Goal: Information Seeking & Learning: Learn about a topic

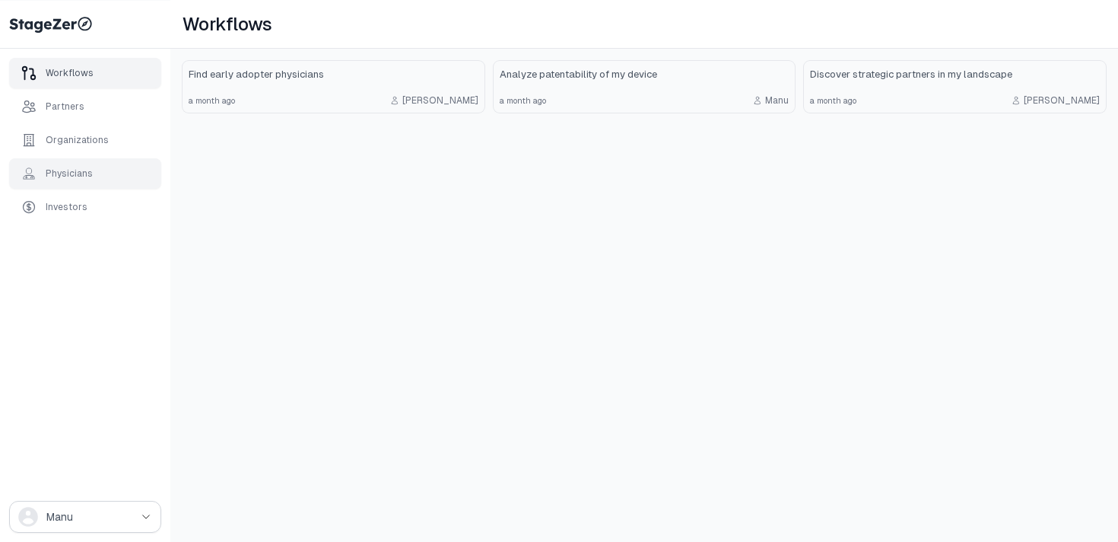
click at [77, 176] on div "Physicians" at bounding box center [69, 173] width 47 height 12
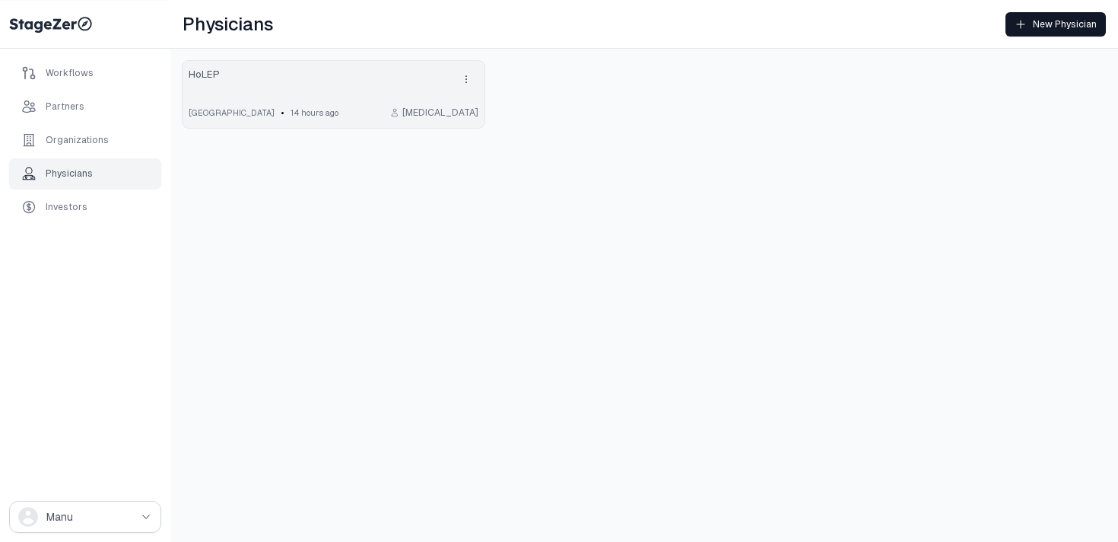
click at [401, 97] on link "HoLEP [GEOGRAPHIC_DATA] • 14 hours ago [MEDICAL_DATA]" at bounding box center [334, 94] width 302 height 67
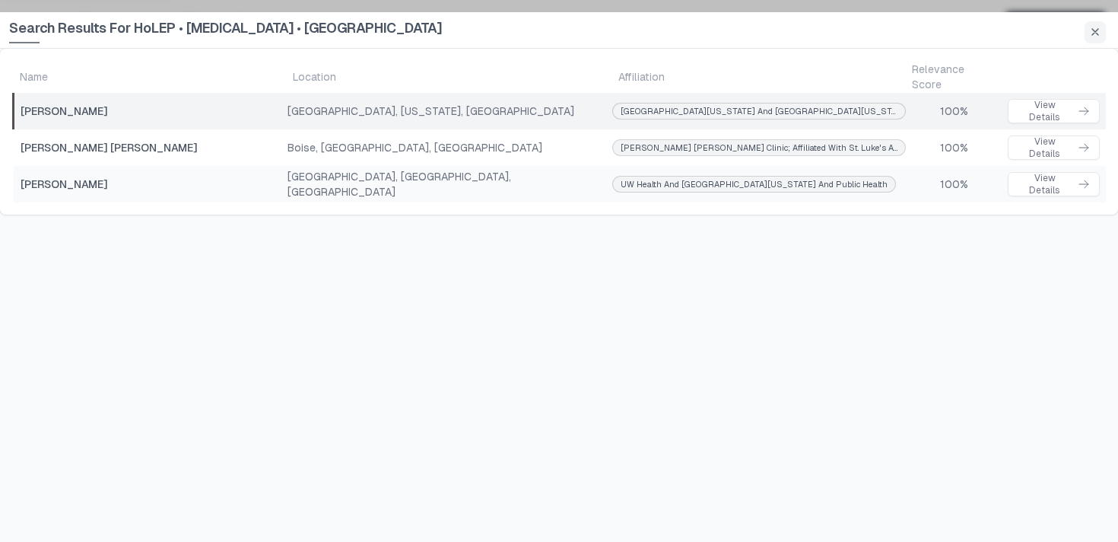
click at [907, 103] on div "100%" at bounding box center [954, 110] width 94 height 15
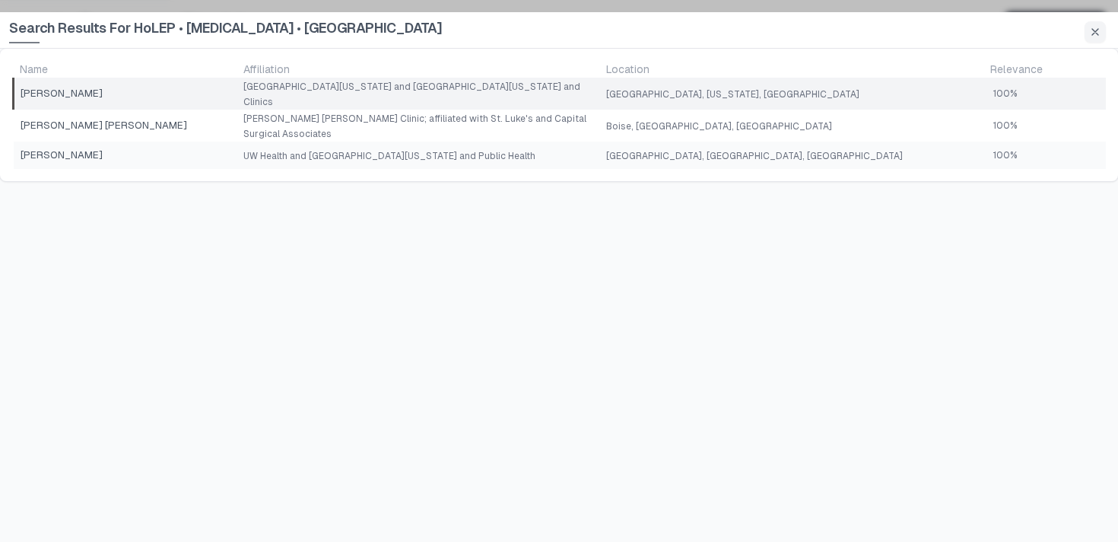
click at [758, 91] on span "Salt Lake City, Utah, United States" at bounding box center [732, 94] width 253 height 11
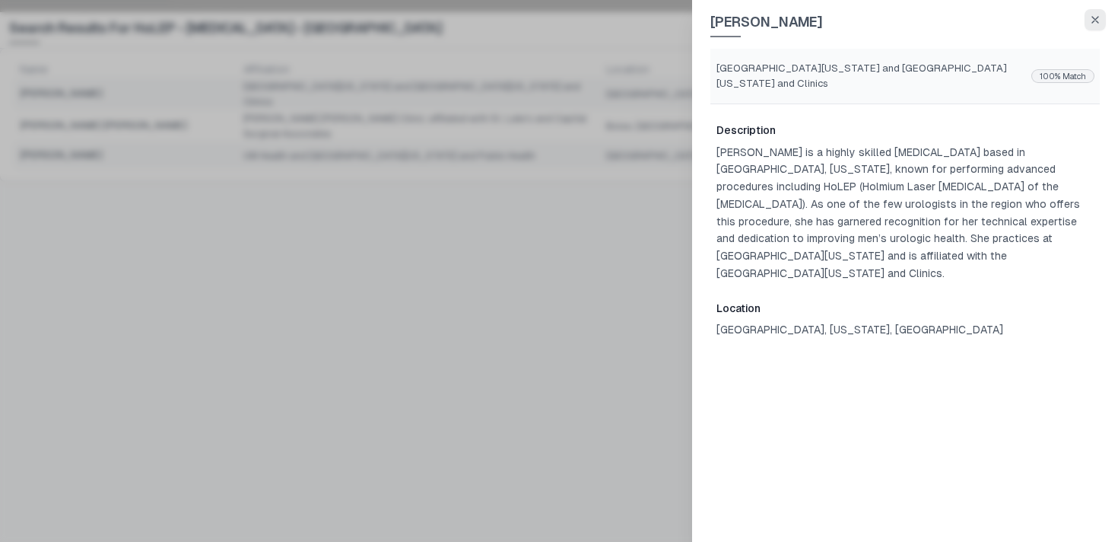
click at [1095, 20] on icon "button" at bounding box center [1095, 20] width 6 height 6
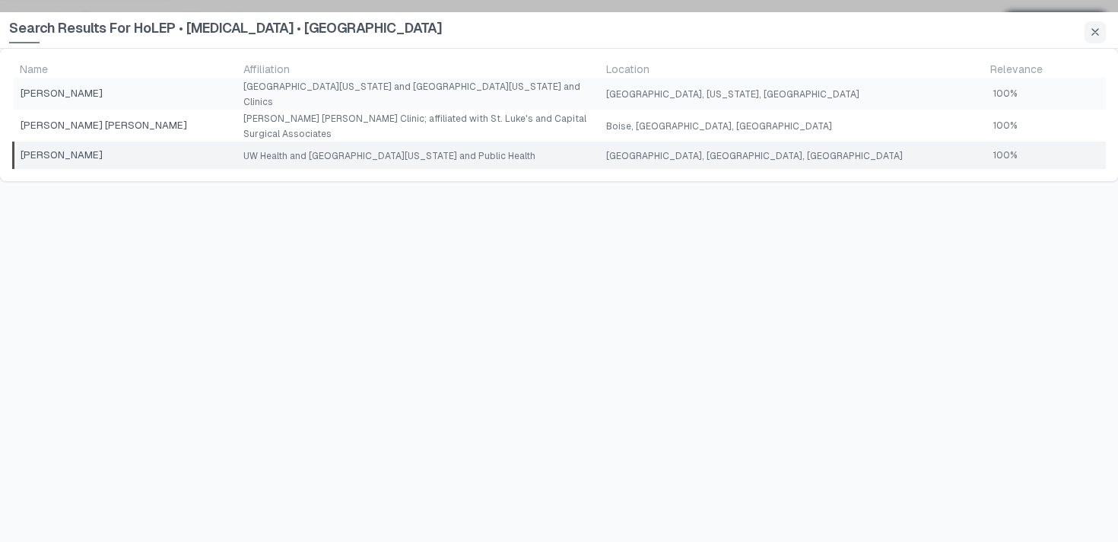
click at [580, 141] on td "UW Health and University of Wisconsin School of Medicine and Public Health" at bounding box center [419, 154] width 364 height 27
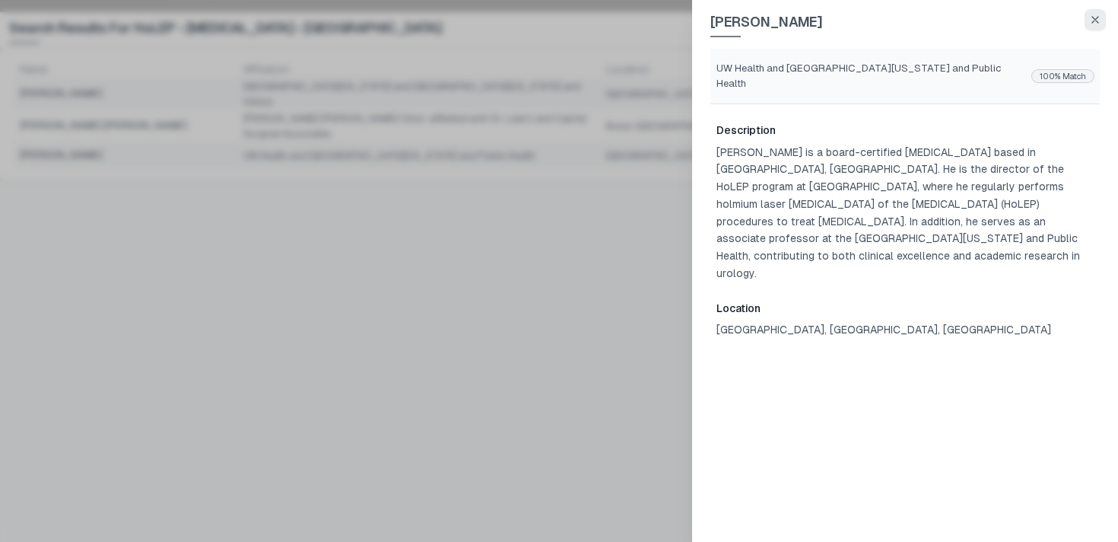
click at [1089, 17] on icon "button" at bounding box center [1095, 20] width 12 height 12
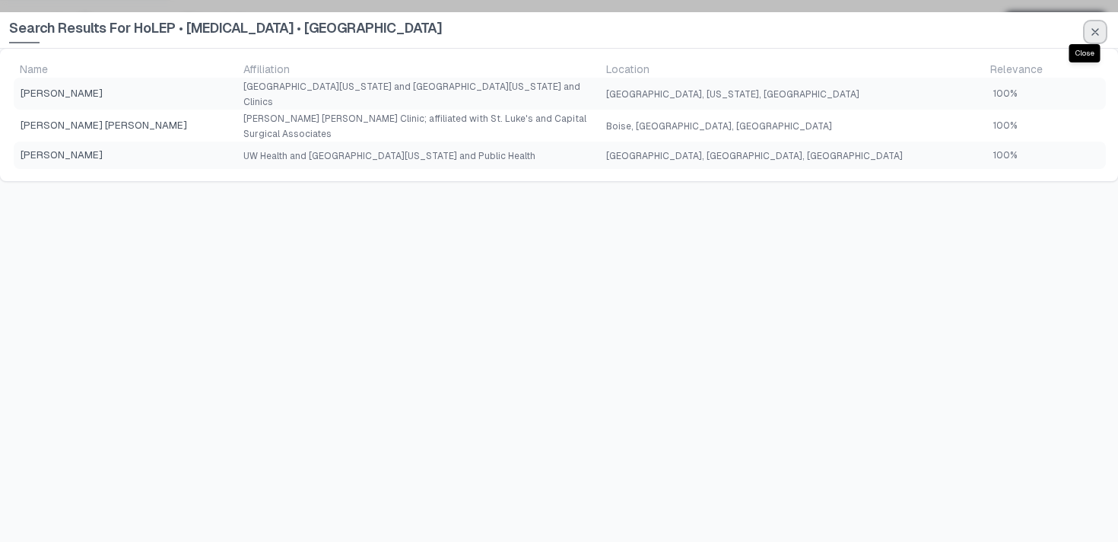
click at [1096, 30] on icon "button" at bounding box center [1095, 32] width 6 height 6
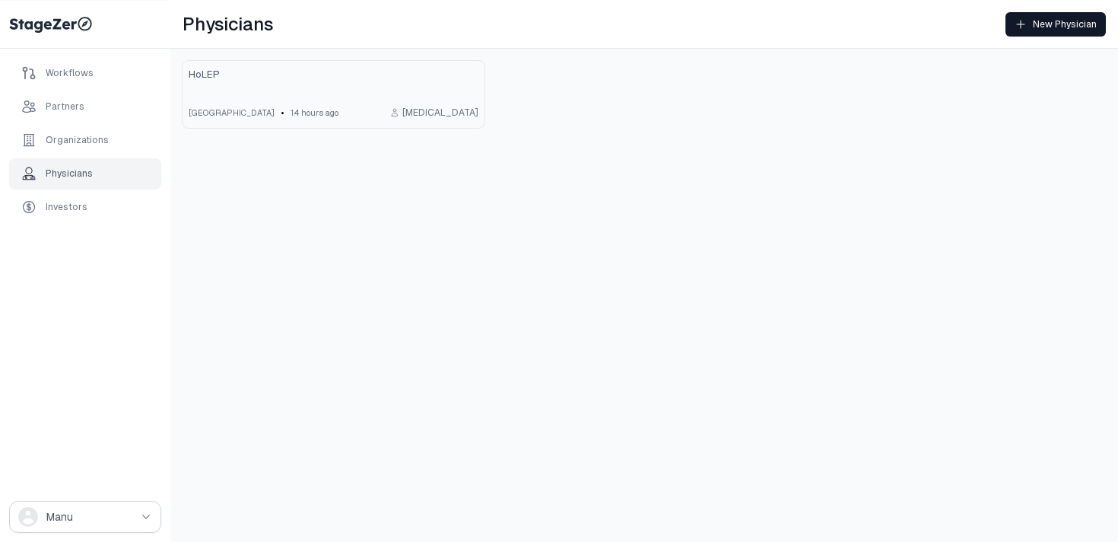
click at [739, 111] on div "HoLEP United States • 14 hours ago Urologist" at bounding box center [644, 94] width 948 height 91
click at [94, 71] on div "Workflows" at bounding box center [85, 73] width 152 height 30
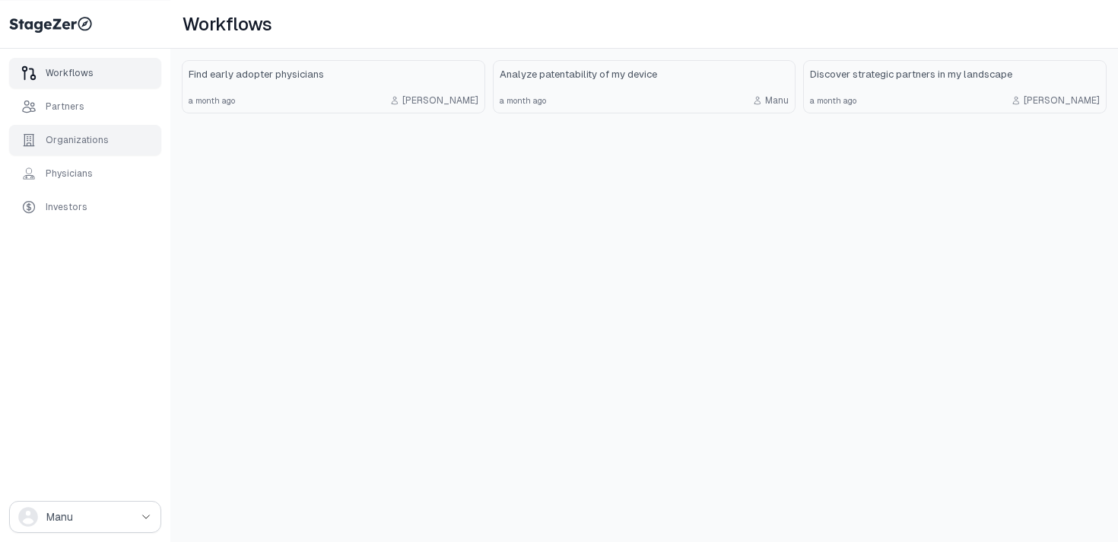
click at [88, 141] on div "Organizations" at bounding box center [77, 140] width 63 height 12
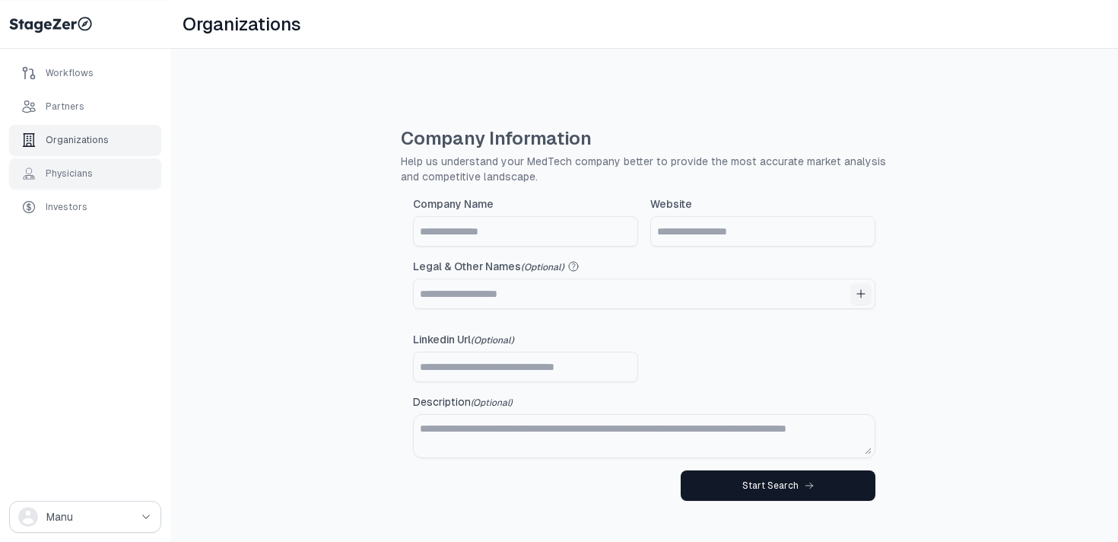
click at [90, 181] on div "Physicians" at bounding box center [85, 173] width 152 height 30
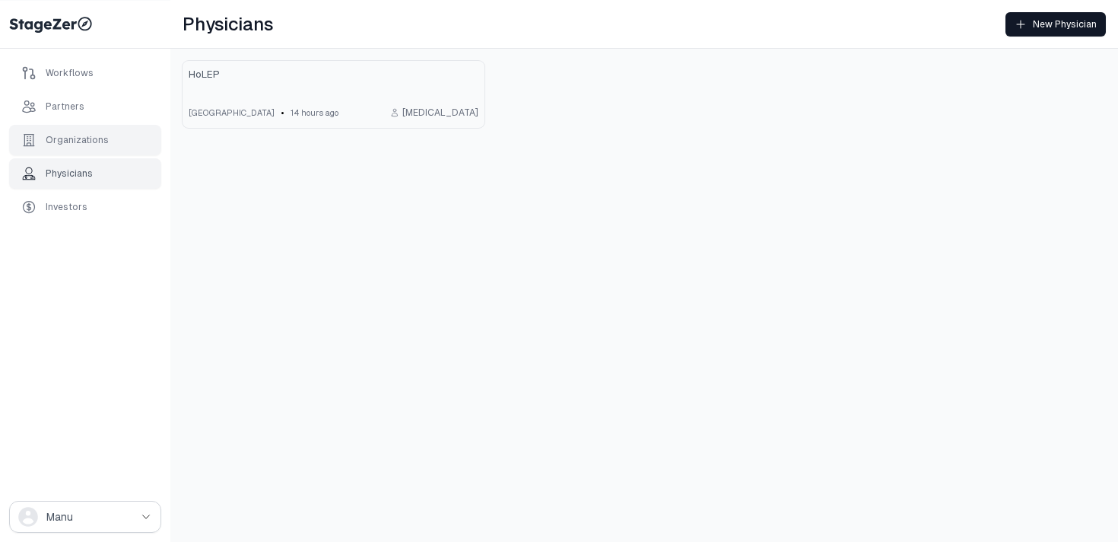
click at [94, 146] on div "Organizations" at bounding box center [64, 139] width 87 height 15
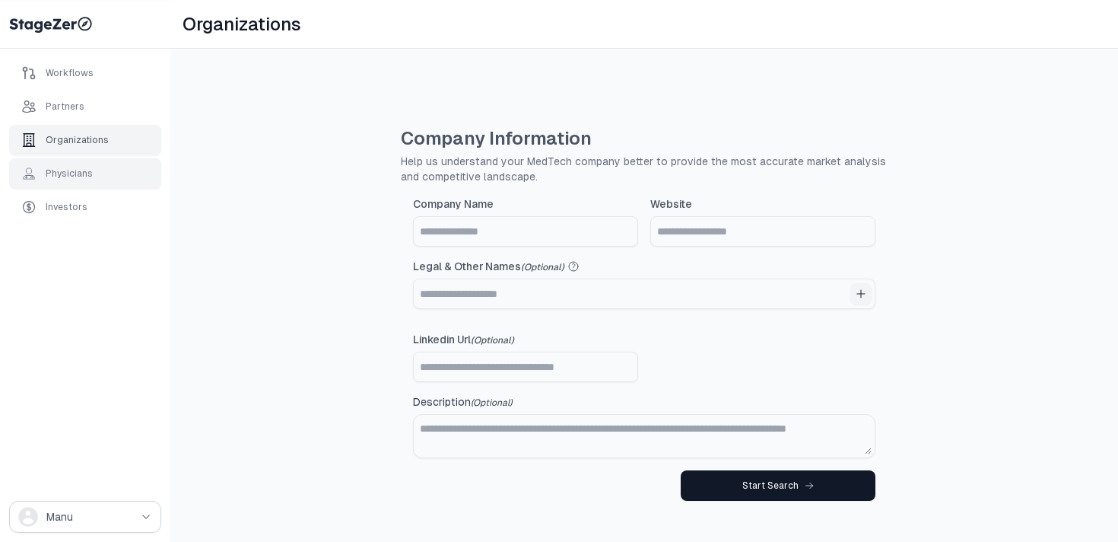
click at [92, 175] on div "Physicians" at bounding box center [85, 173] width 152 height 30
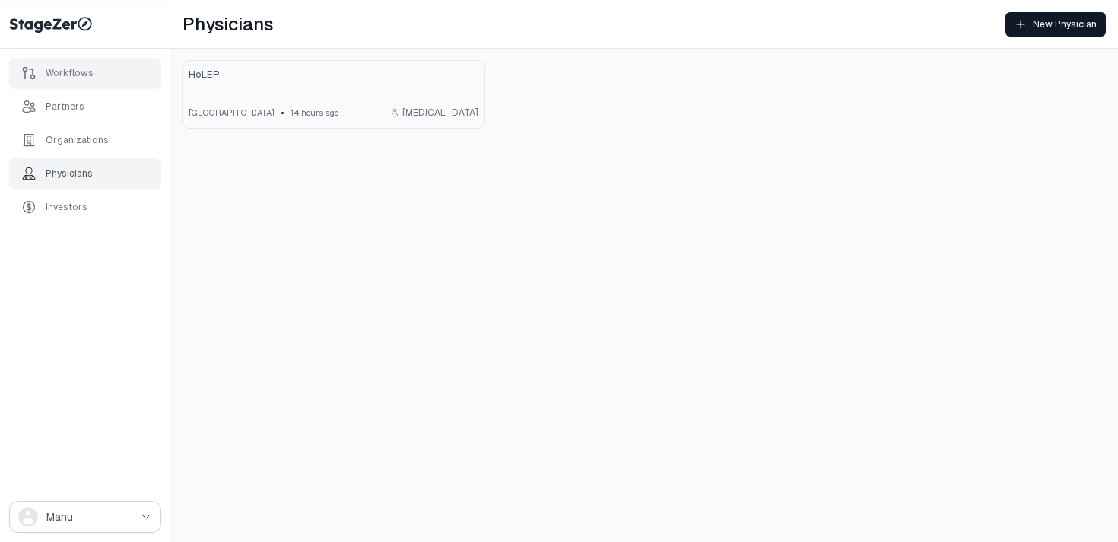
click at [68, 68] on div "Workflows" at bounding box center [70, 73] width 48 height 12
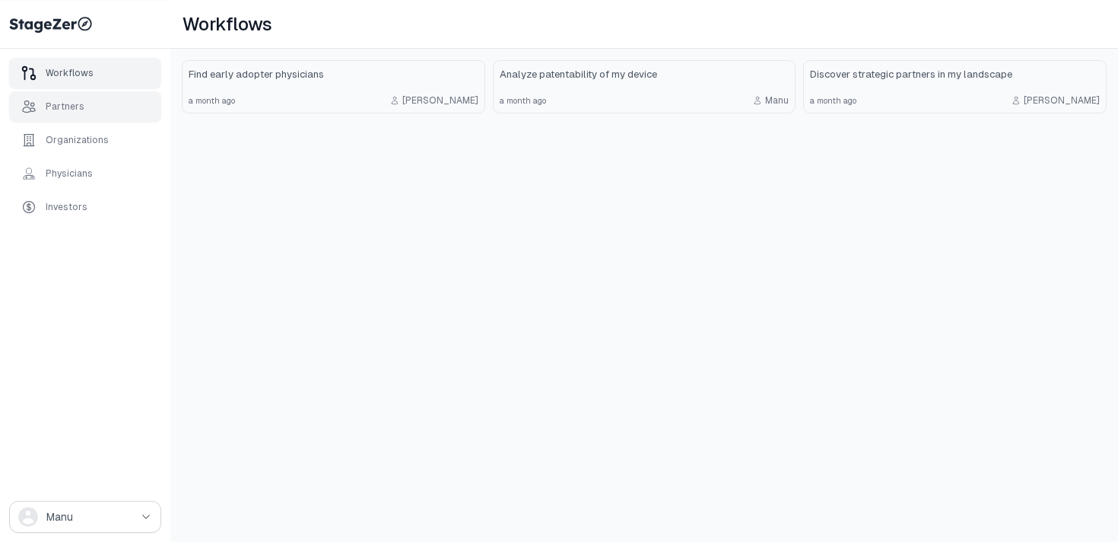
click at [69, 106] on div "Partners" at bounding box center [65, 106] width 39 height 12
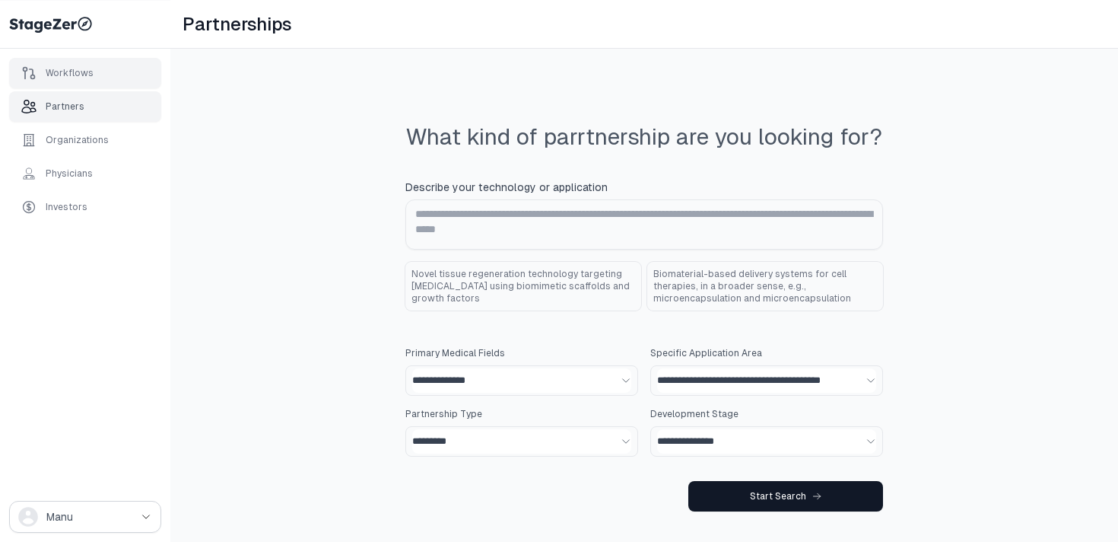
click at [75, 76] on div "Workflows" at bounding box center [70, 73] width 48 height 12
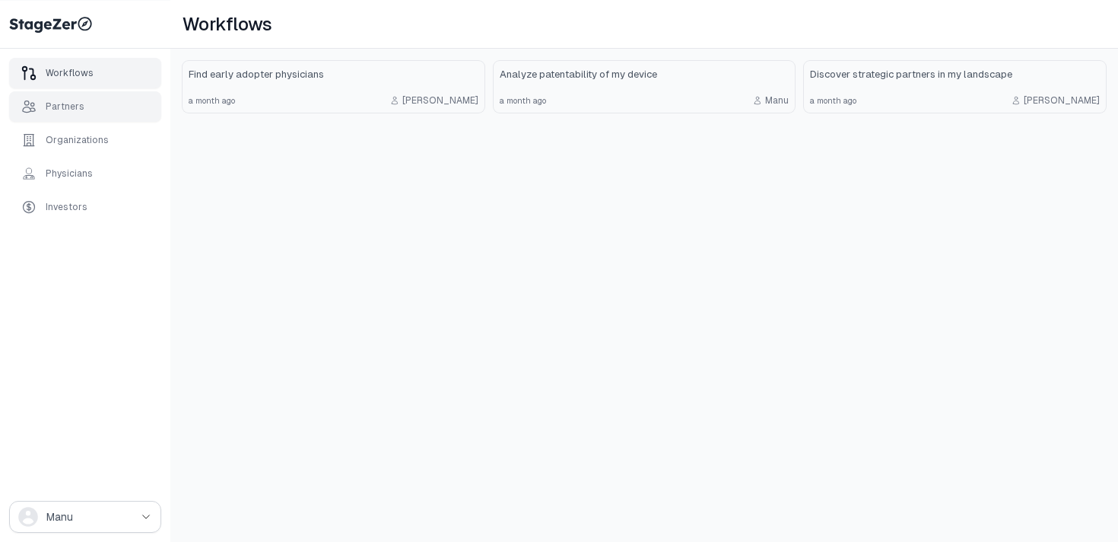
click at [72, 101] on div "Partners" at bounding box center [65, 106] width 39 height 12
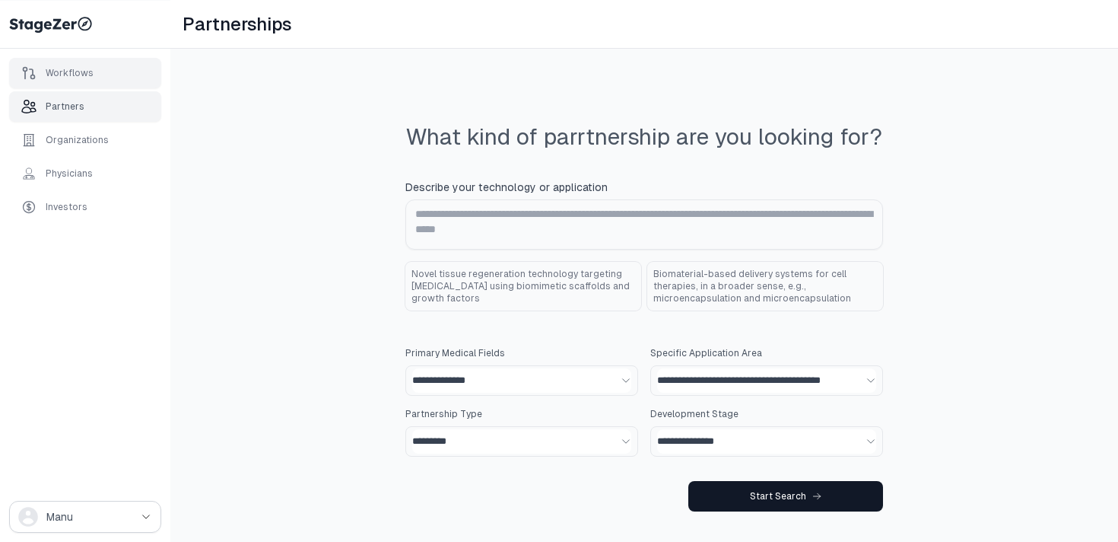
click at [73, 69] on div "Workflows" at bounding box center [70, 73] width 48 height 12
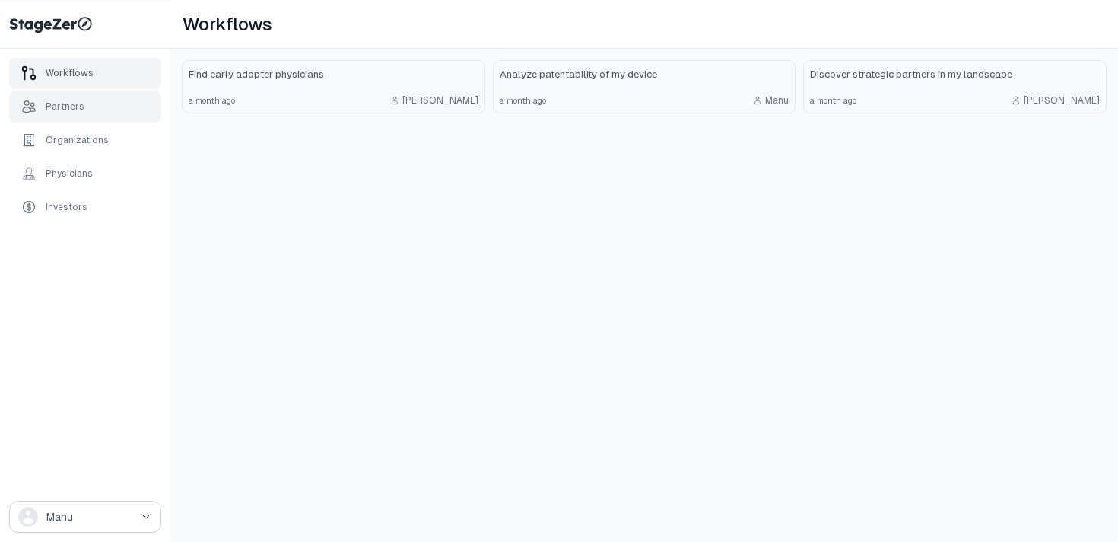
click at [69, 103] on div "Partners" at bounding box center [65, 106] width 39 height 12
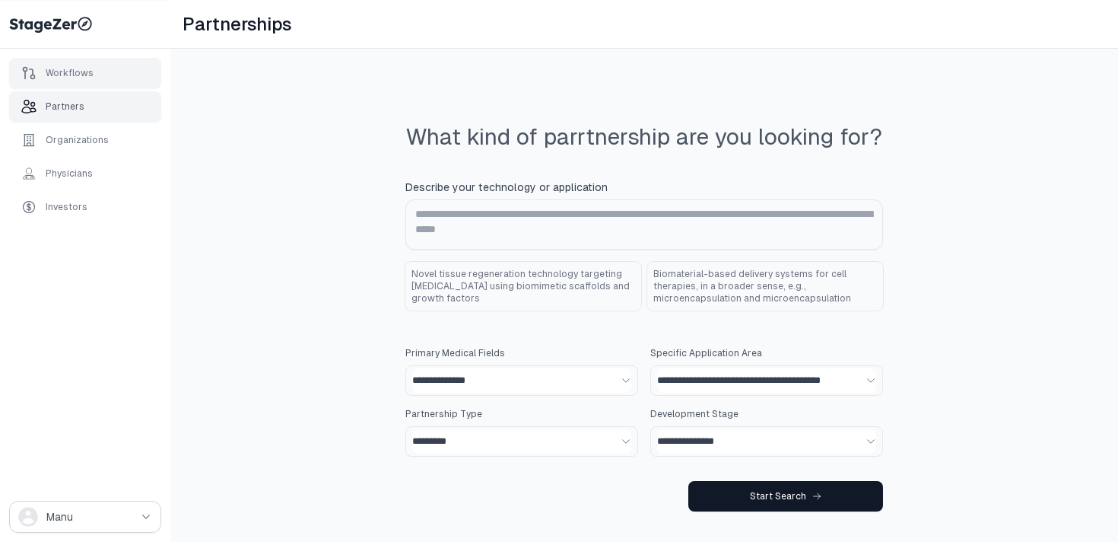
click at [72, 73] on div "Workflows" at bounding box center [70, 73] width 48 height 12
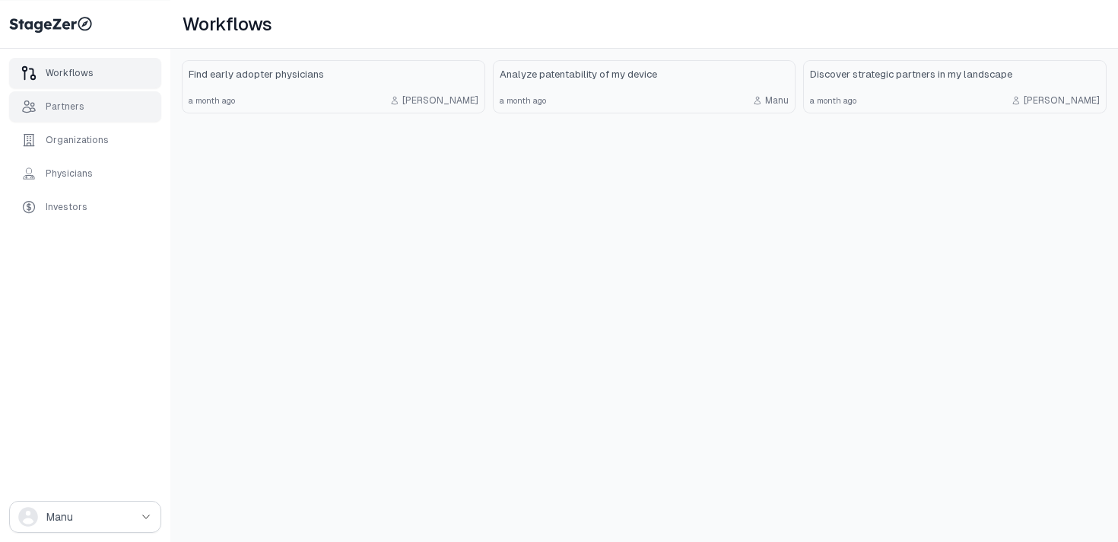
click at [64, 116] on div "Partners" at bounding box center [85, 106] width 152 height 30
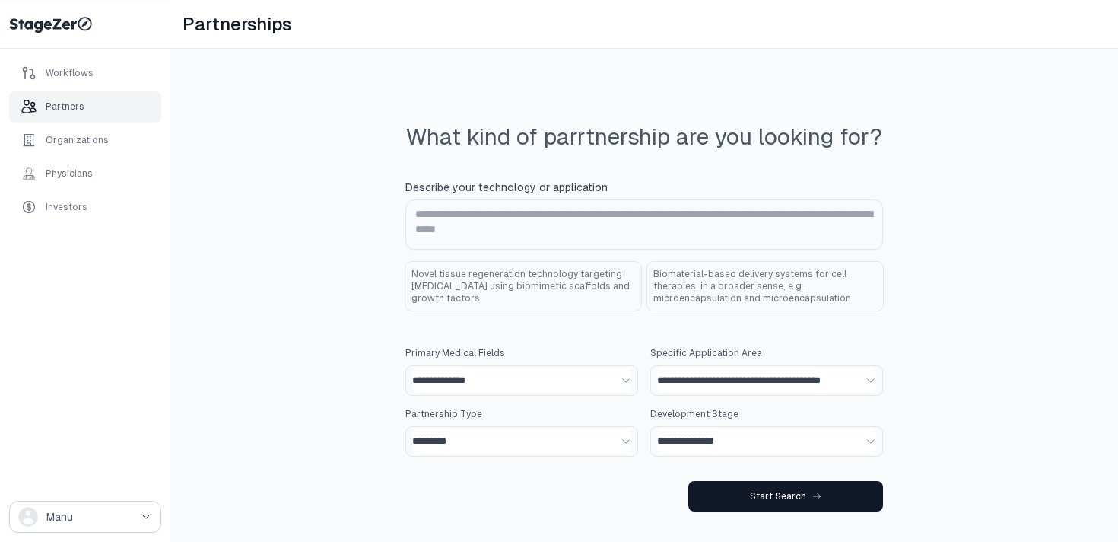
click at [65, 155] on div "Workflows Partners Organizations Physicians Investors" at bounding box center [85, 140] width 152 height 164
click at [65, 182] on div "Physicians" at bounding box center [85, 173] width 152 height 30
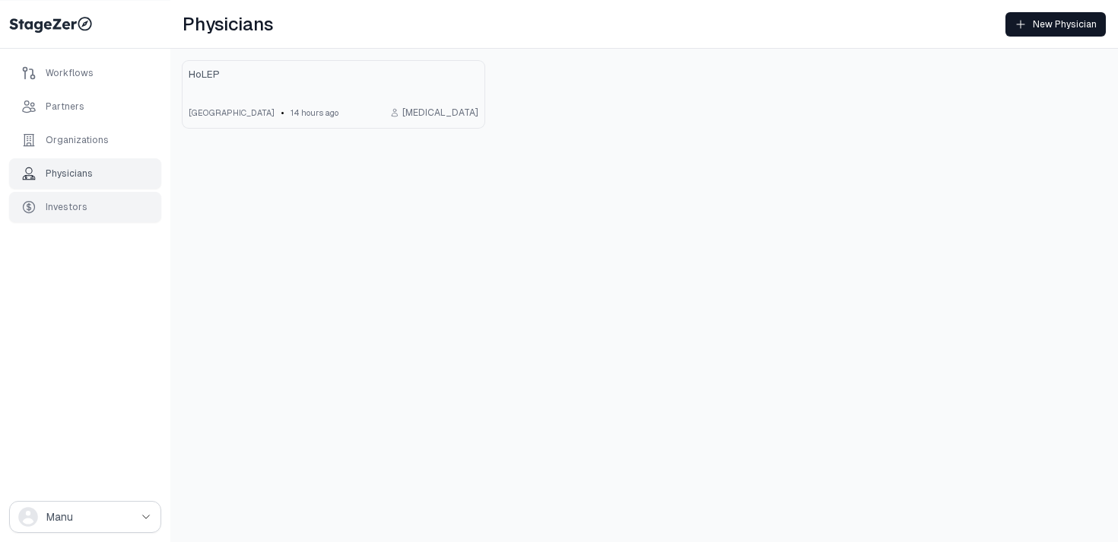
click at [106, 210] on div "Investors" at bounding box center [85, 207] width 152 height 30
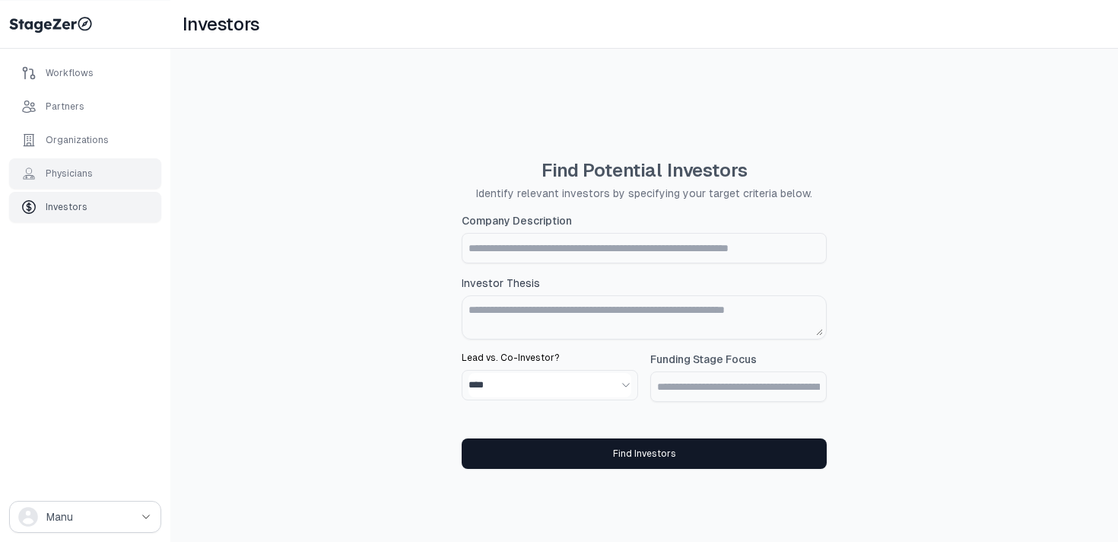
click at [101, 170] on div "Physicians" at bounding box center [85, 173] width 152 height 30
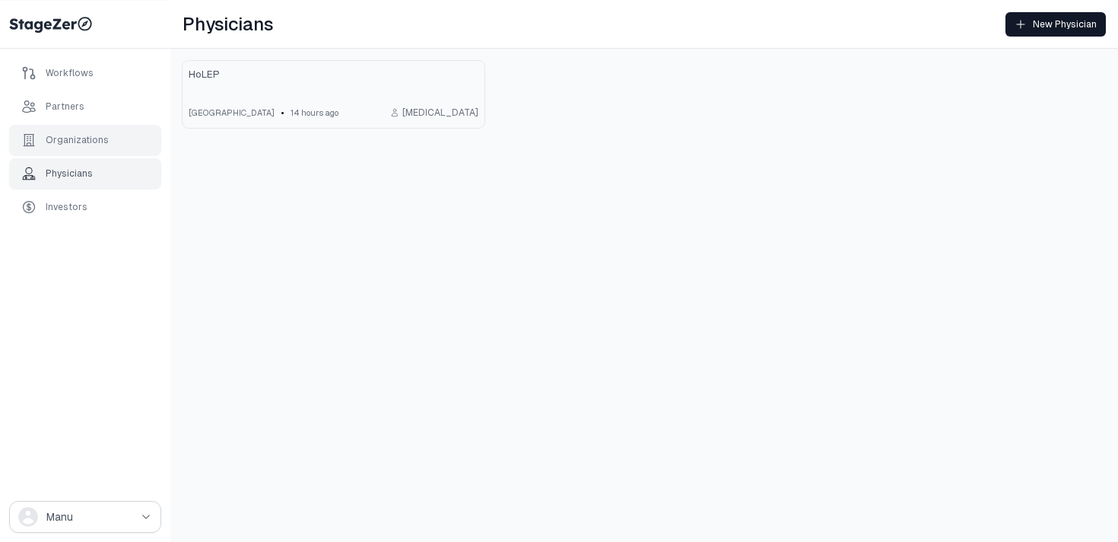
click at [84, 140] on div "Organizations" at bounding box center [77, 140] width 63 height 12
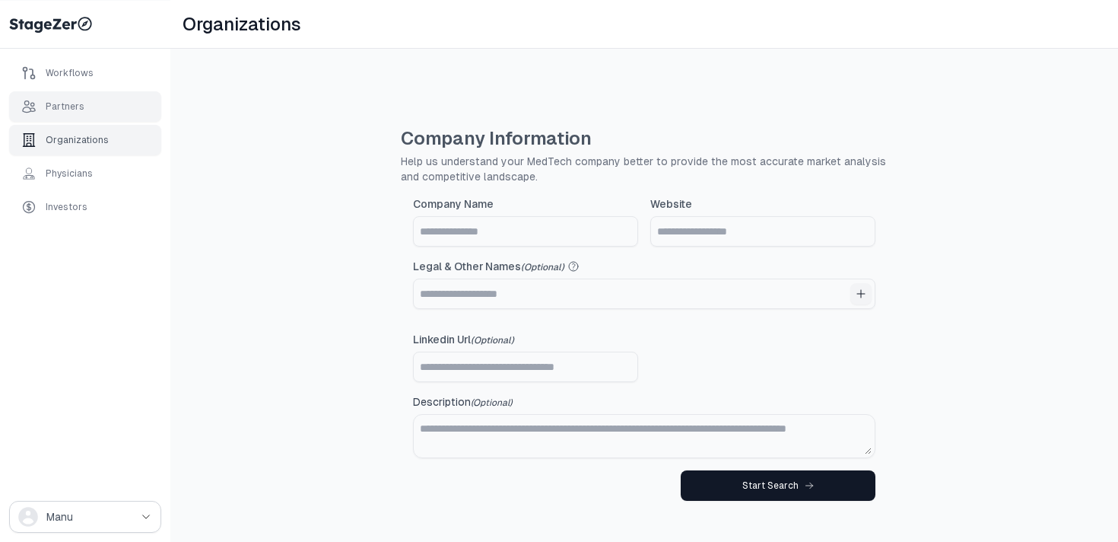
click at [86, 109] on div "Partners" at bounding box center [85, 106] width 152 height 30
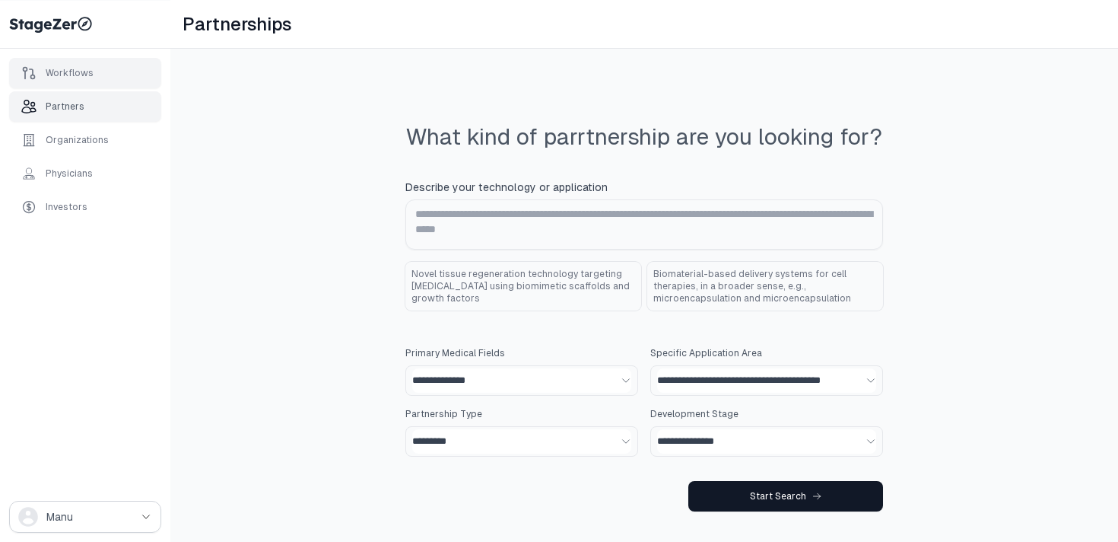
click at [86, 80] on div "Workflows" at bounding box center [57, 72] width 72 height 15
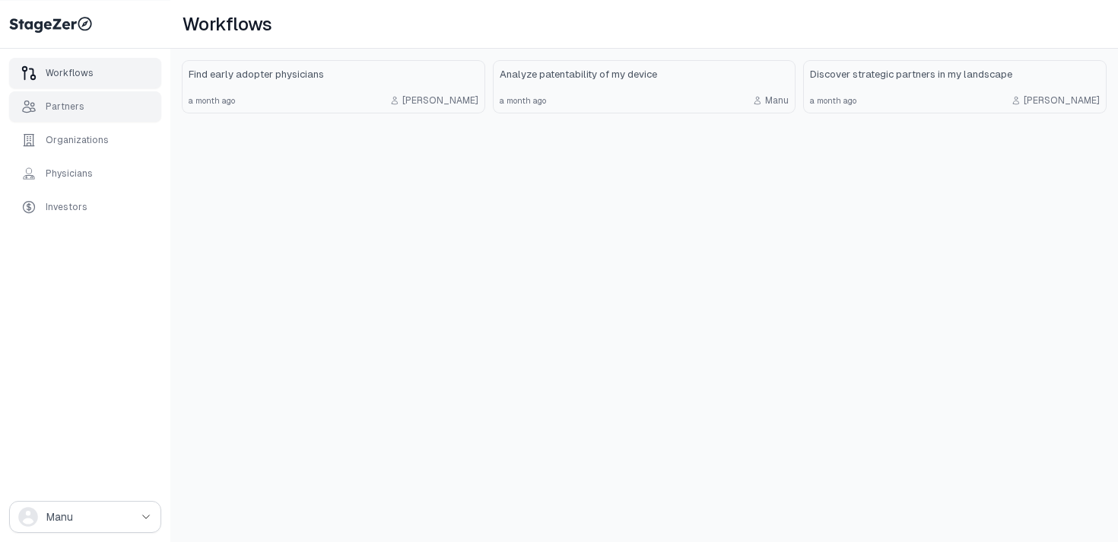
click at [90, 101] on div "Partners" at bounding box center [85, 106] width 152 height 30
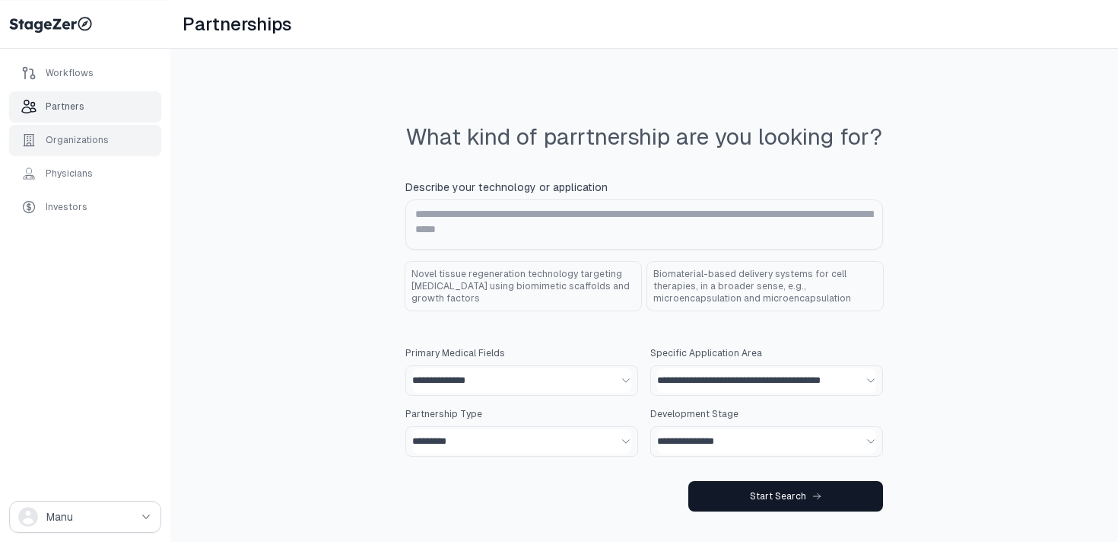
click at [89, 133] on div "Organizations" at bounding box center [64, 139] width 87 height 15
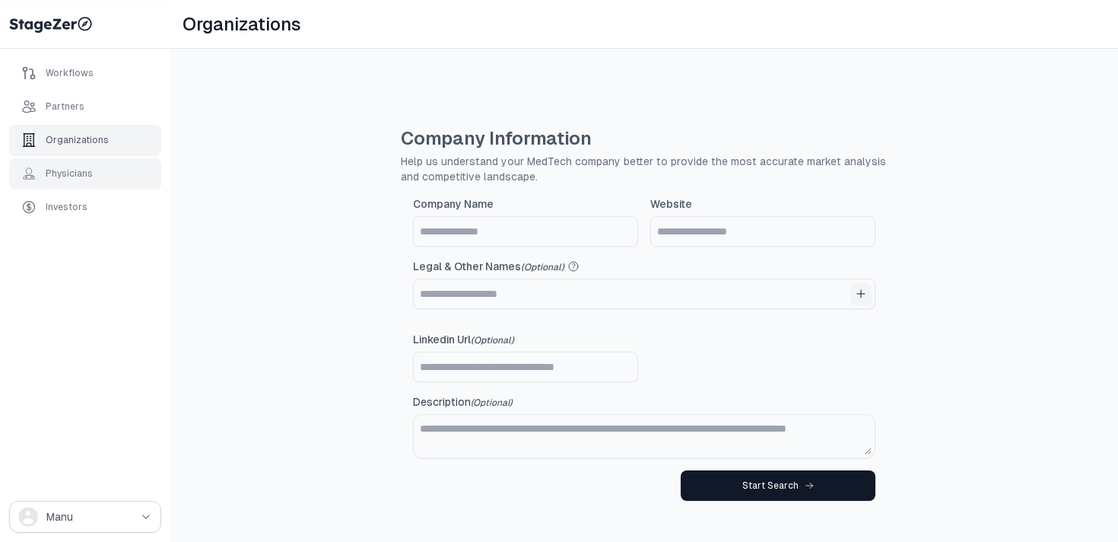
click at [88, 173] on div "Physicians" at bounding box center [69, 173] width 47 height 12
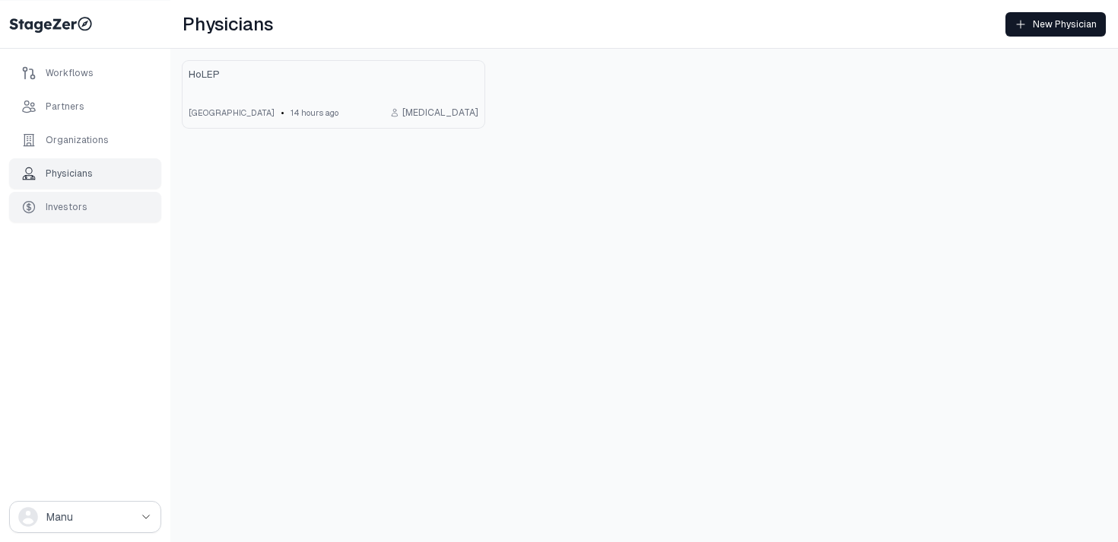
click at [88, 205] on div "Investors" at bounding box center [85, 207] width 152 height 30
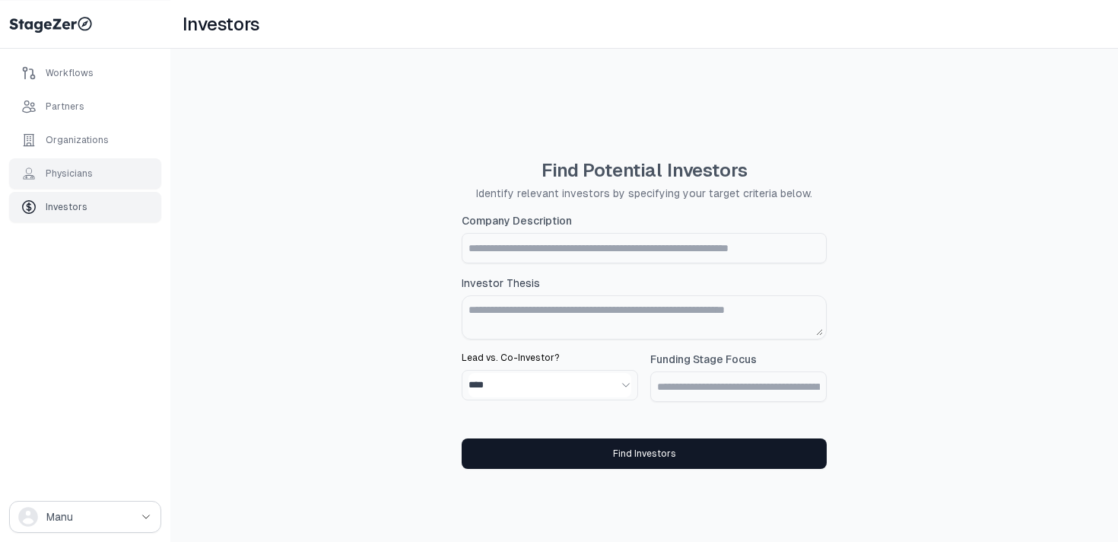
click at [91, 175] on div "Physicians" at bounding box center [85, 173] width 152 height 30
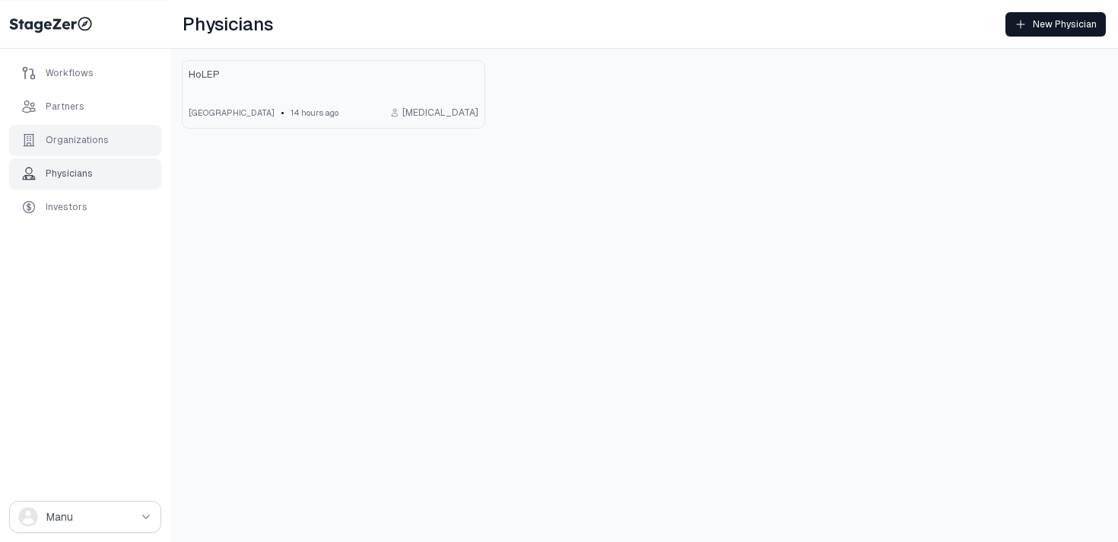
click at [94, 138] on div "Organizations" at bounding box center [77, 140] width 63 height 12
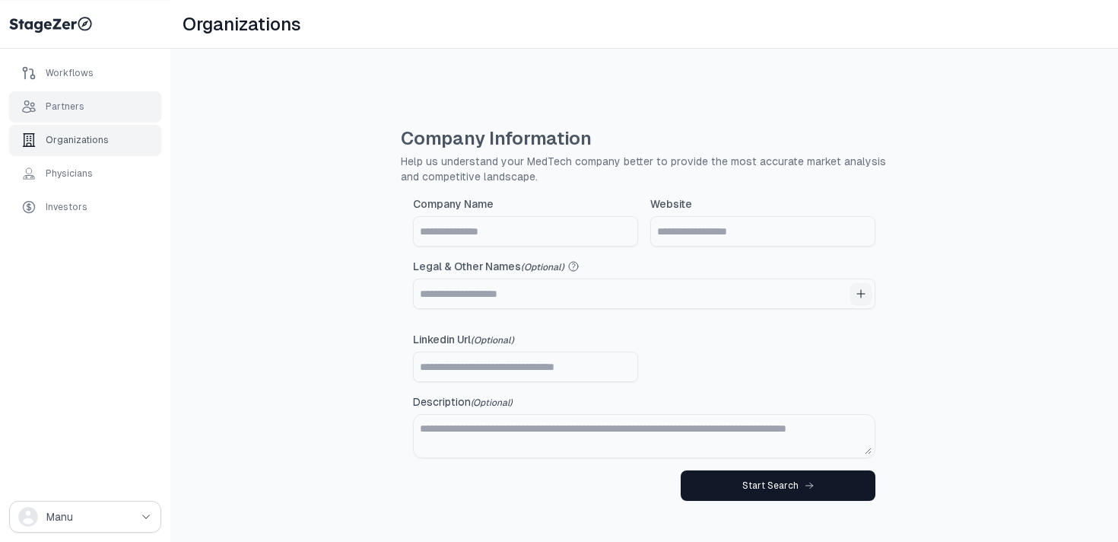
click at [94, 103] on div "Partners" at bounding box center [85, 106] width 152 height 30
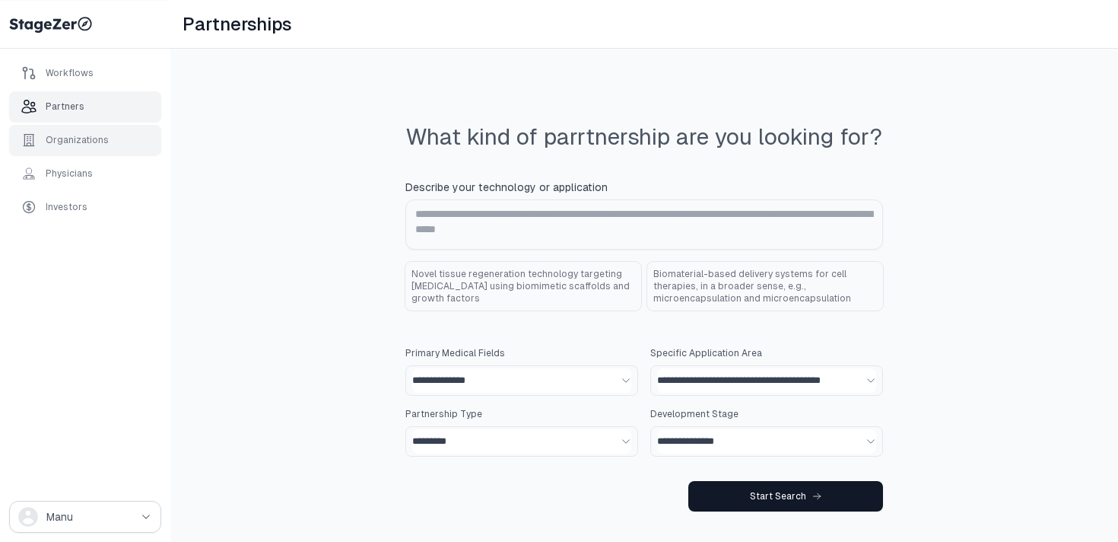
click at [98, 135] on div "Organizations" at bounding box center [77, 140] width 63 height 12
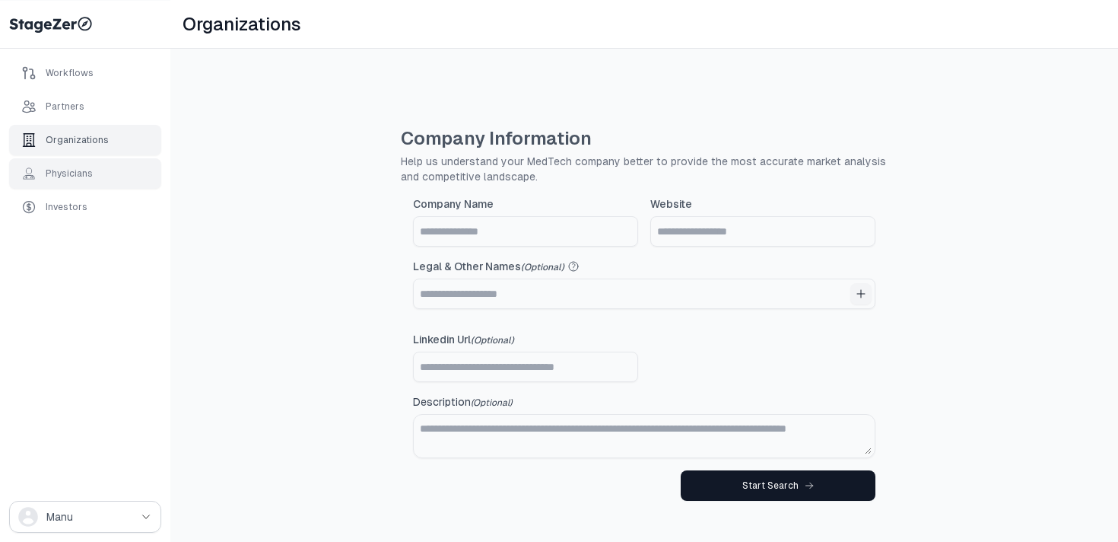
click at [98, 168] on div "Physicians" at bounding box center [85, 173] width 152 height 30
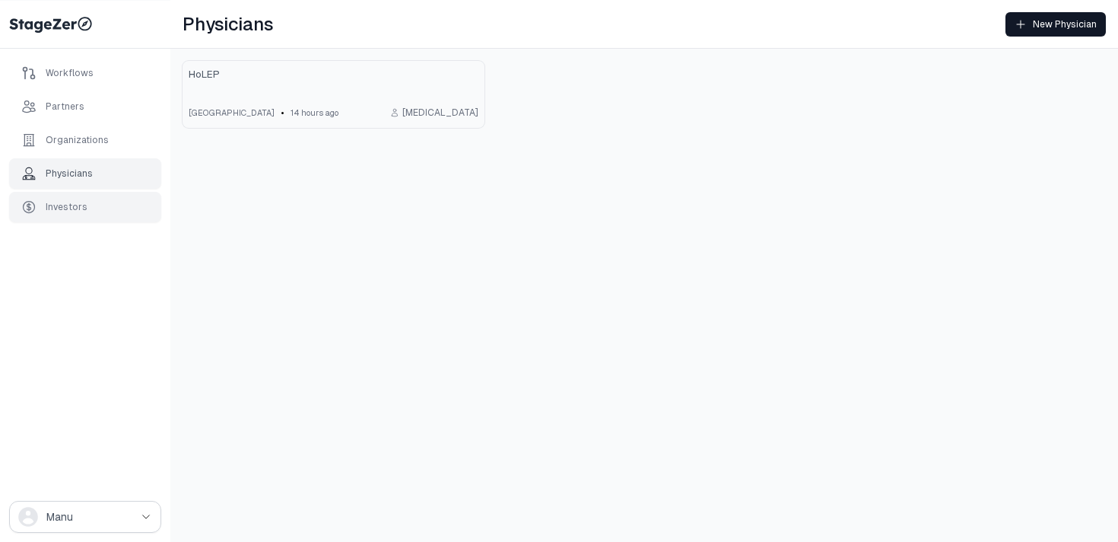
click at [96, 199] on div "Investors" at bounding box center [85, 207] width 152 height 30
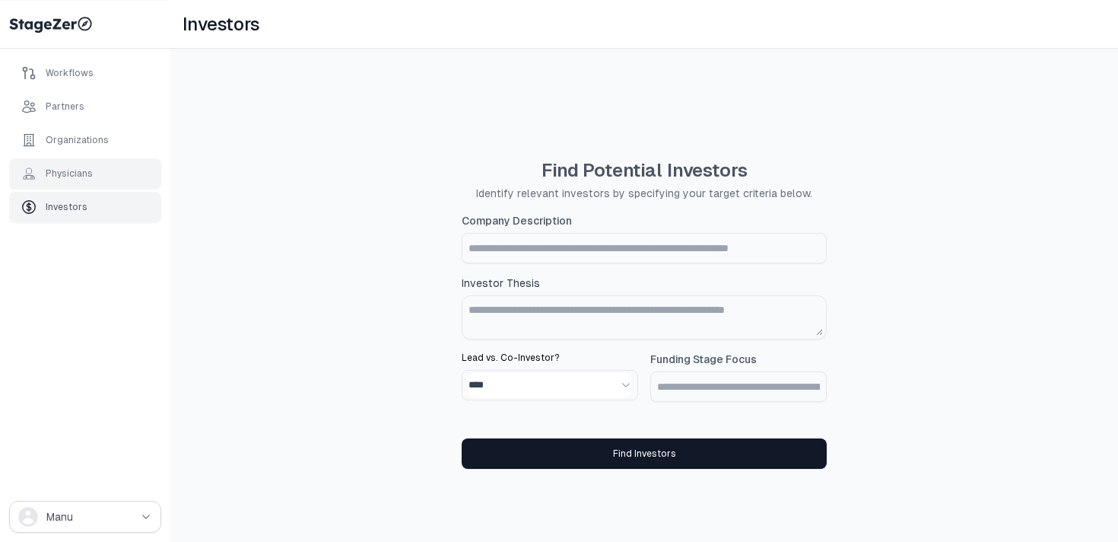
click at [104, 167] on div "Physicians" at bounding box center [85, 173] width 152 height 30
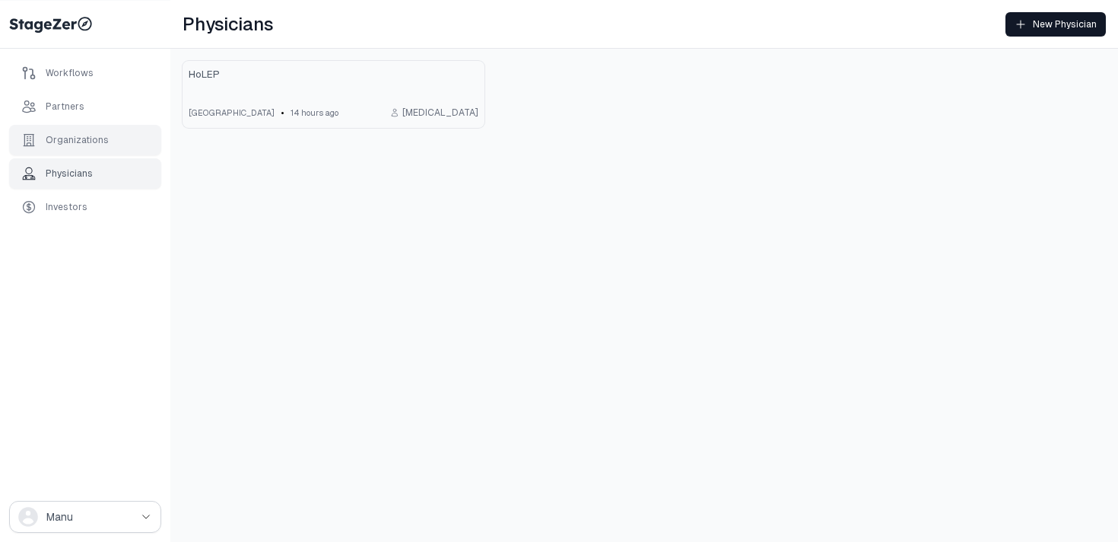
click at [107, 135] on div "Organizations" at bounding box center [85, 140] width 152 height 30
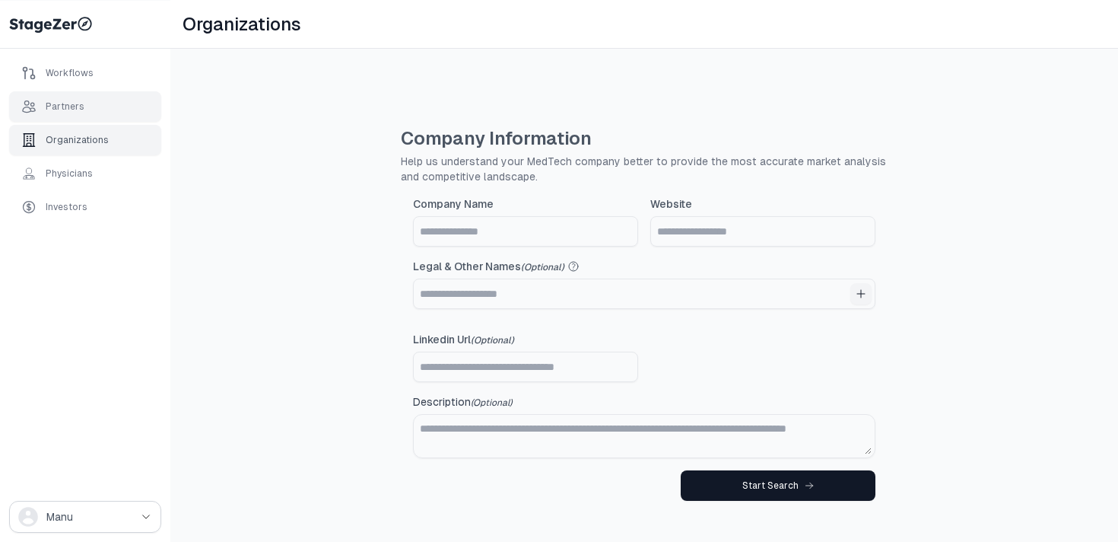
click at [105, 110] on div "Partners" at bounding box center [85, 106] width 152 height 30
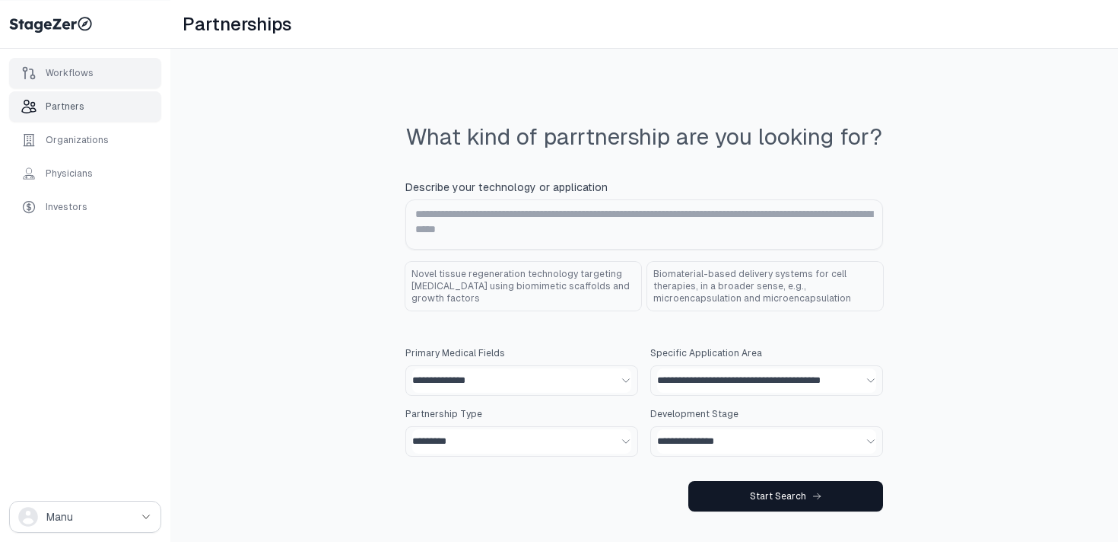
click at [106, 65] on div "Workflows" at bounding box center [85, 73] width 152 height 30
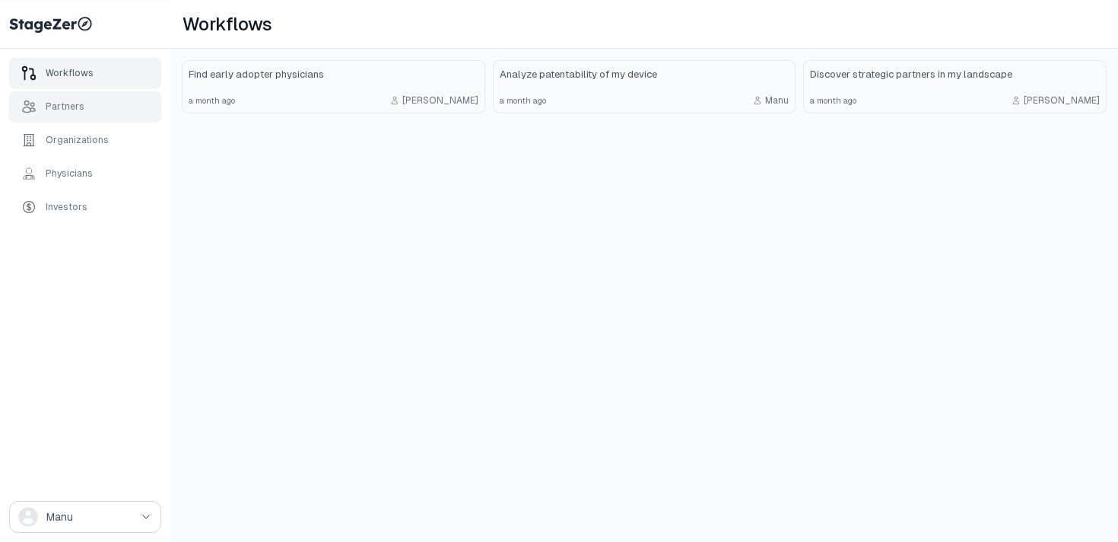
click at [106, 100] on div "Partners" at bounding box center [85, 106] width 152 height 30
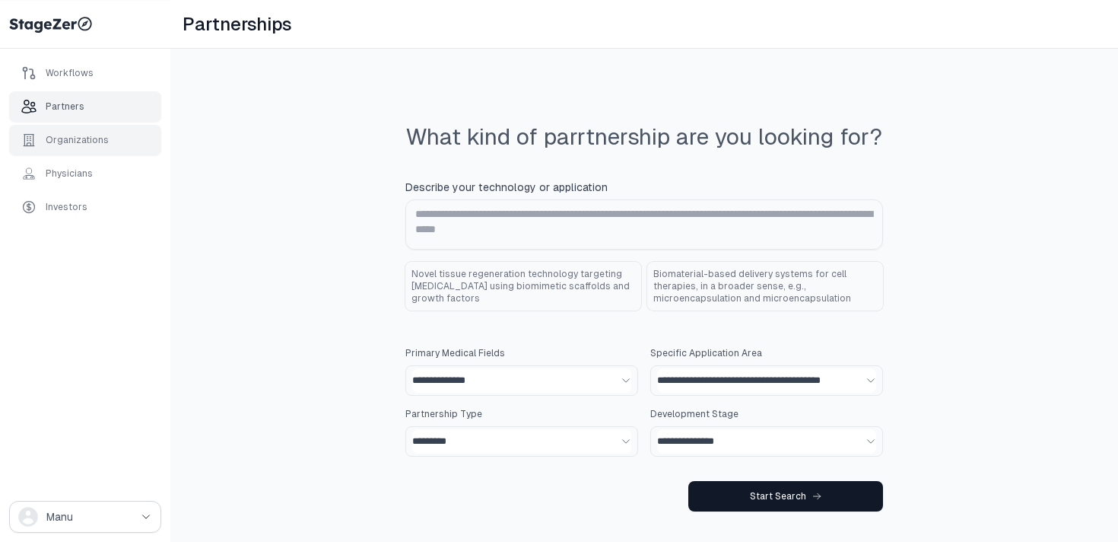
click at [106, 135] on div "Organizations" at bounding box center [85, 140] width 152 height 30
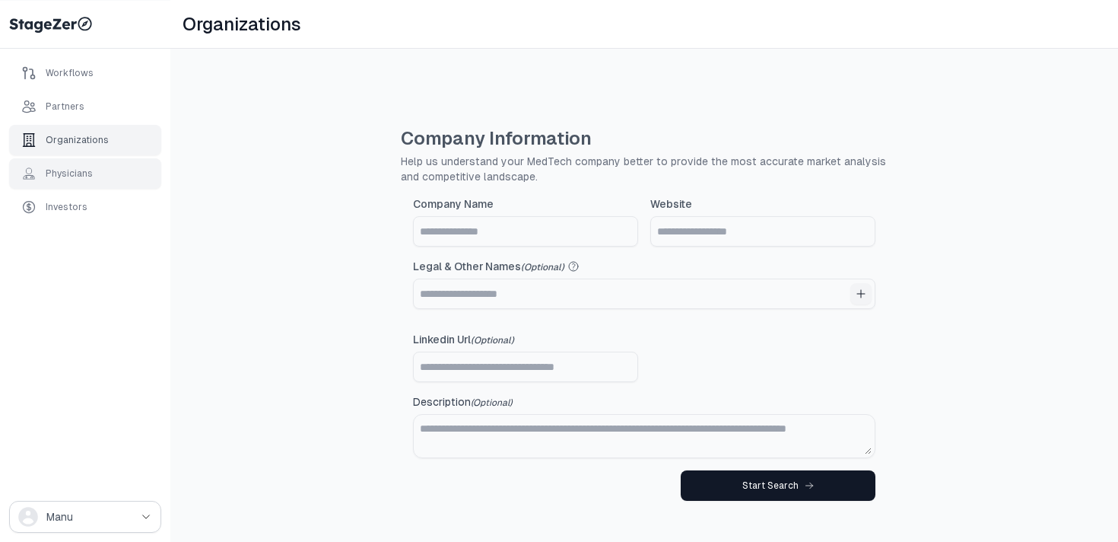
click at [106, 173] on div "Physicians" at bounding box center [85, 173] width 152 height 30
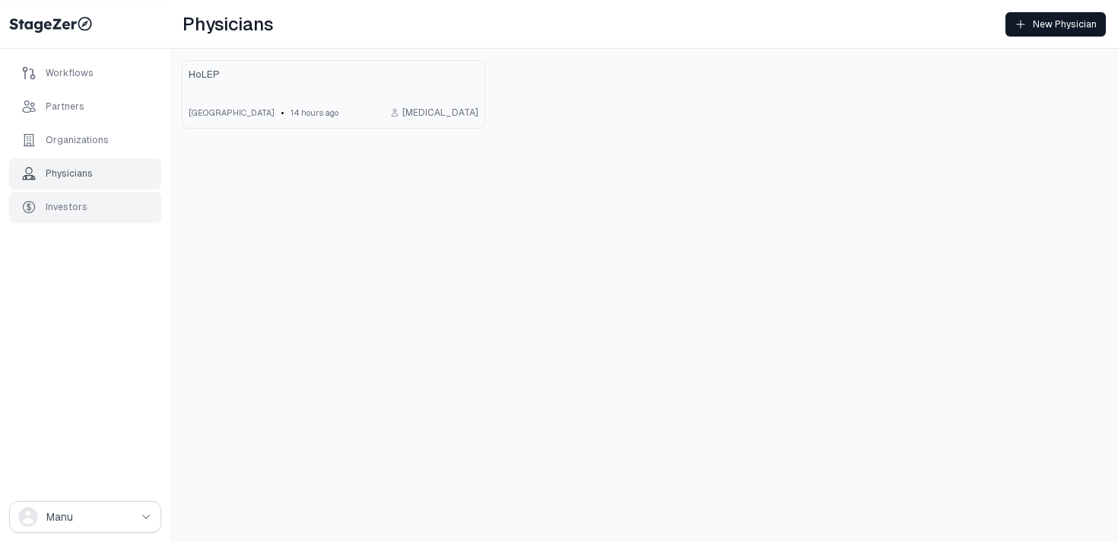
click at [100, 199] on div "Investors" at bounding box center [85, 207] width 152 height 30
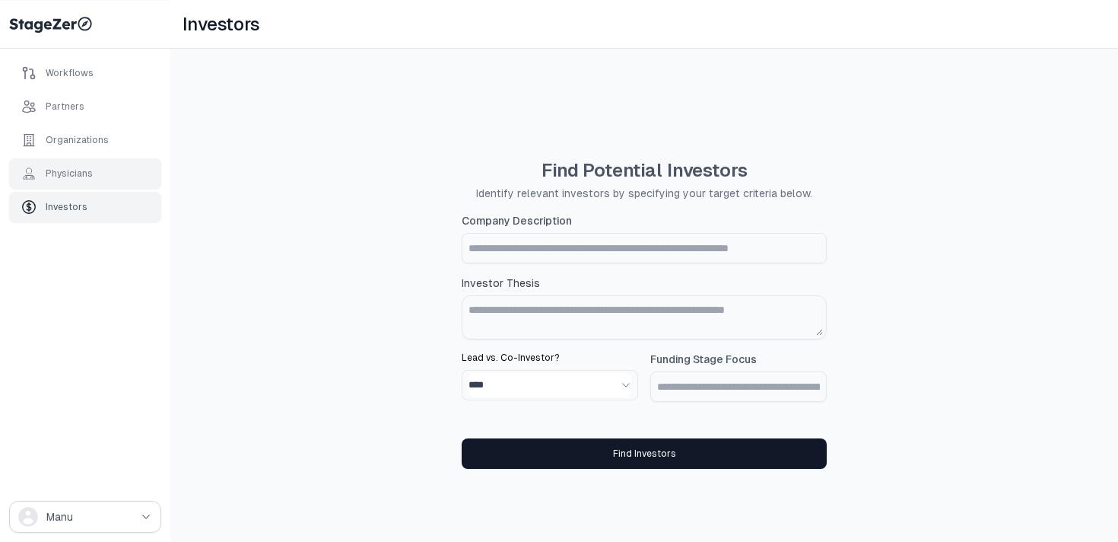
click at [106, 174] on div "Physicians" at bounding box center [85, 173] width 152 height 30
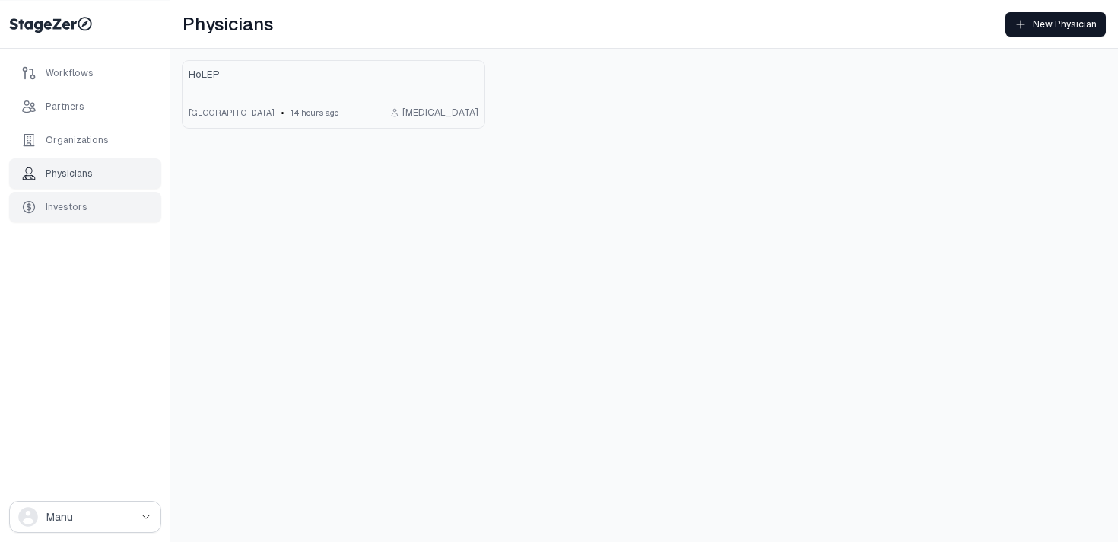
click at [105, 199] on div "Investors" at bounding box center [85, 207] width 152 height 30
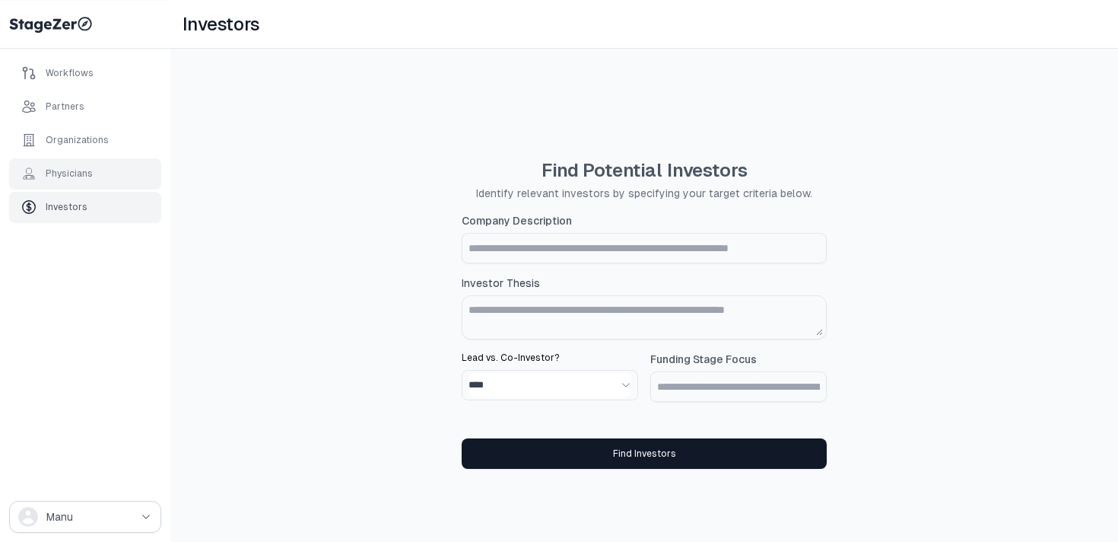
click at [114, 174] on div "Physicians" at bounding box center [85, 173] width 152 height 30
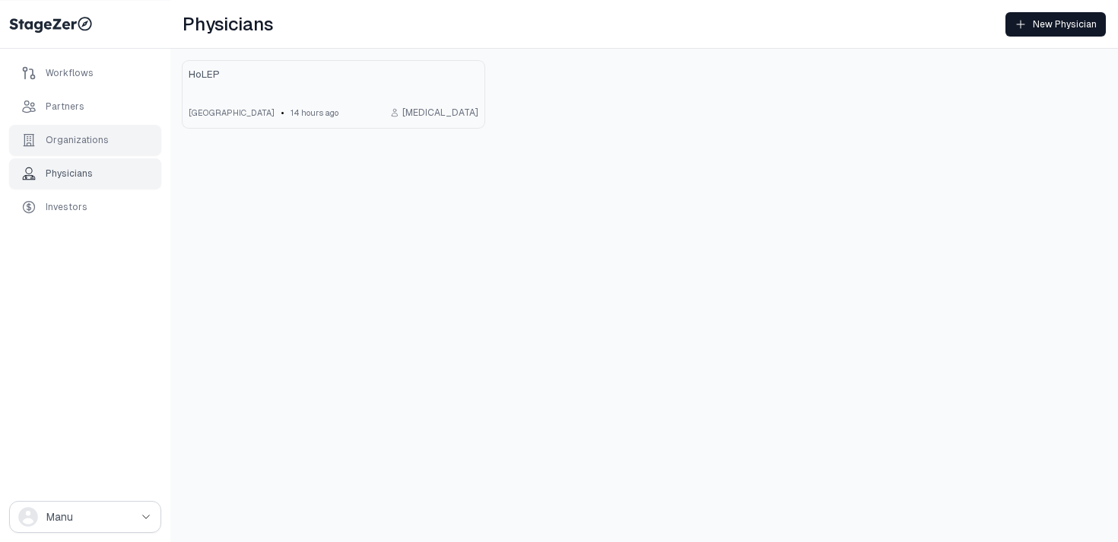
click at [104, 141] on div "Organizations" at bounding box center [85, 140] width 152 height 30
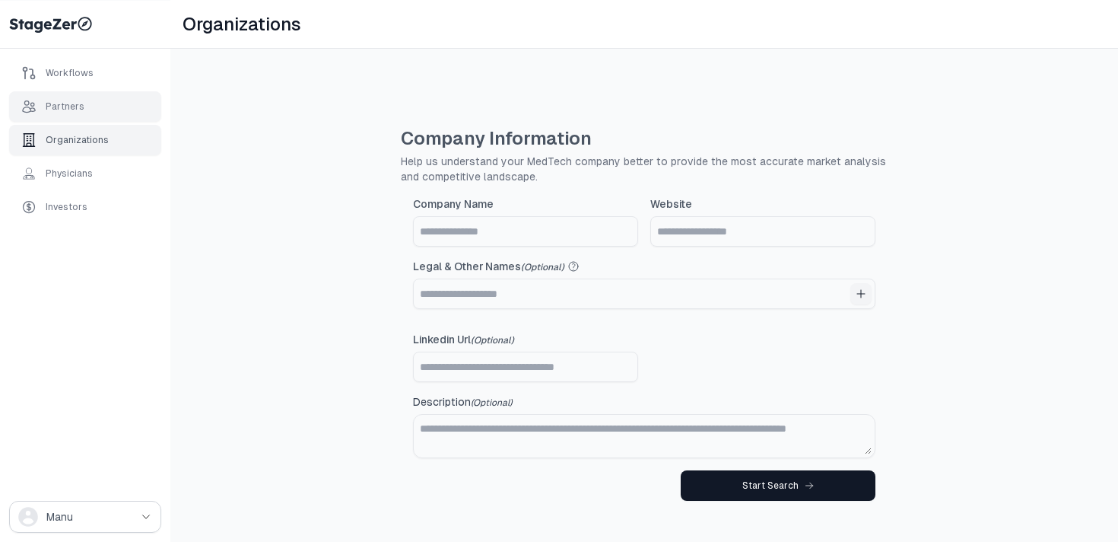
click at [112, 110] on div "Partners" at bounding box center [85, 106] width 152 height 30
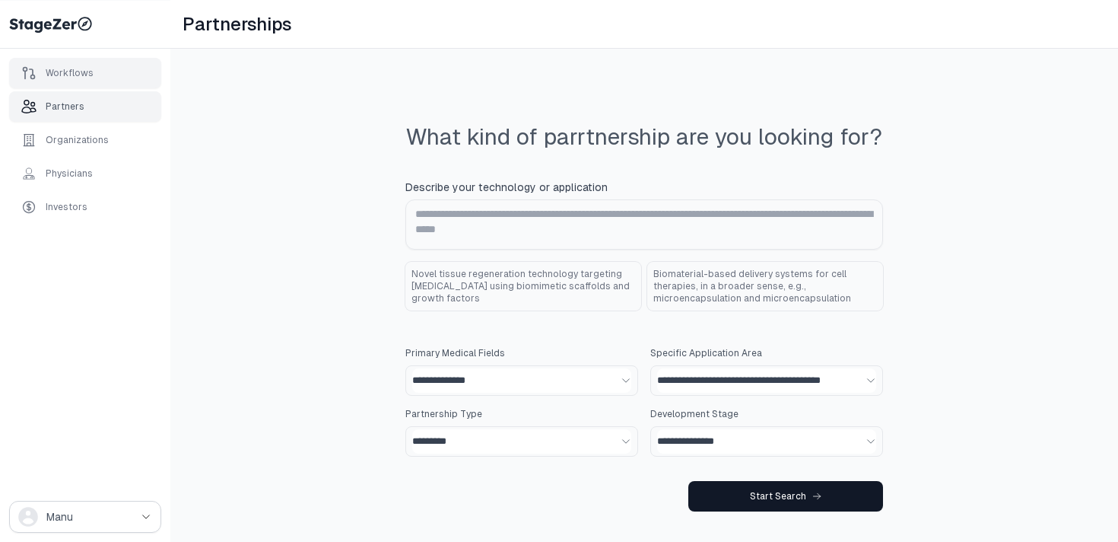
click at [104, 85] on div "Workflows" at bounding box center [85, 73] width 152 height 30
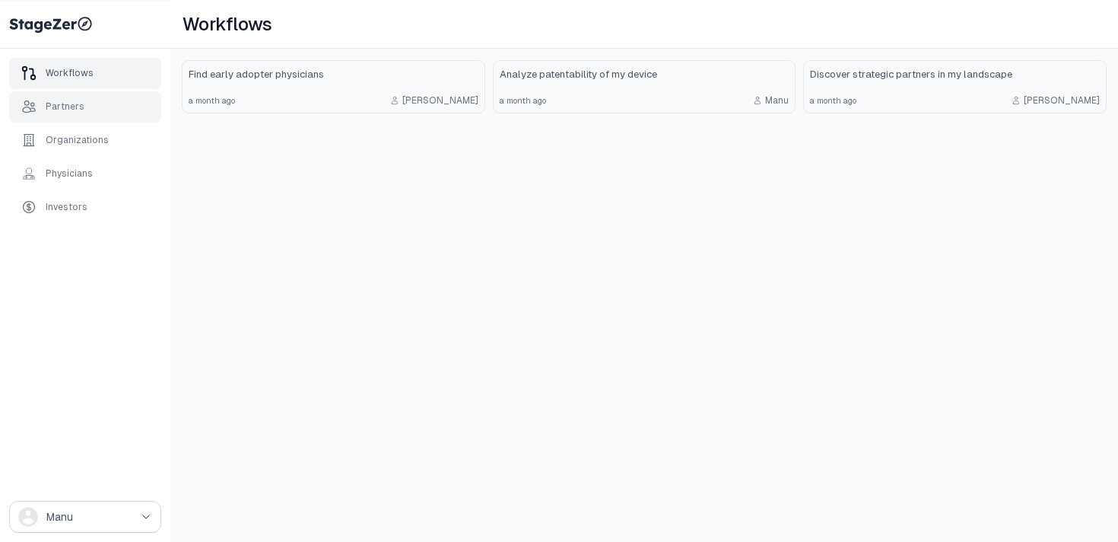
click at [104, 112] on div "Partners" at bounding box center [85, 106] width 152 height 30
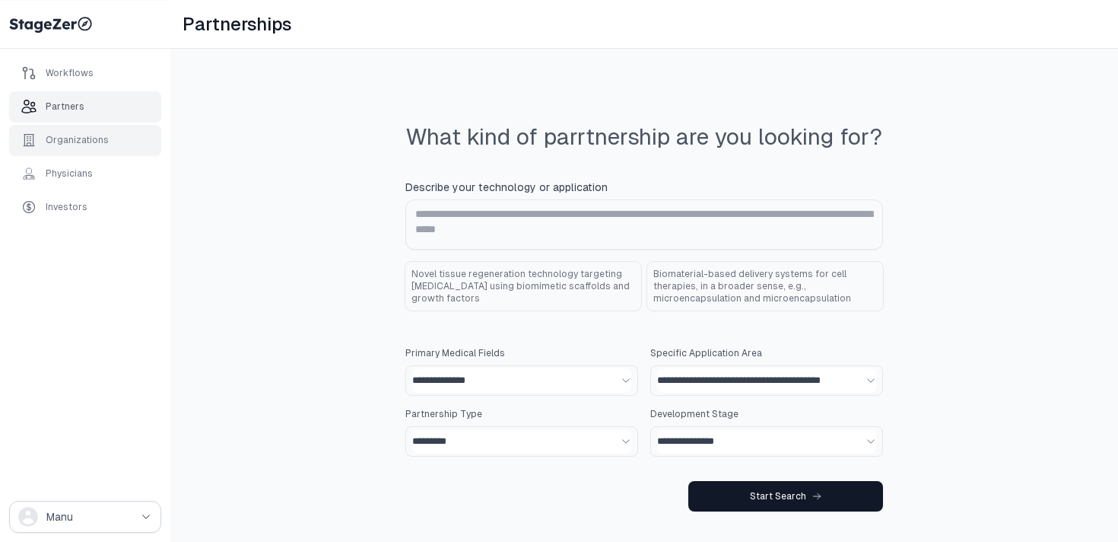
click at [104, 140] on div "Organizations" at bounding box center [77, 140] width 63 height 12
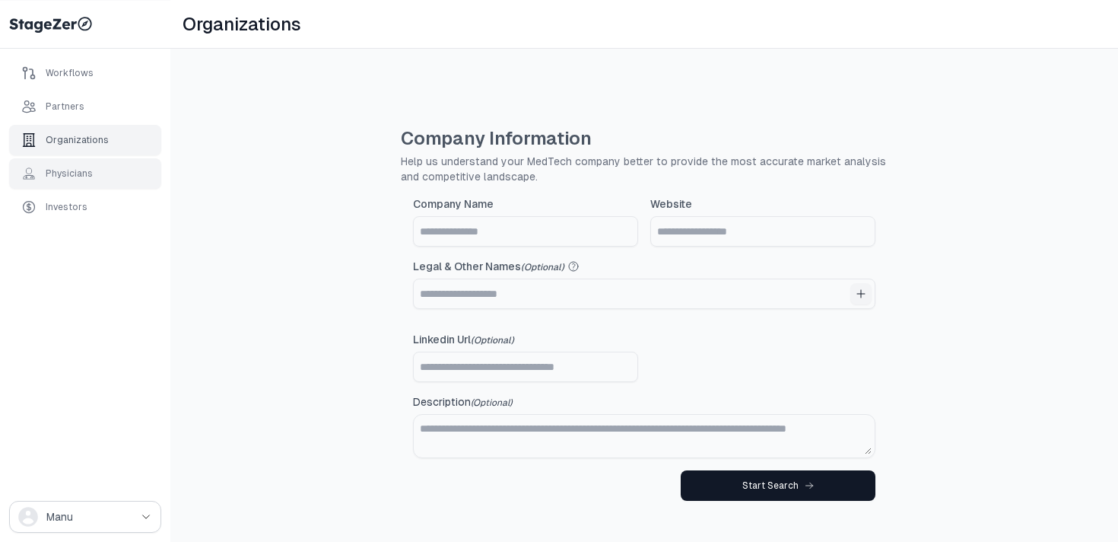
click at [100, 173] on div "Physicians" at bounding box center [85, 173] width 152 height 30
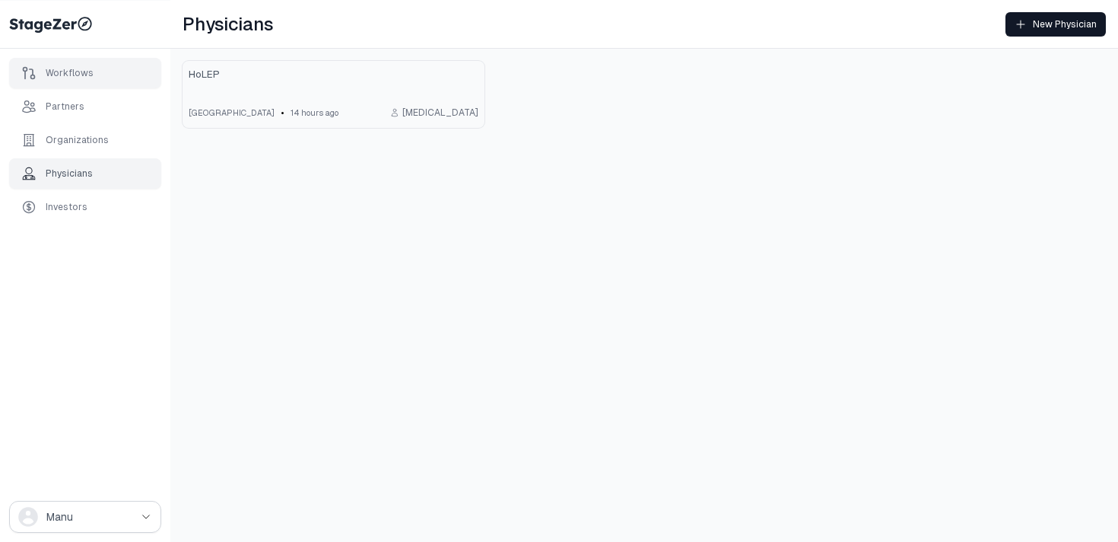
click at [100, 78] on div "Workflows" at bounding box center [85, 73] width 152 height 30
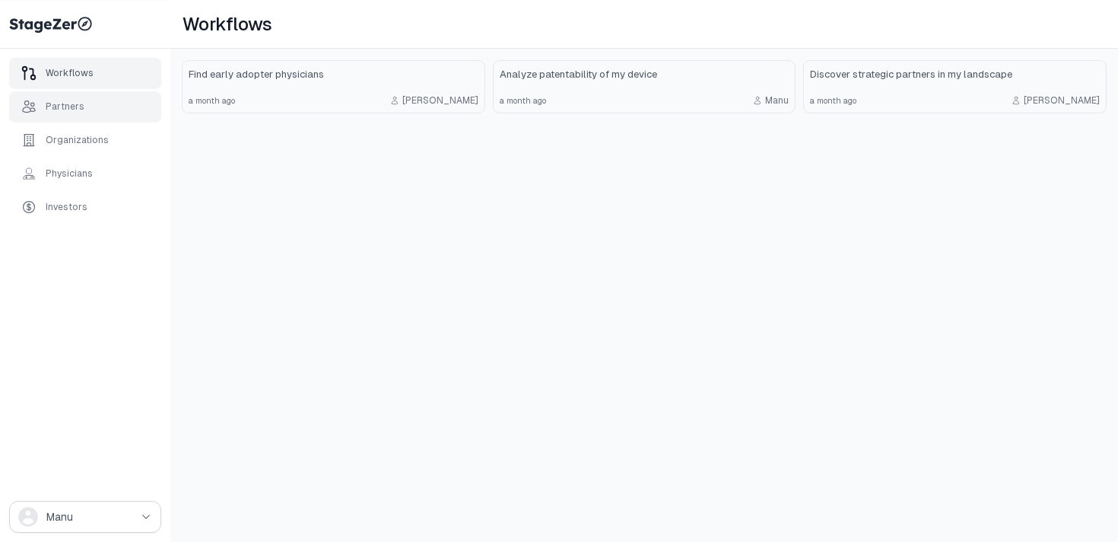
click at [100, 113] on div "Partners" at bounding box center [85, 106] width 152 height 30
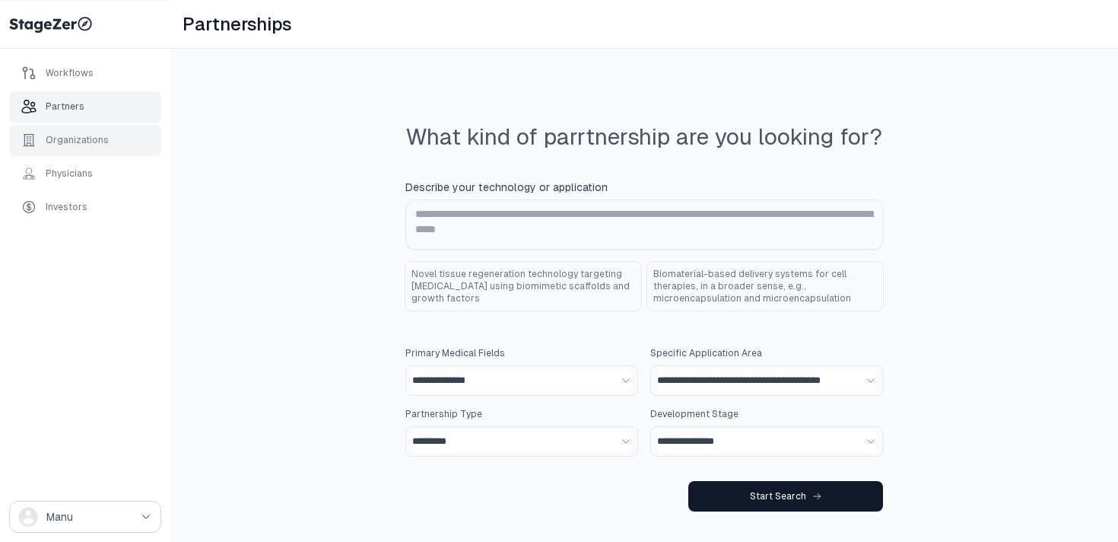
click at [100, 140] on div "Organizations" at bounding box center [77, 140] width 63 height 12
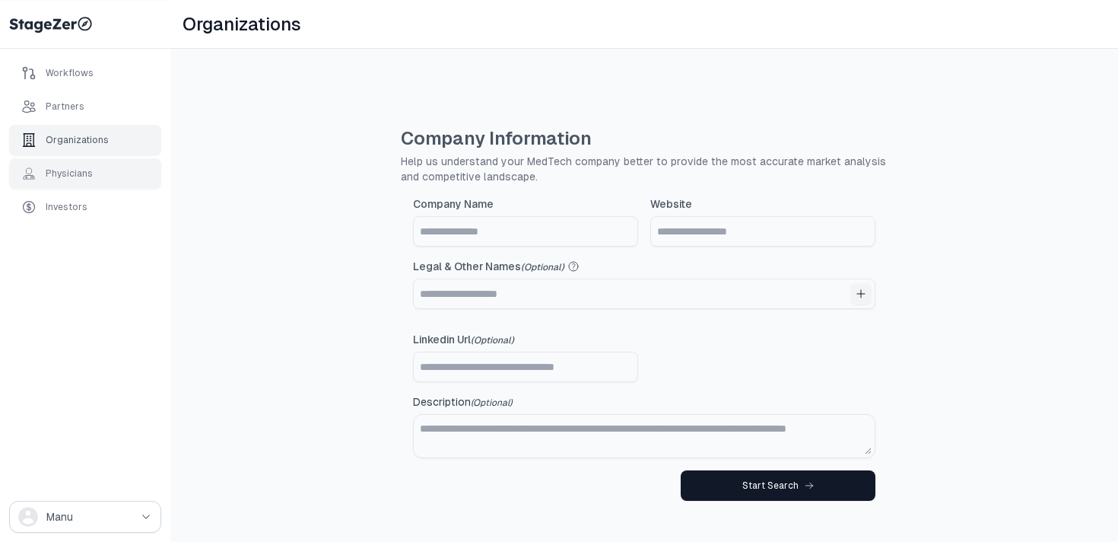
click at [98, 172] on div "Physicians" at bounding box center [85, 173] width 152 height 30
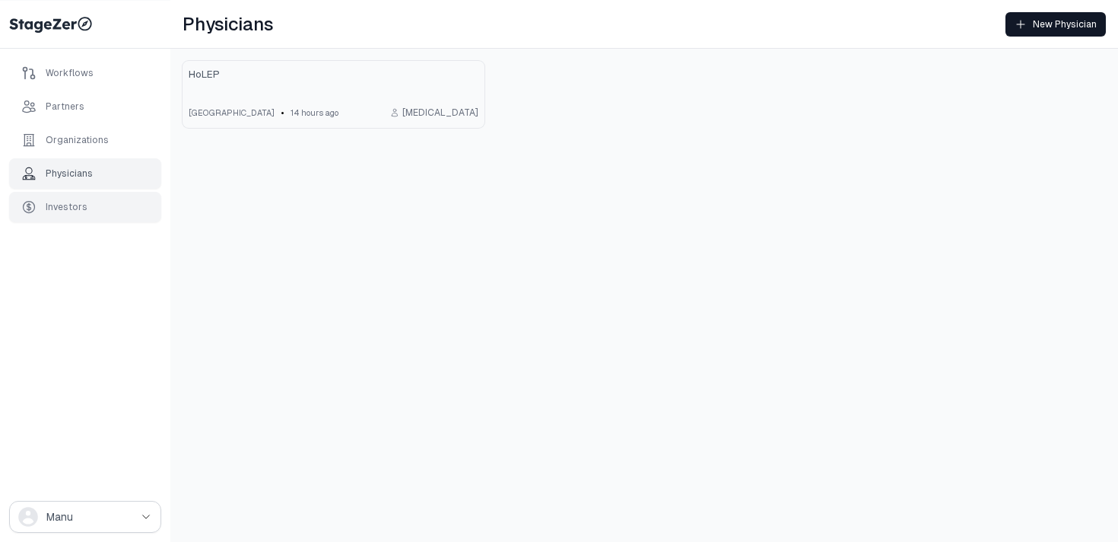
click at [97, 203] on div "Investors" at bounding box center [85, 207] width 152 height 30
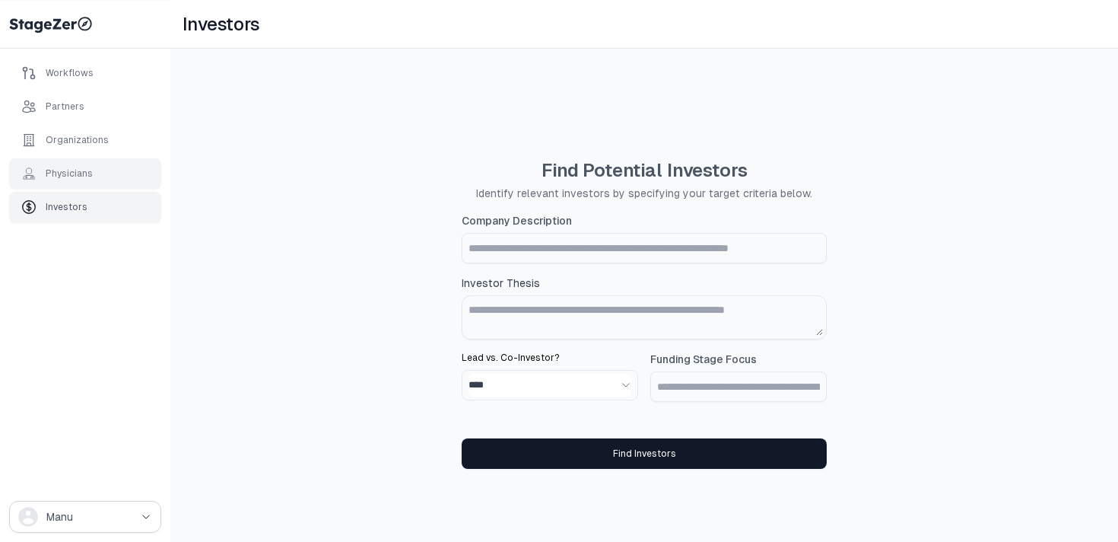
click at [94, 171] on div "Physicians" at bounding box center [85, 173] width 152 height 30
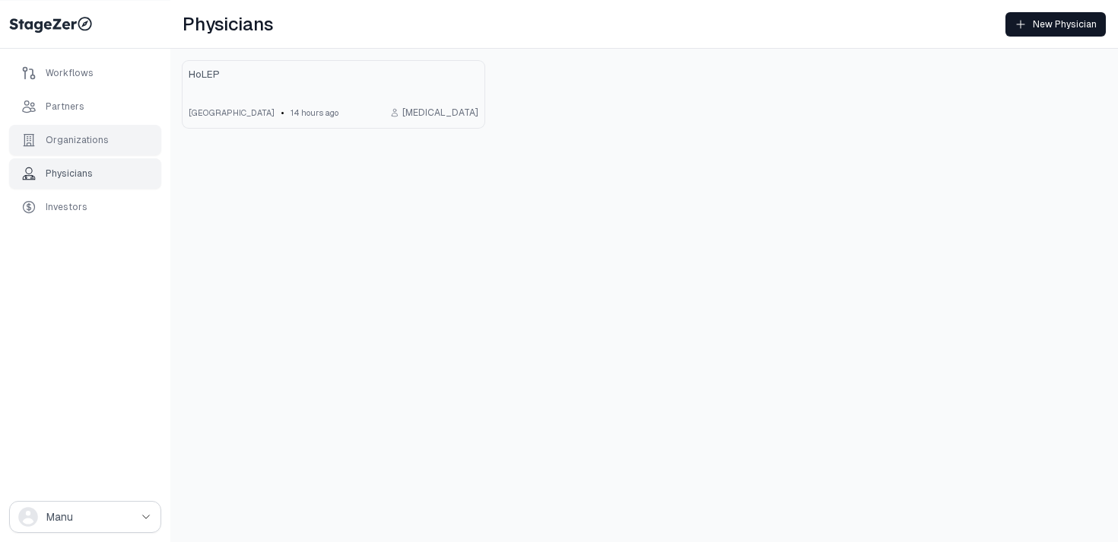
click at [94, 140] on div "Organizations" at bounding box center [77, 140] width 63 height 12
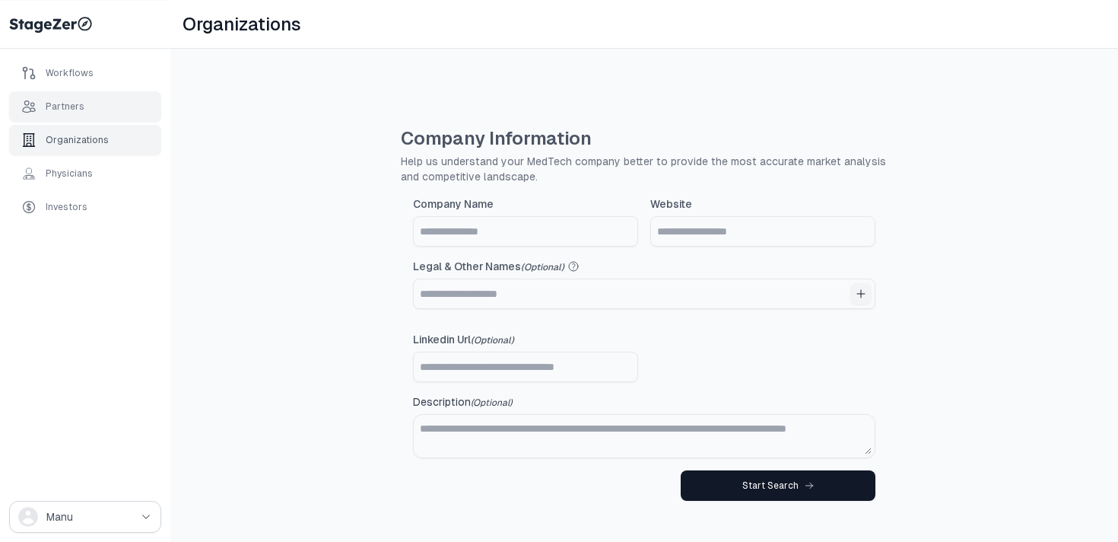
click at [87, 116] on div "Partners" at bounding box center [85, 106] width 152 height 30
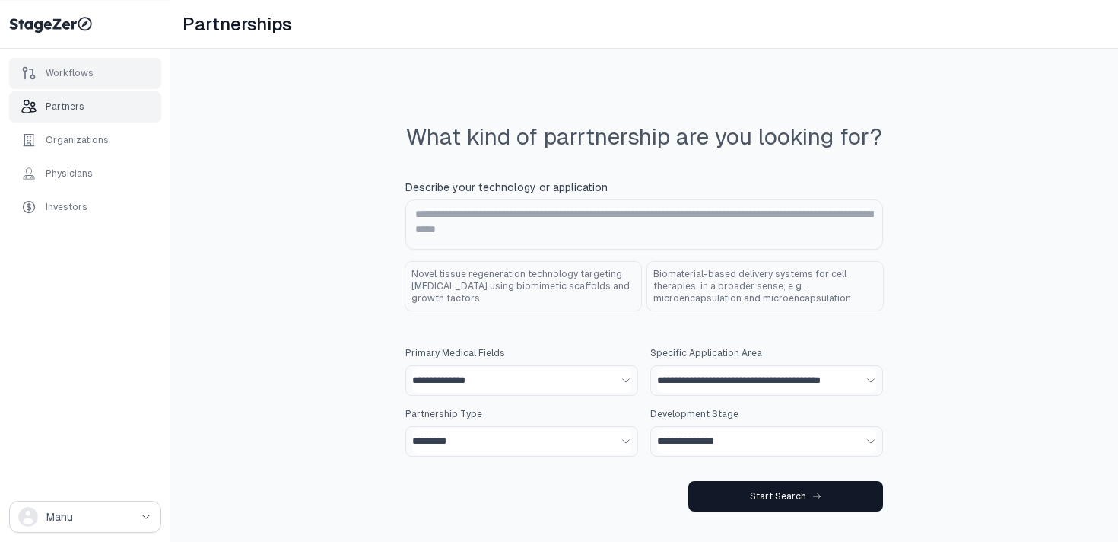
click at [87, 72] on div "Workflows" at bounding box center [70, 73] width 48 height 12
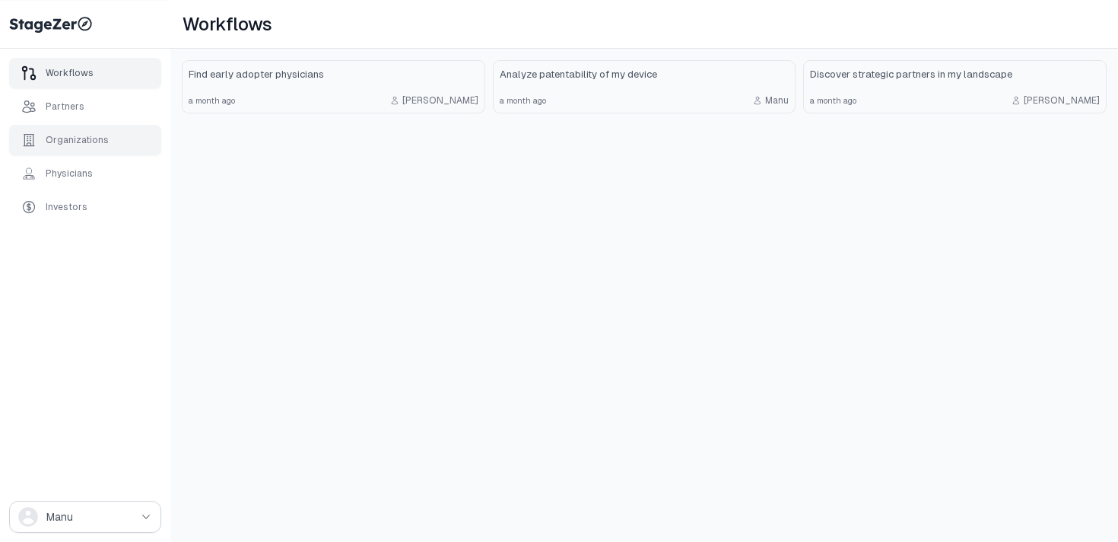
click at [73, 139] on div "Organizations" at bounding box center [77, 140] width 63 height 12
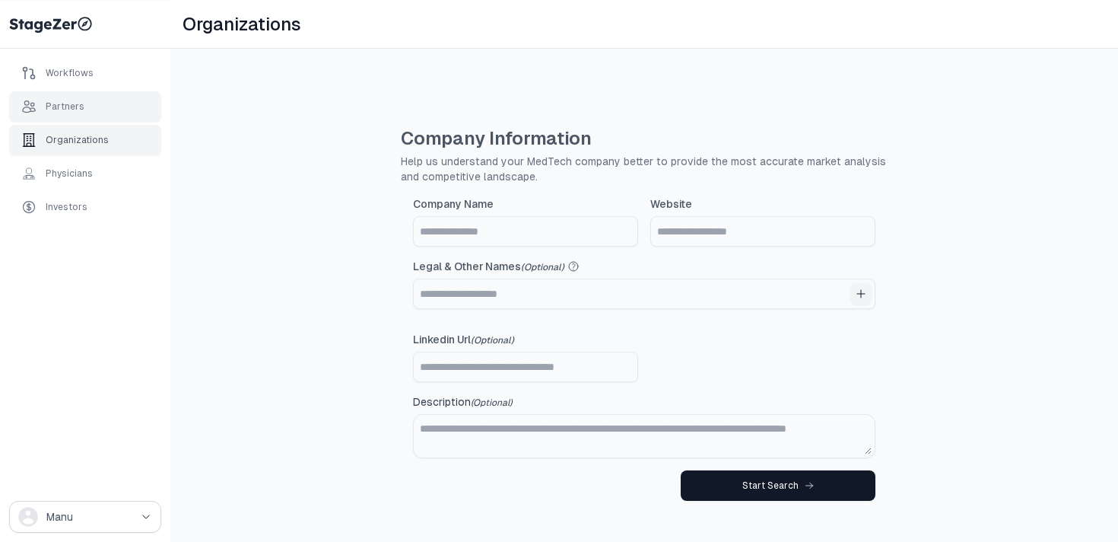
click at [83, 100] on div "Partners" at bounding box center [85, 106] width 152 height 30
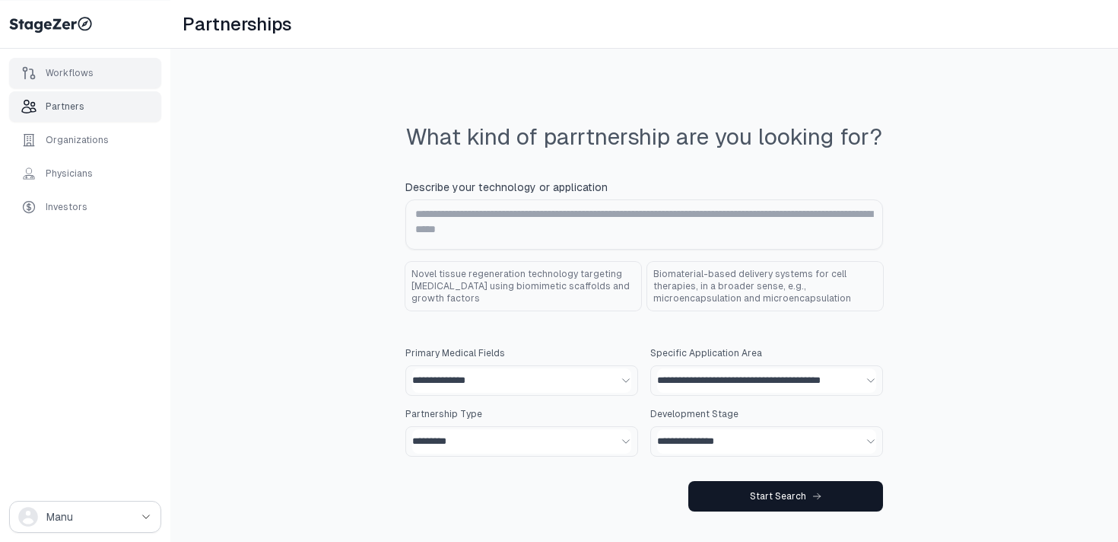
click at [89, 78] on div "Workflows" at bounding box center [70, 73] width 48 height 12
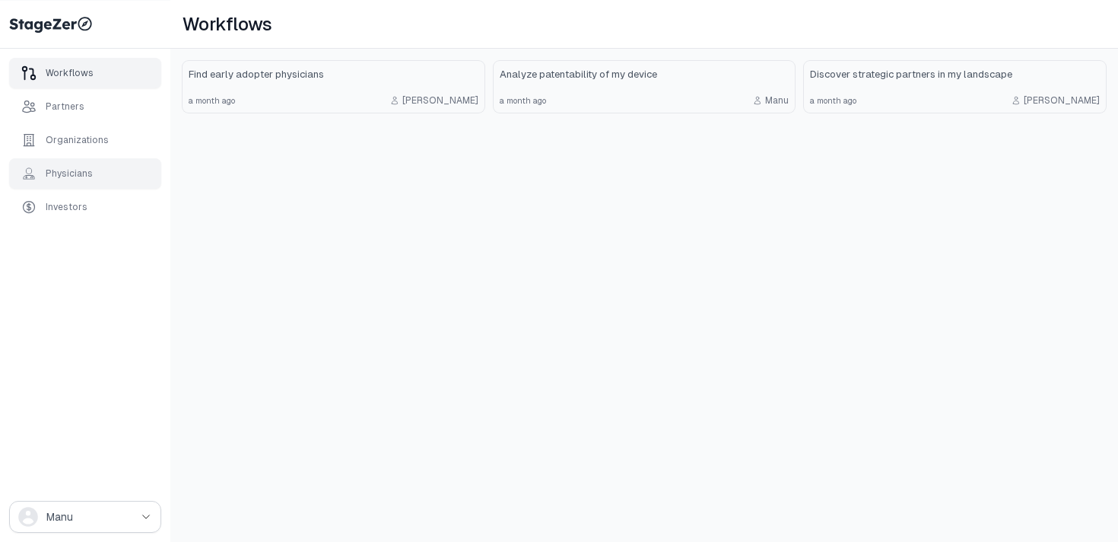
click at [106, 175] on div "Physicians" at bounding box center [85, 173] width 152 height 30
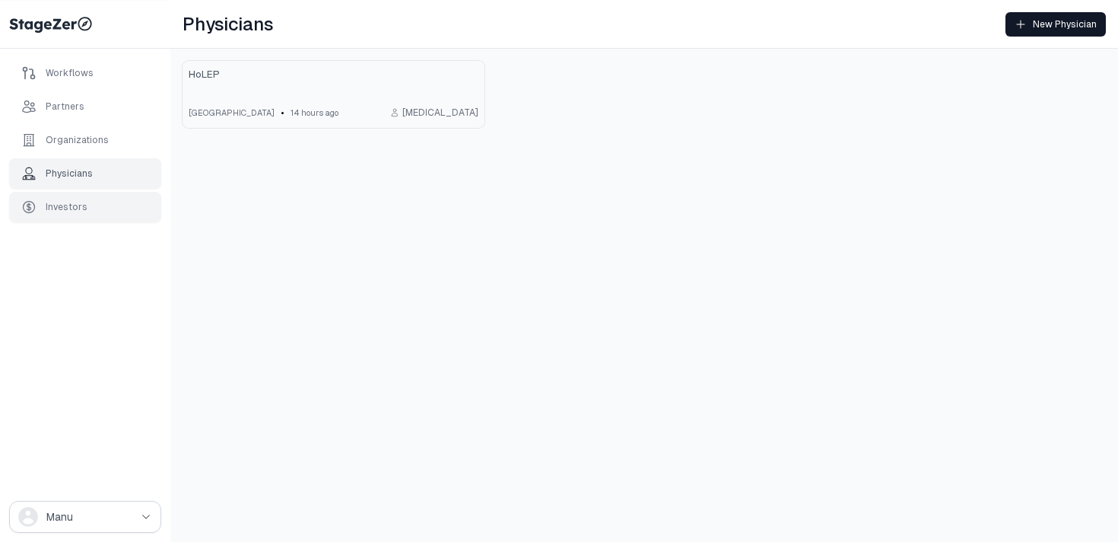
click at [82, 205] on div "Investors" at bounding box center [67, 207] width 42 height 12
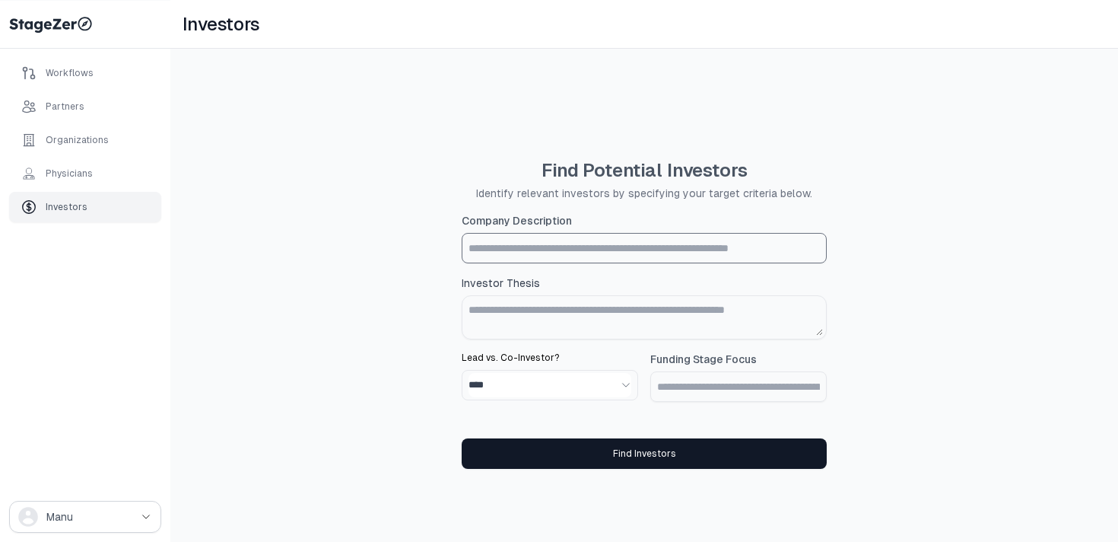
click at [695, 246] on input "Company Description" at bounding box center [644, 248] width 364 height 29
click at [108, 165] on div "Physicians" at bounding box center [85, 173] width 152 height 30
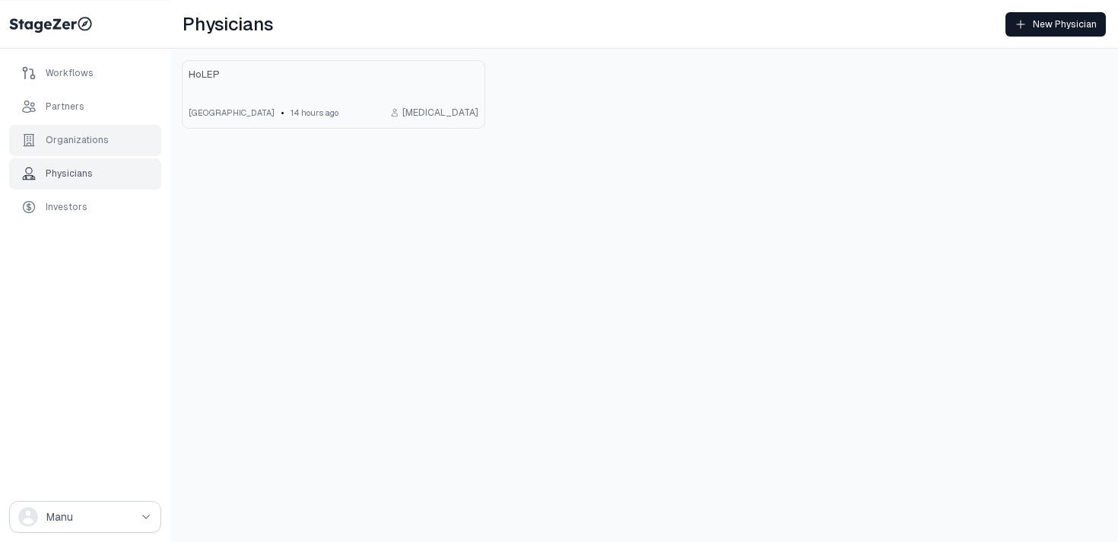
click at [96, 137] on div "Organizations" at bounding box center [77, 140] width 63 height 12
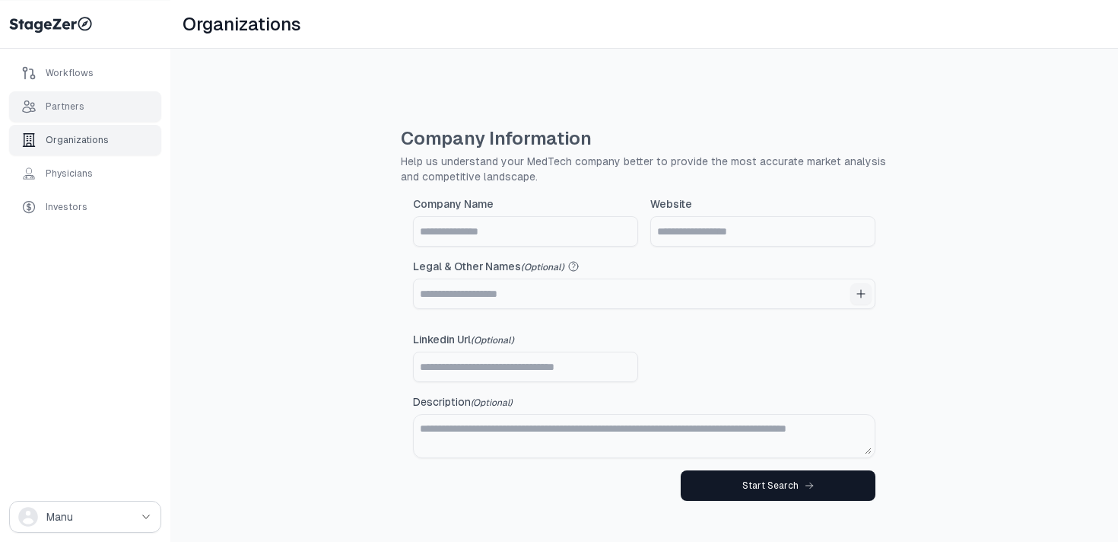
click at [91, 106] on div "Partners" at bounding box center [85, 106] width 152 height 30
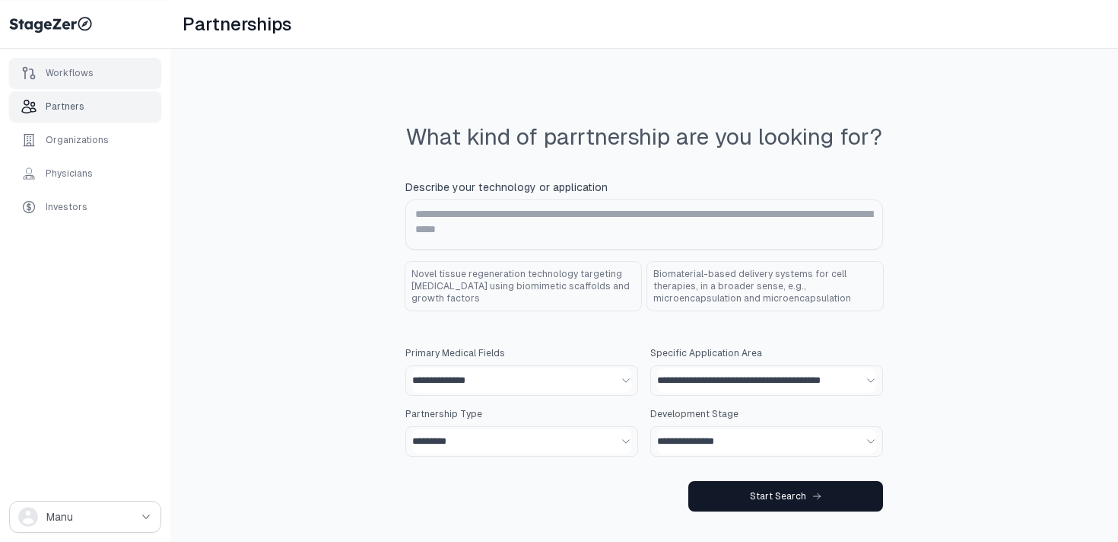
click at [96, 81] on div "Workflows" at bounding box center [85, 73] width 152 height 30
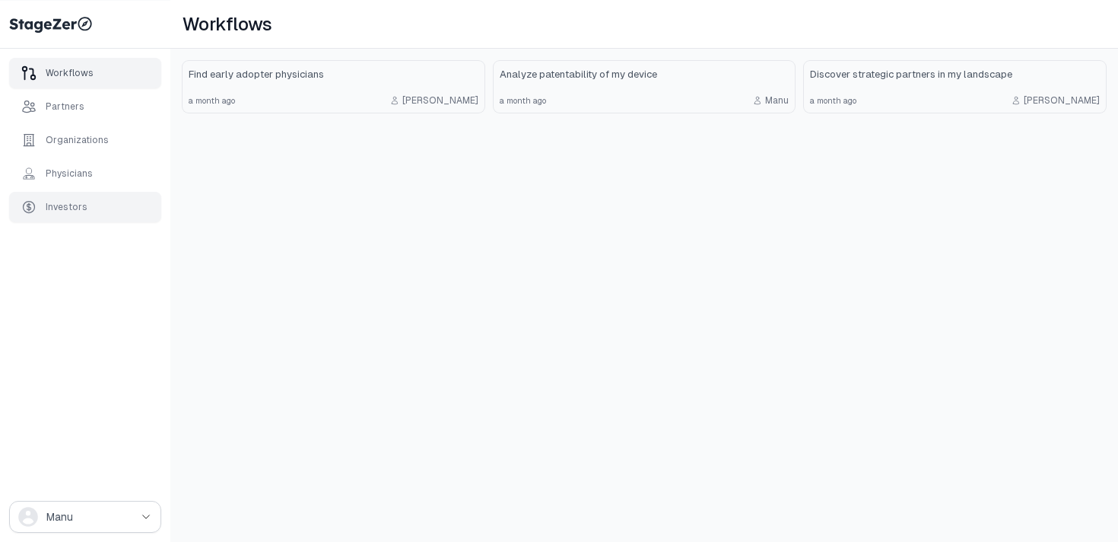
click at [50, 209] on div "Investors" at bounding box center [67, 207] width 42 height 12
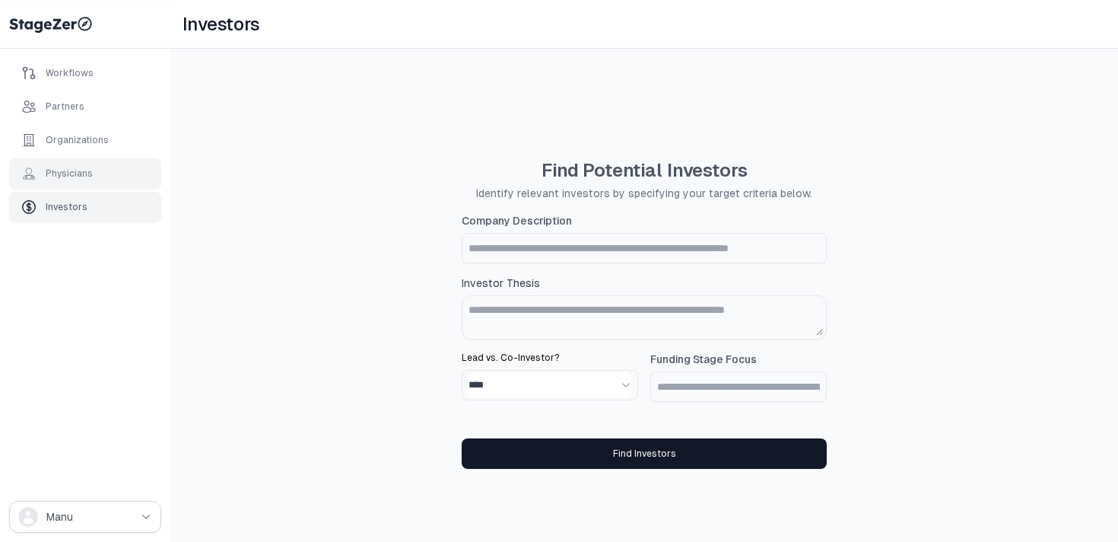
click at [77, 173] on div "Physicians" at bounding box center [69, 173] width 47 height 12
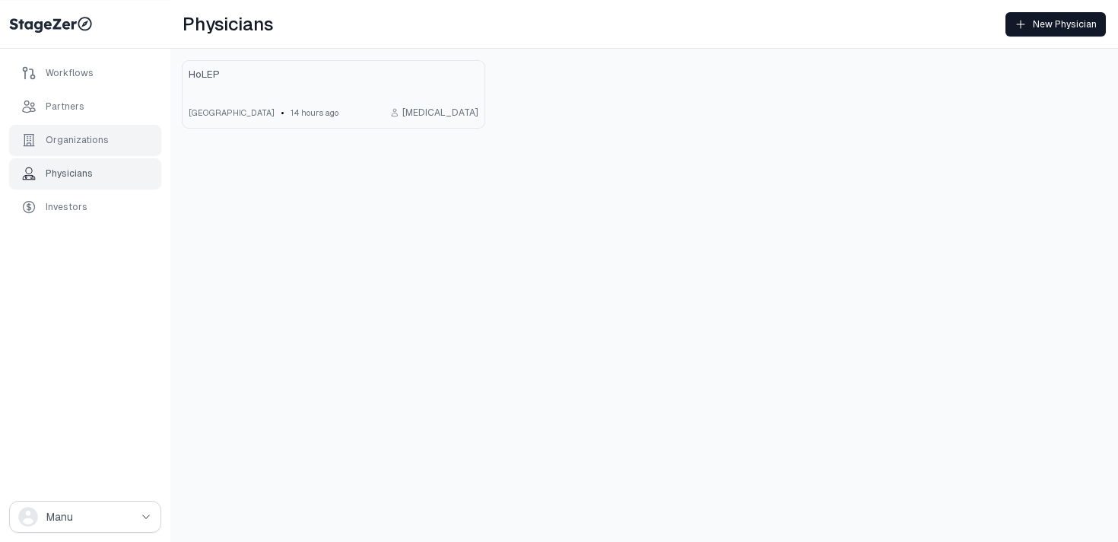
click at [75, 135] on div "Organizations" at bounding box center [77, 140] width 63 height 12
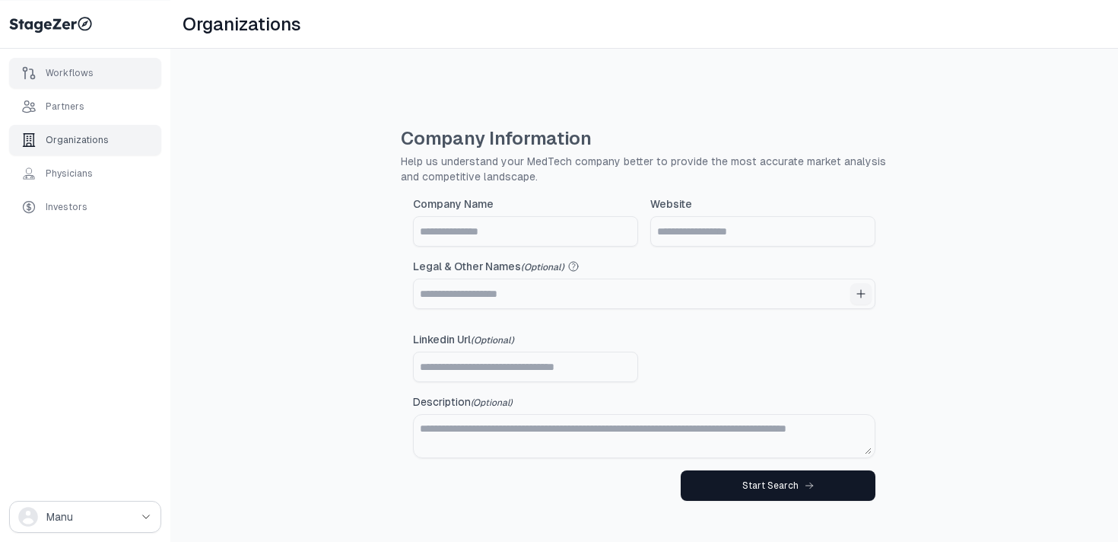
click at [80, 76] on div "Workflows" at bounding box center [70, 73] width 48 height 12
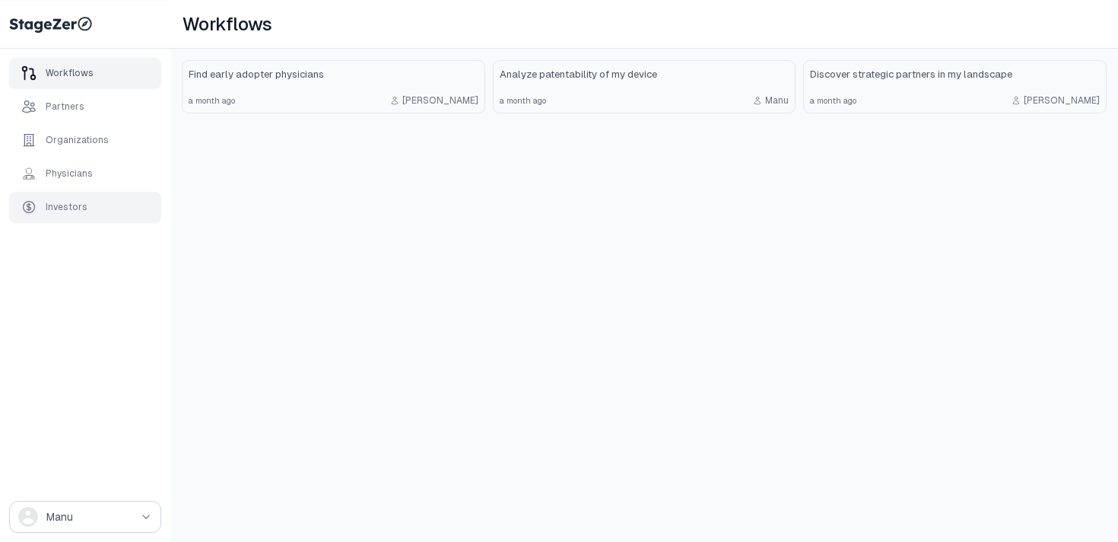
click at [103, 202] on div "Investors" at bounding box center [85, 207] width 152 height 30
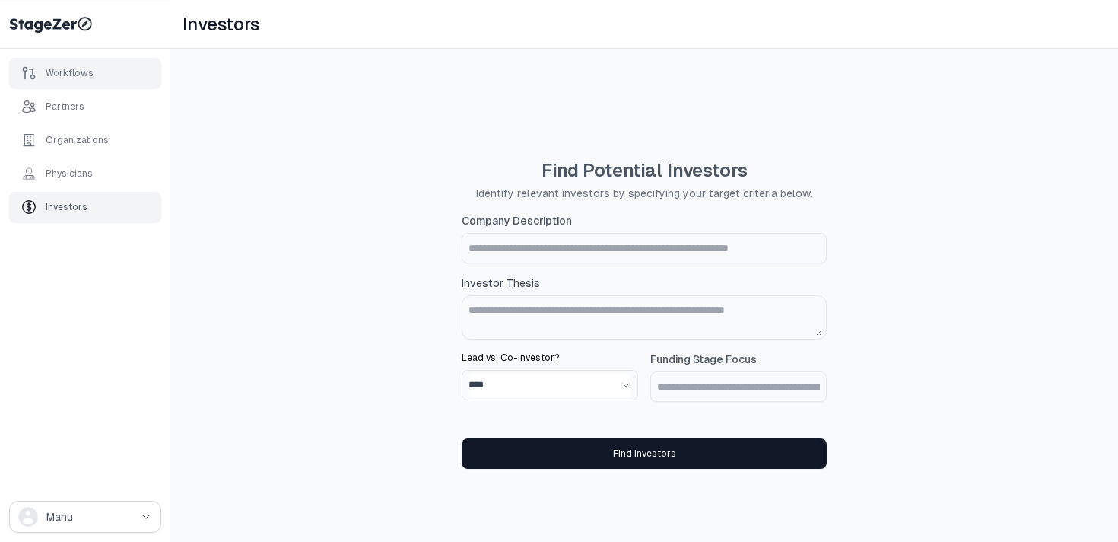
click at [105, 78] on div "Workflows" at bounding box center [85, 73] width 152 height 30
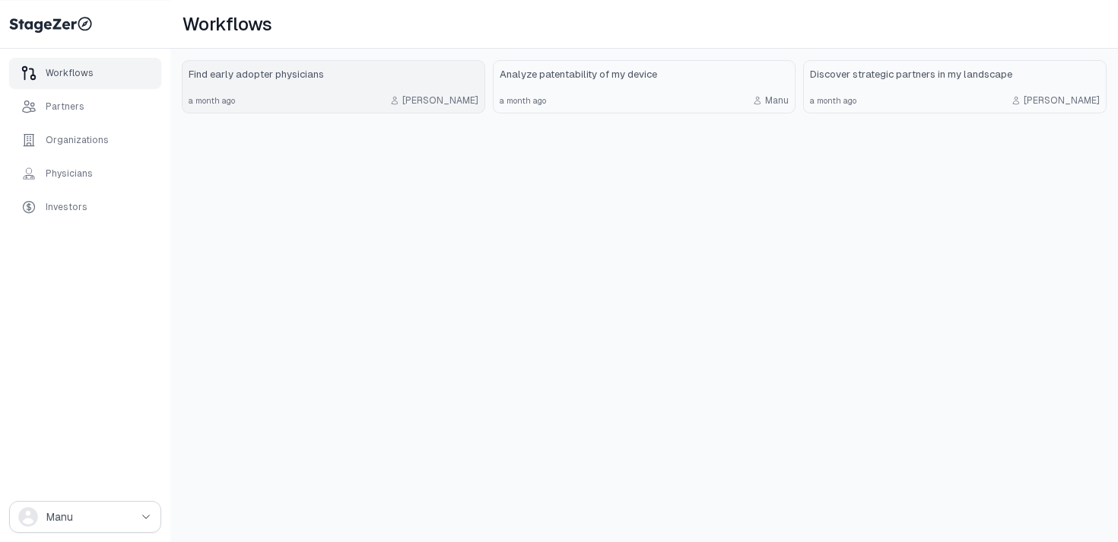
click at [352, 86] on link "Find early adopter physicians a month ago Emmanuel" at bounding box center [334, 87] width 302 height 52
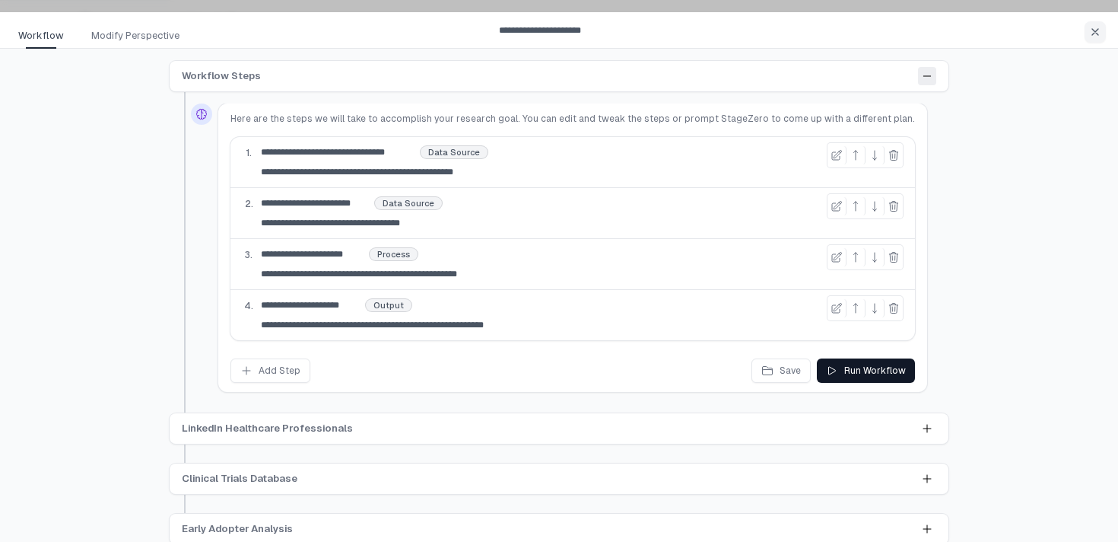
click at [925, 78] on icon at bounding box center [927, 76] width 12 height 12
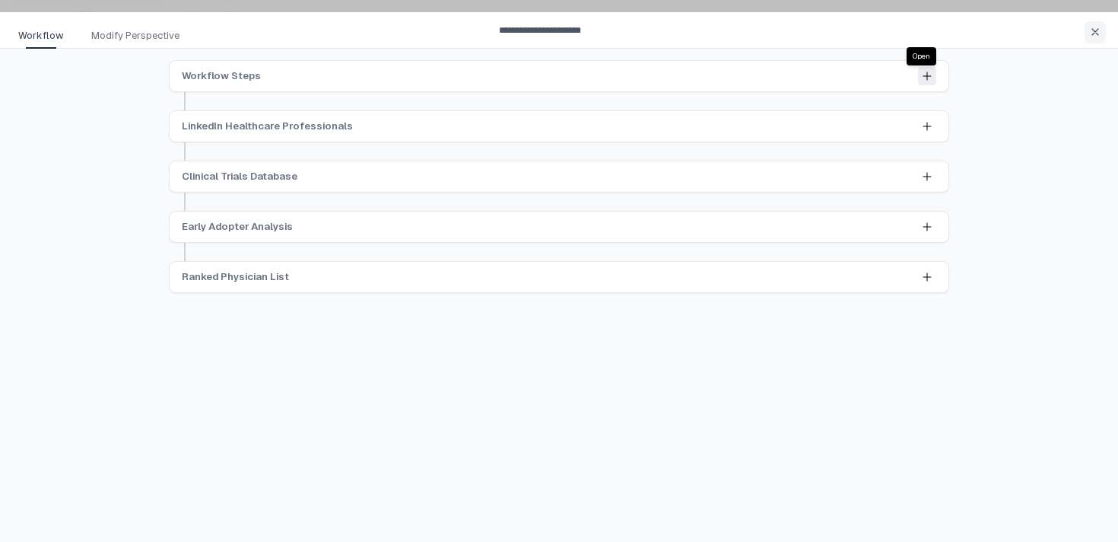
click at [925, 78] on icon at bounding box center [927, 76] width 12 height 12
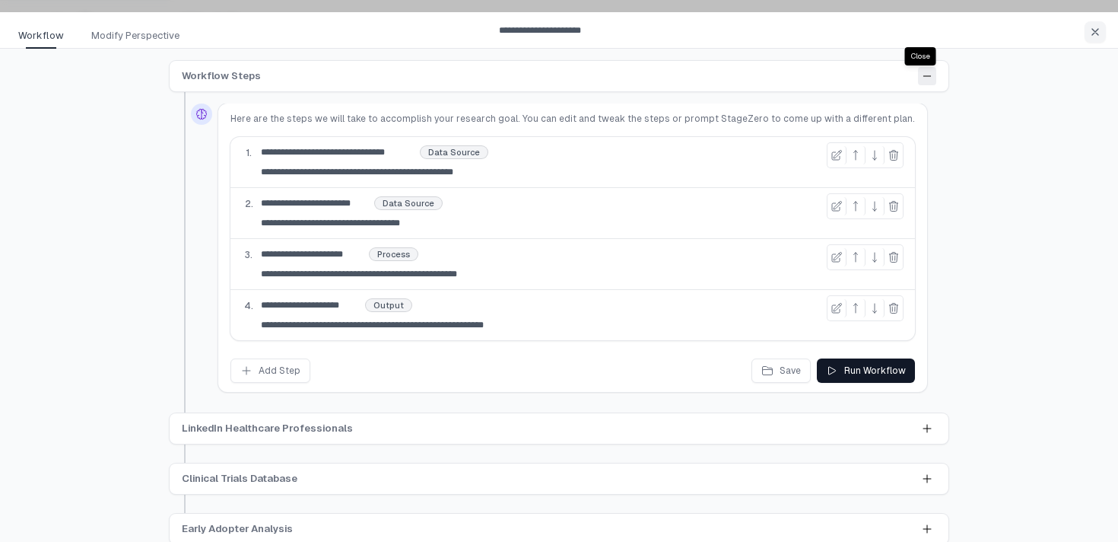
click at [925, 78] on icon at bounding box center [927, 76] width 12 height 12
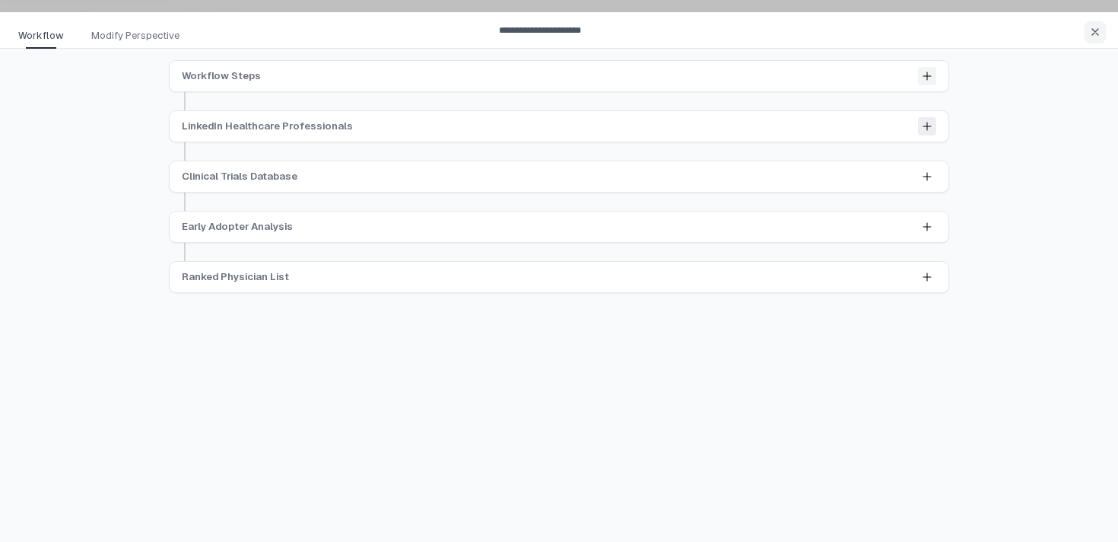
click at [929, 130] on icon at bounding box center [927, 126] width 12 height 12
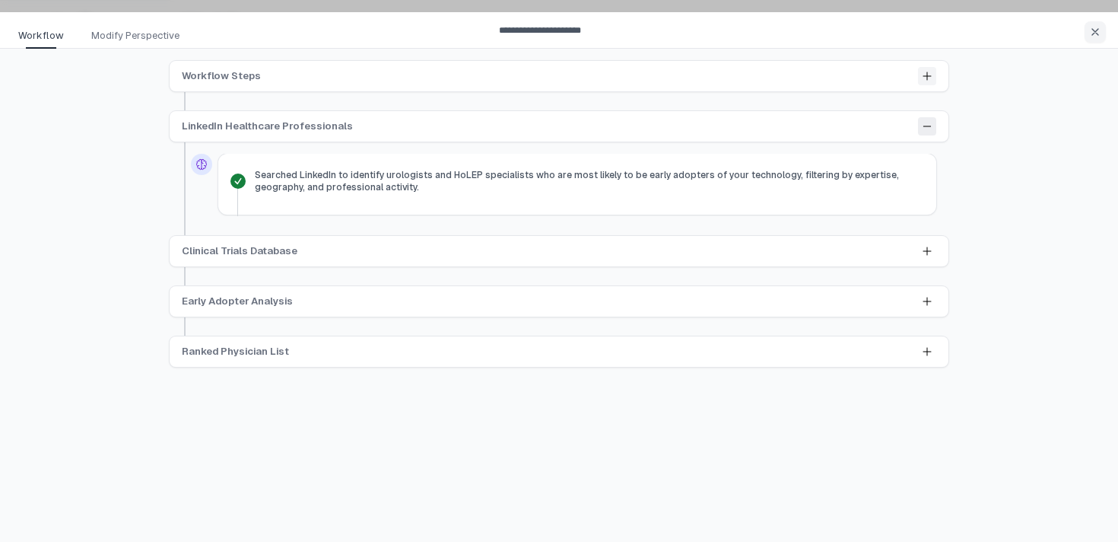
click at [929, 130] on icon at bounding box center [927, 126] width 12 height 12
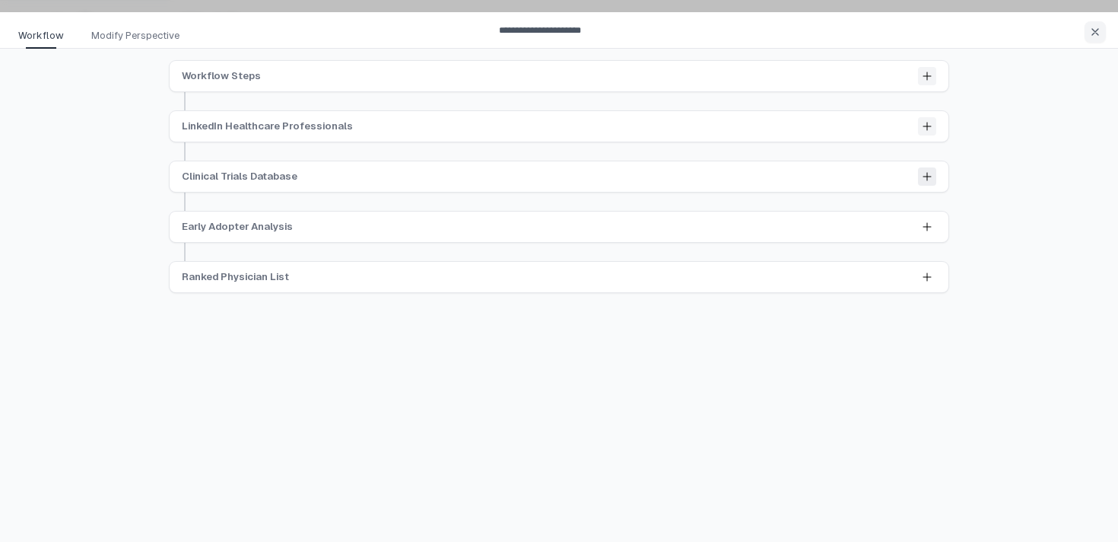
click at [926, 178] on icon at bounding box center [927, 176] width 12 height 12
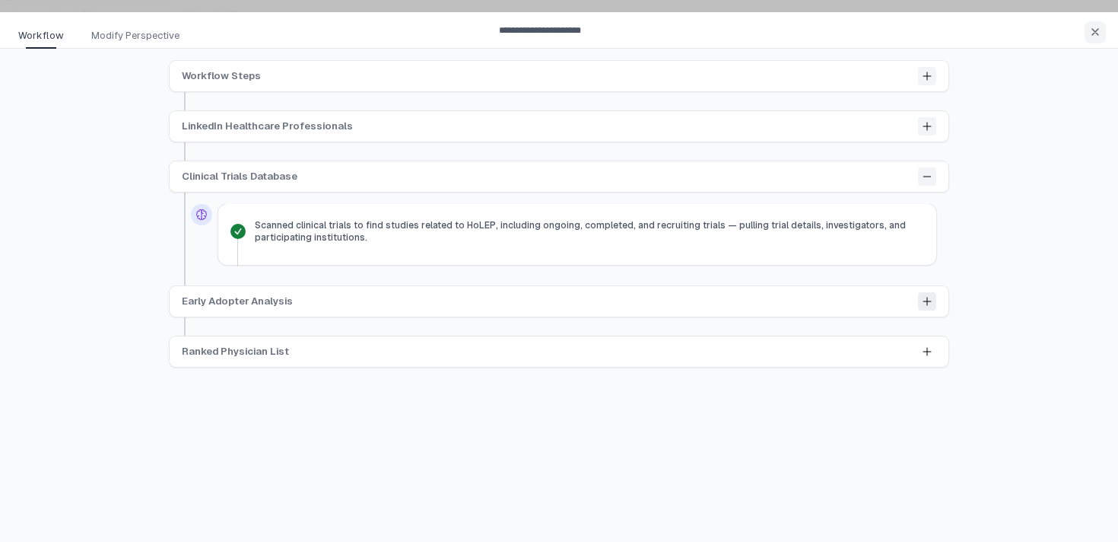
click at [923, 303] on icon at bounding box center [927, 301] width 12 height 12
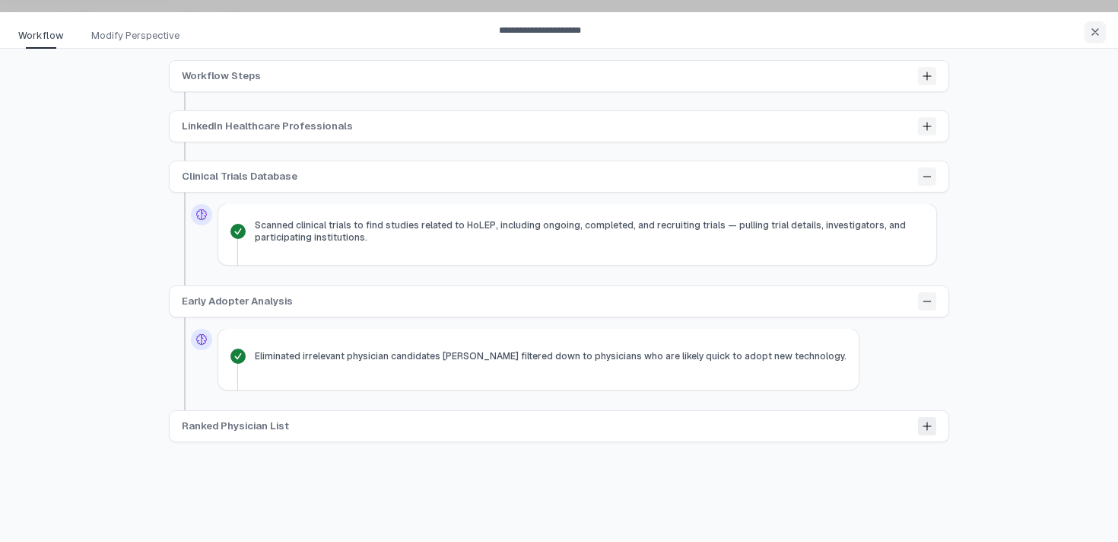
click at [925, 425] on icon at bounding box center [927, 426] width 8 height 8
click at [933, 177] on button at bounding box center [927, 176] width 18 height 18
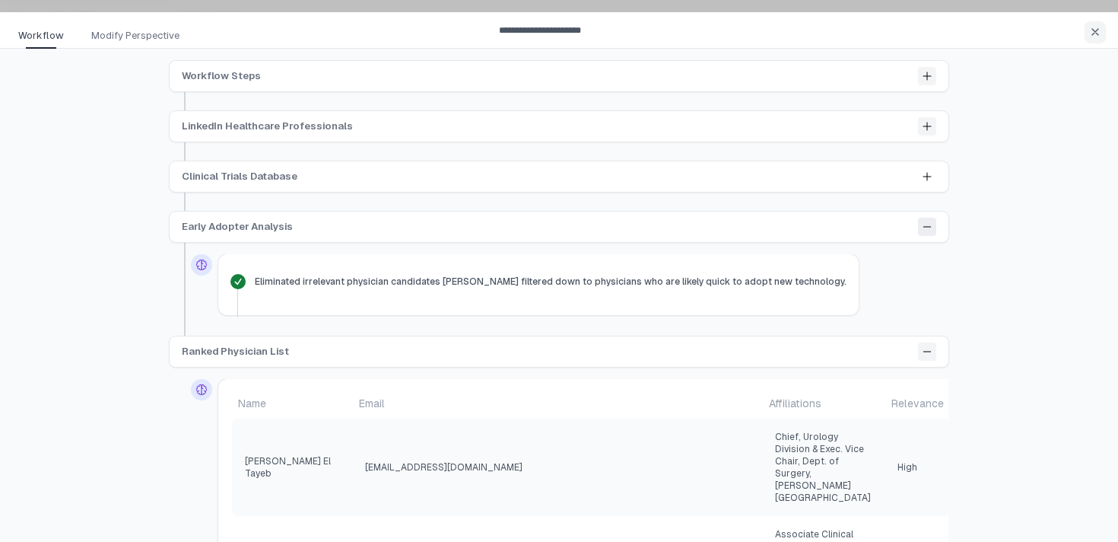
click at [923, 228] on icon at bounding box center [927, 227] width 12 height 12
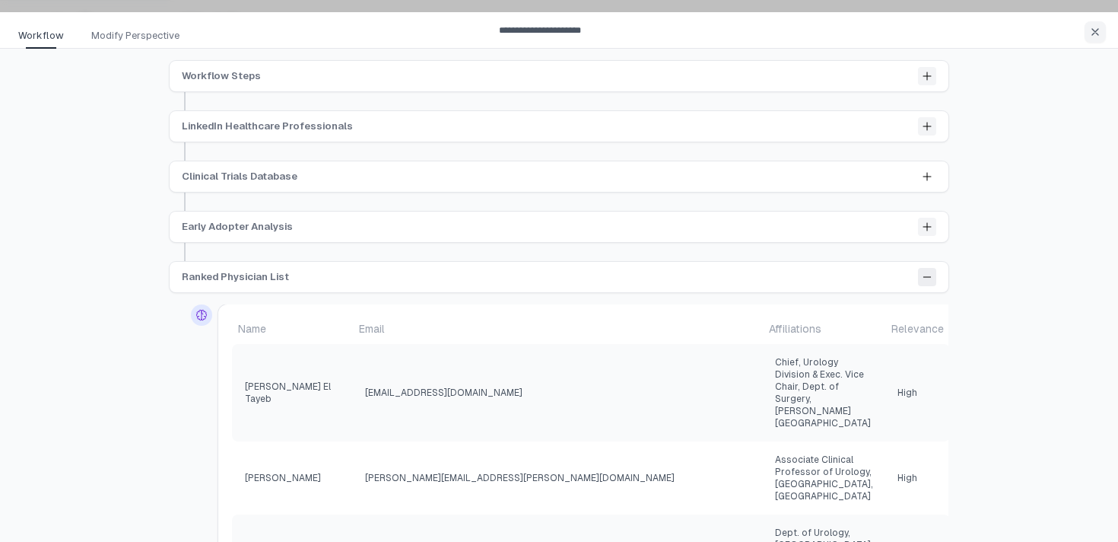
click at [924, 270] on button at bounding box center [927, 277] width 18 height 18
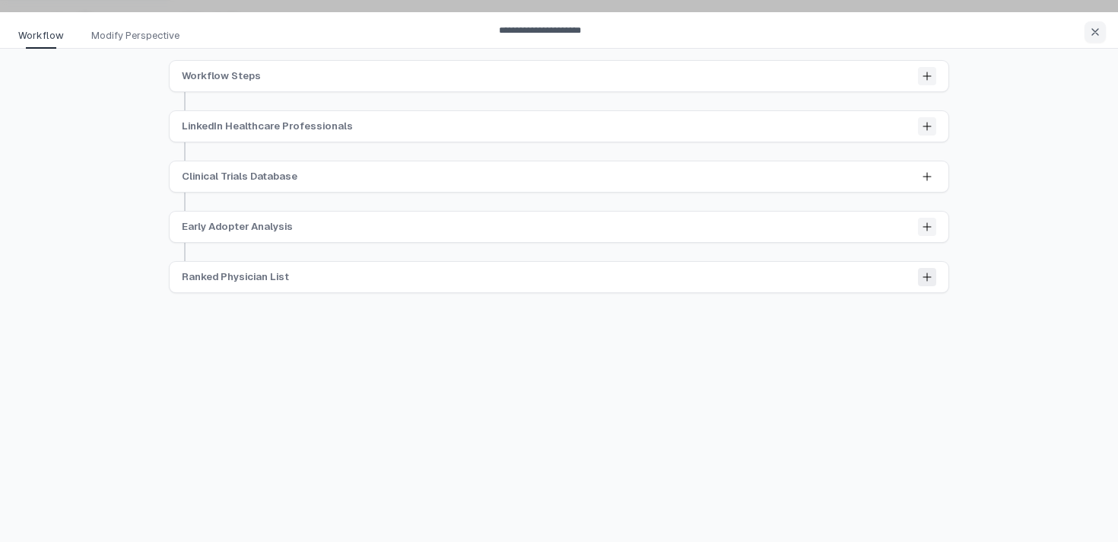
click at [924, 272] on icon at bounding box center [927, 277] width 12 height 12
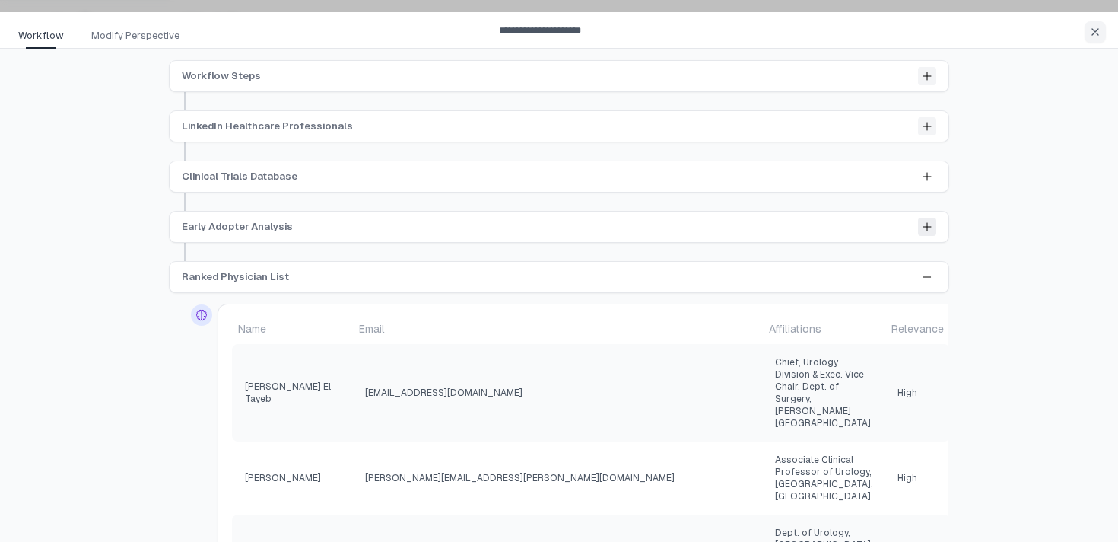
click at [926, 229] on icon at bounding box center [927, 227] width 8 height 8
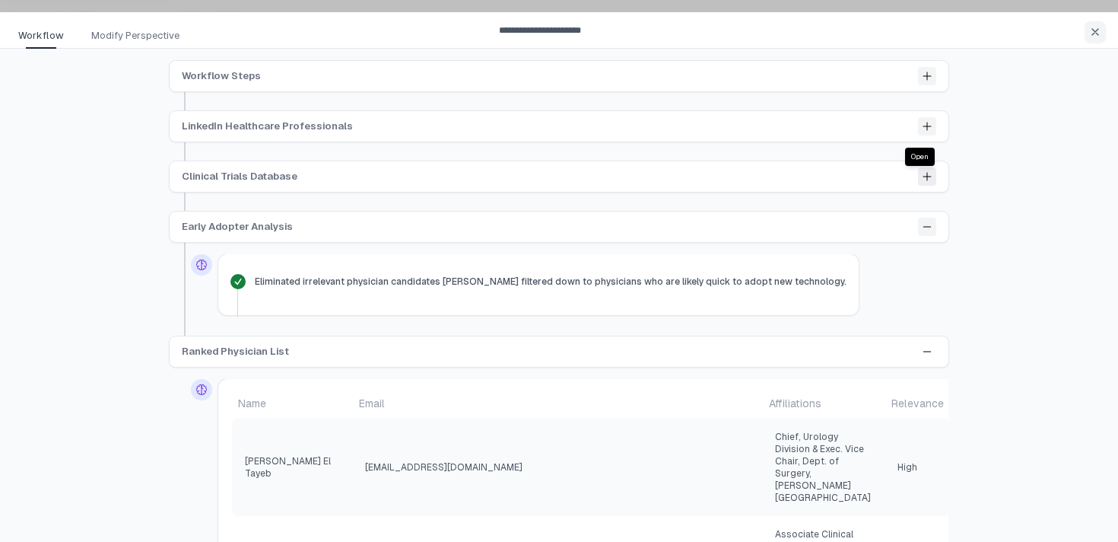
click at [929, 173] on icon at bounding box center [927, 176] width 12 height 12
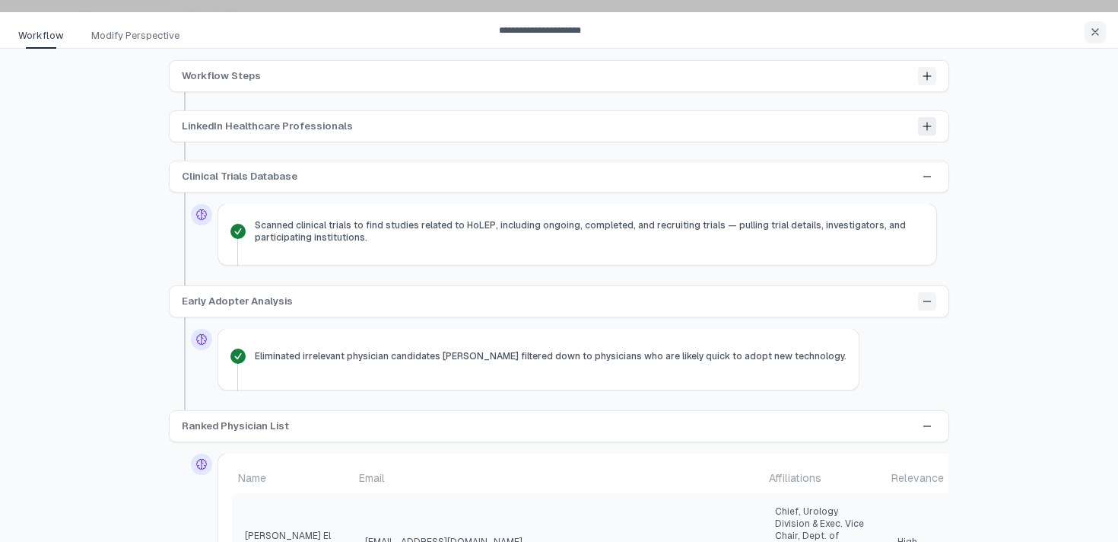
click at [925, 130] on icon at bounding box center [927, 126] width 12 height 12
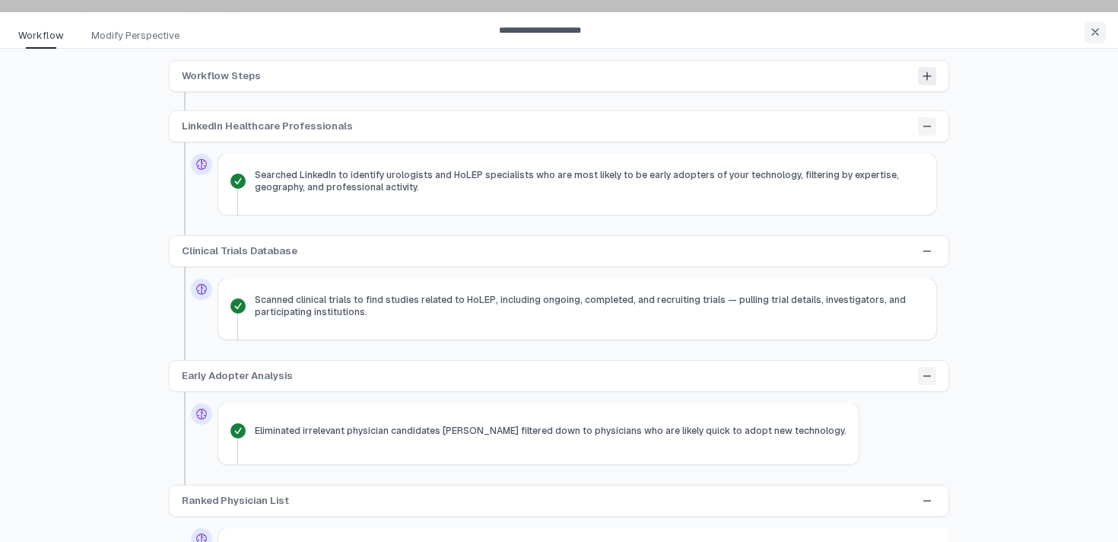
click at [927, 74] on icon at bounding box center [927, 76] width 12 height 12
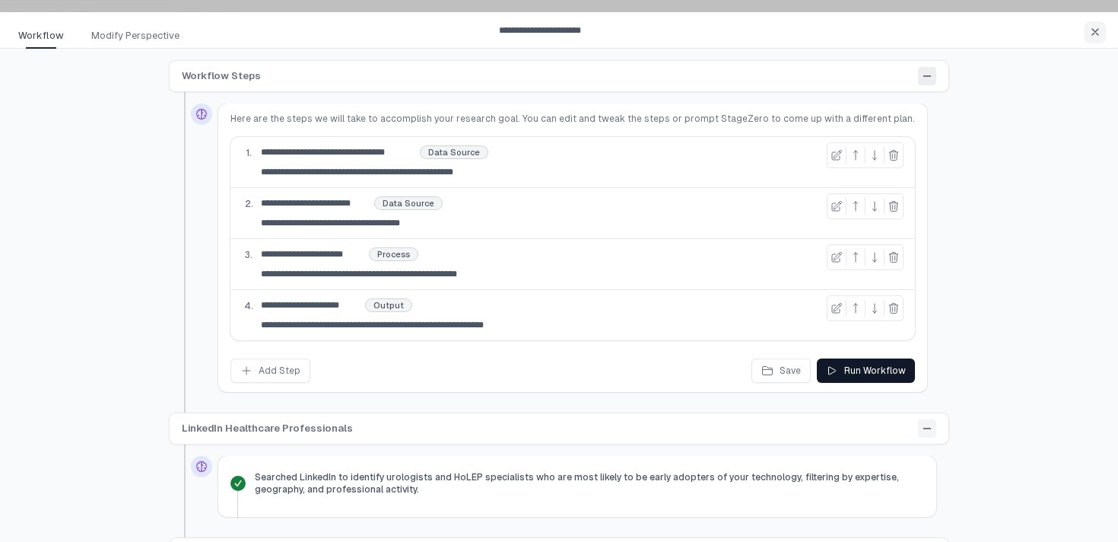
click at [927, 74] on icon at bounding box center [927, 76] width 12 height 12
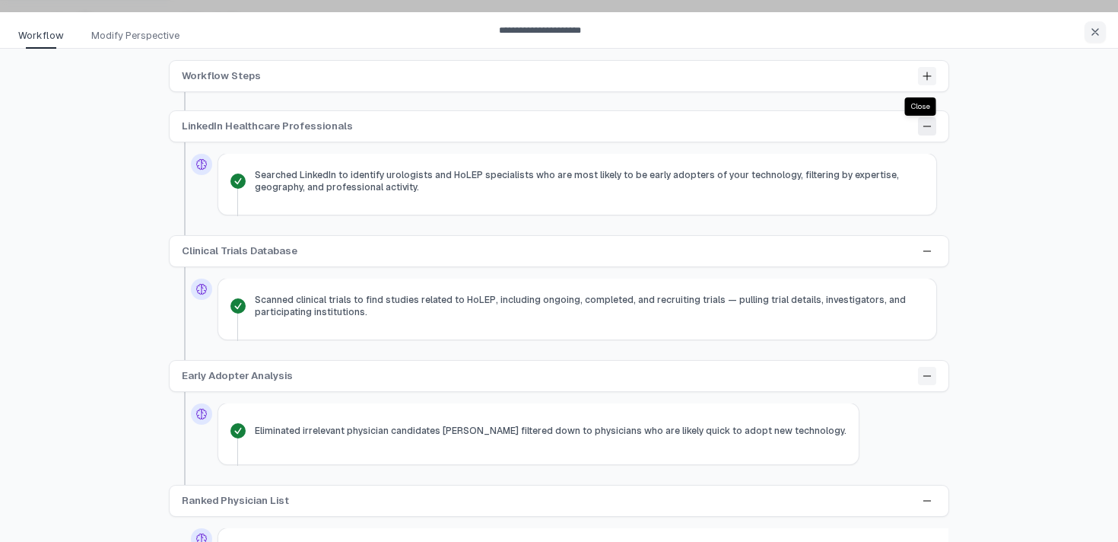
click at [927, 123] on icon at bounding box center [927, 126] width 12 height 12
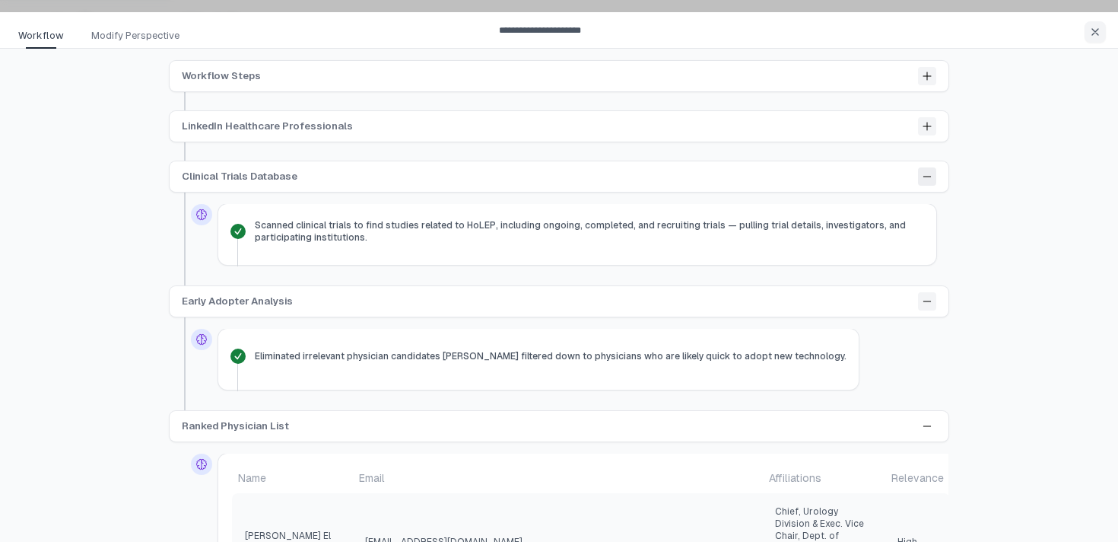
click at [926, 172] on icon at bounding box center [927, 176] width 12 height 12
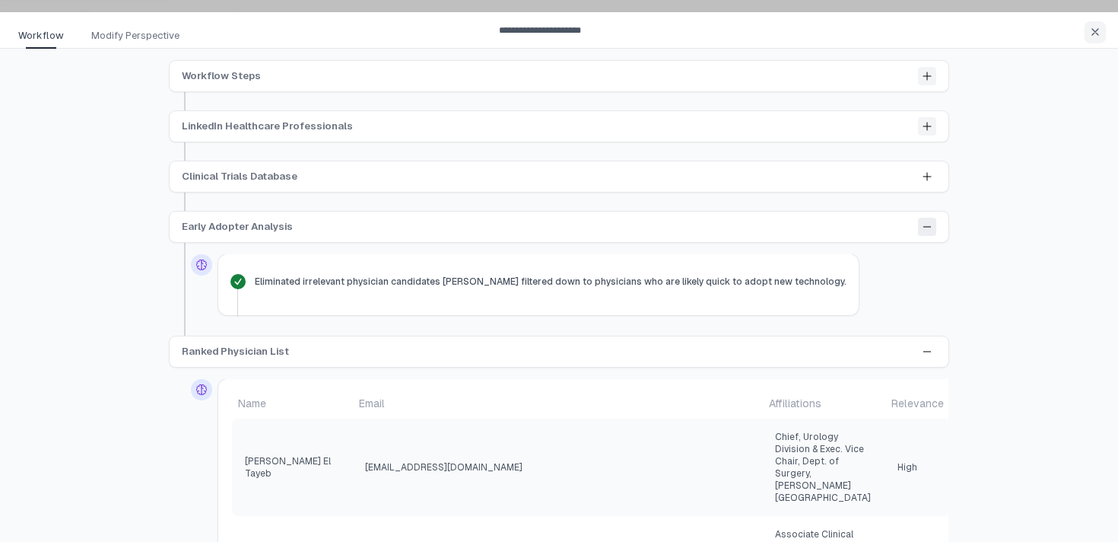
click at [927, 225] on icon at bounding box center [927, 227] width 12 height 12
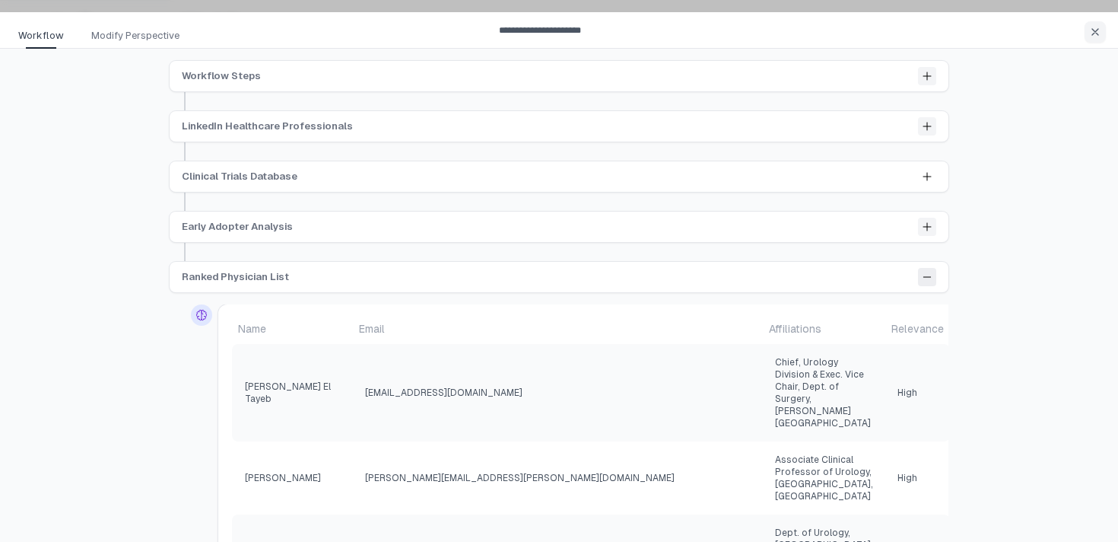
click at [928, 277] on icon at bounding box center [926, 277] width 7 height 0
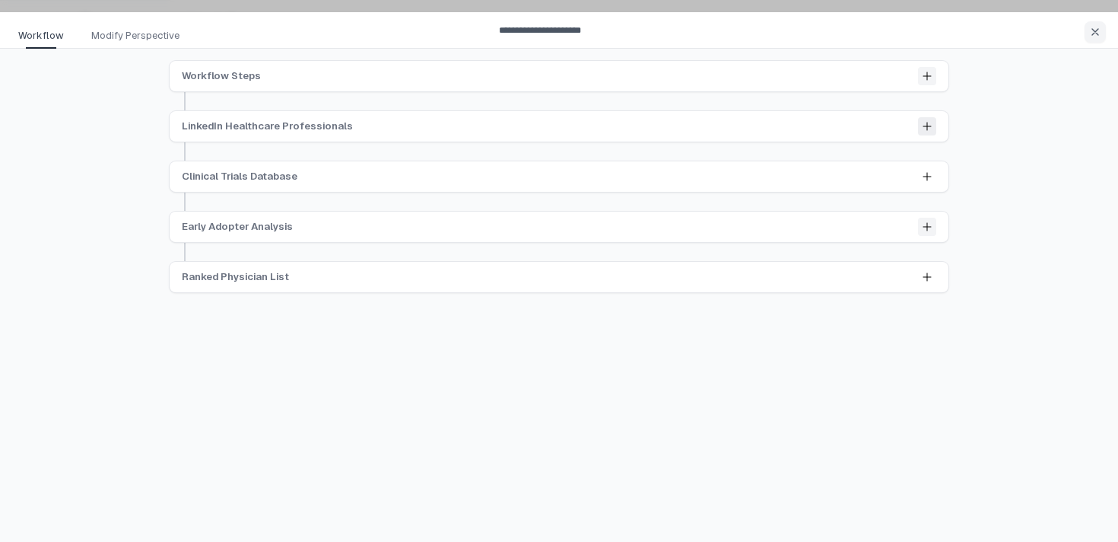
click at [930, 126] on icon at bounding box center [927, 126] width 8 height 8
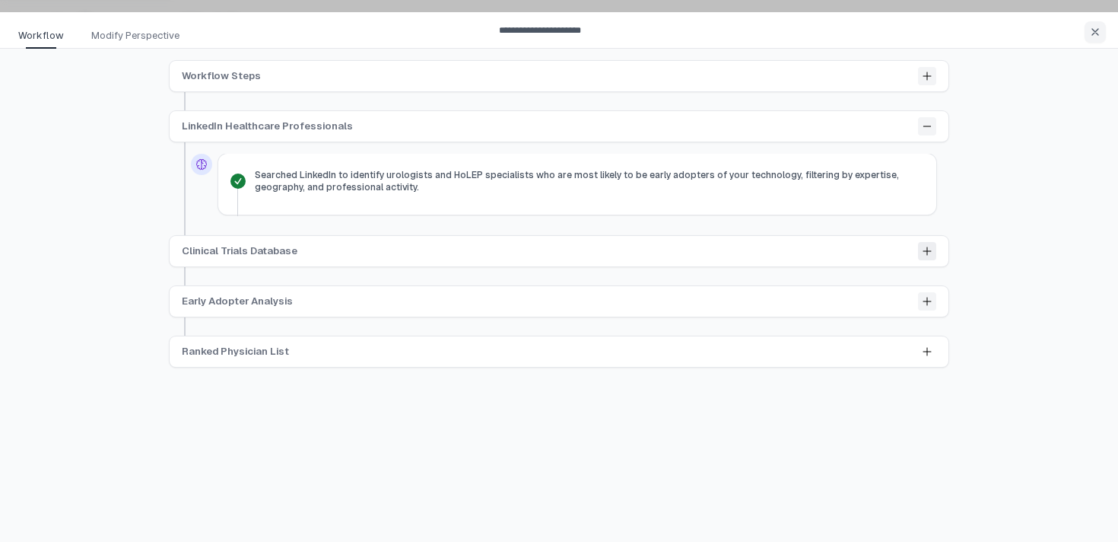
click at [926, 249] on icon at bounding box center [927, 251] width 12 height 12
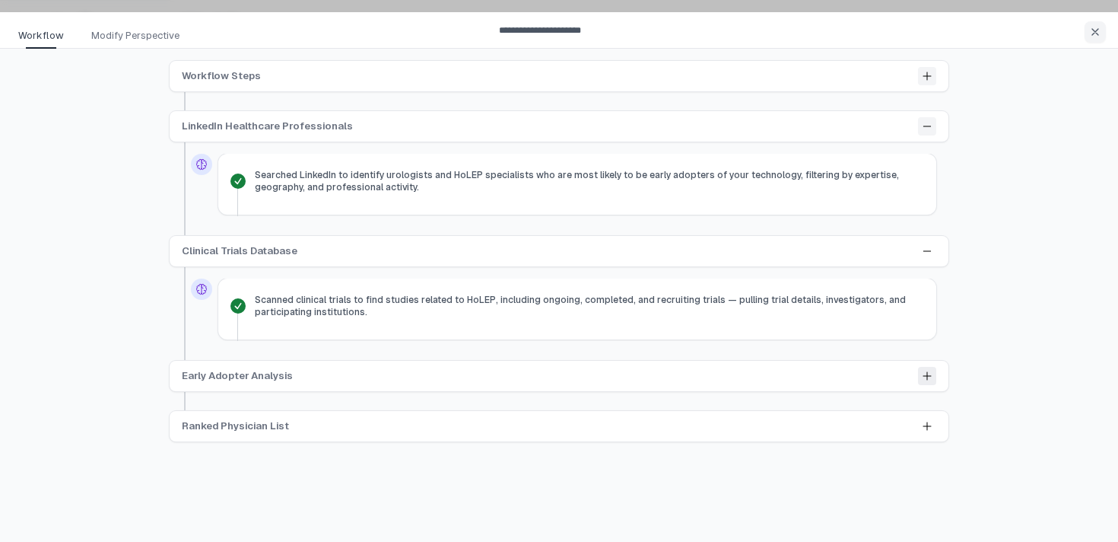
click at [931, 377] on icon at bounding box center [927, 376] width 12 height 12
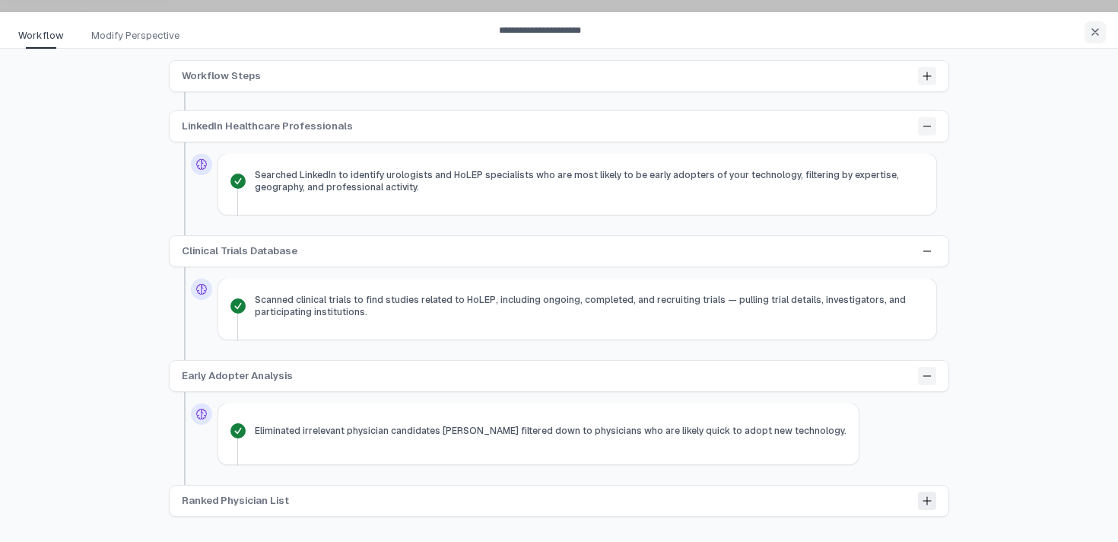
click at [918, 504] on button at bounding box center [927, 500] width 18 height 18
click at [927, 75] on icon at bounding box center [927, 76] width 8 height 8
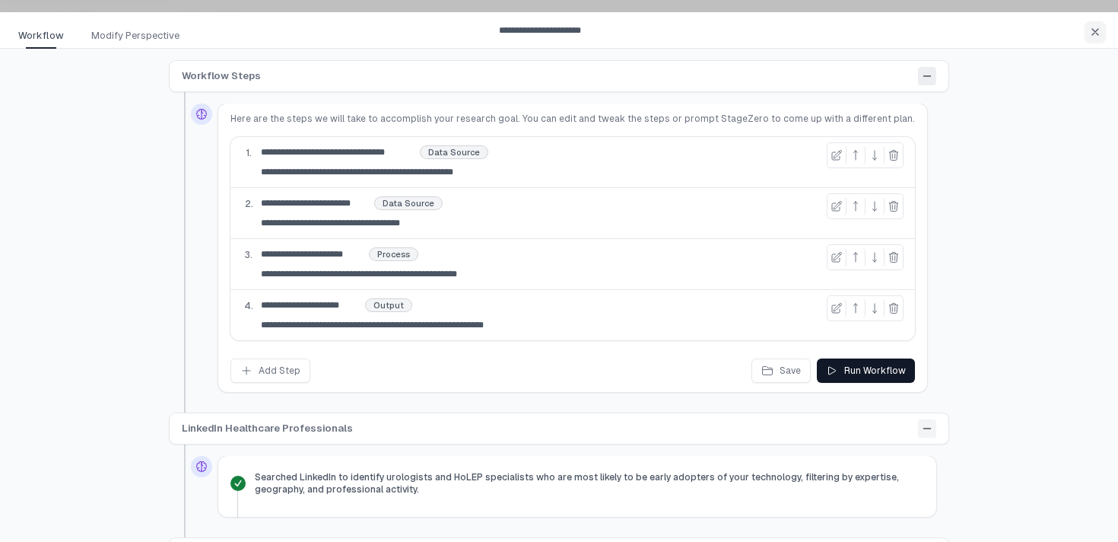
click at [927, 76] on icon at bounding box center [926, 76] width 7 height 0
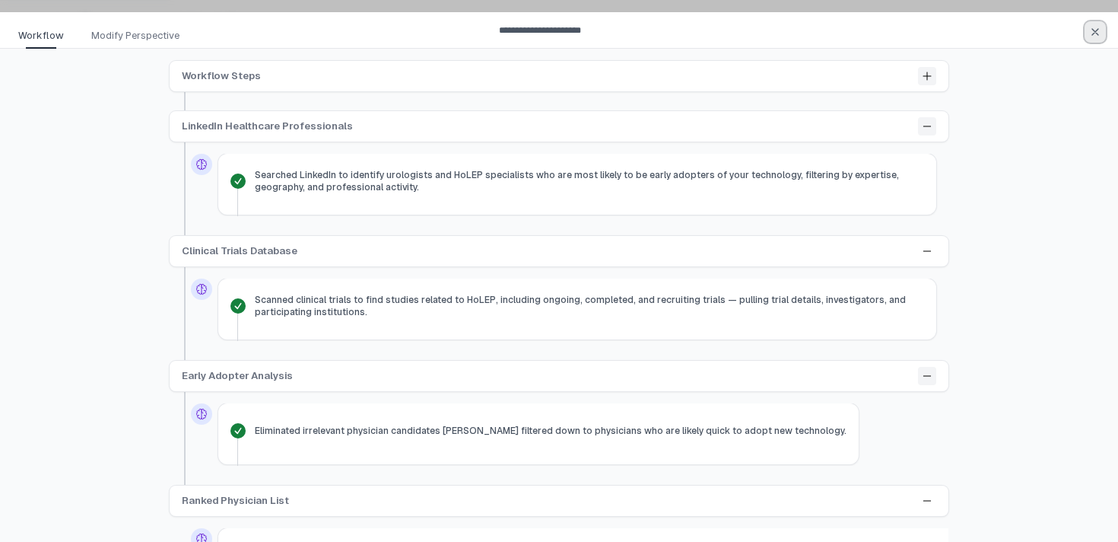
click at [1096, 30] on icon "button" at bounding box center [1095, 32] width 12 height 12
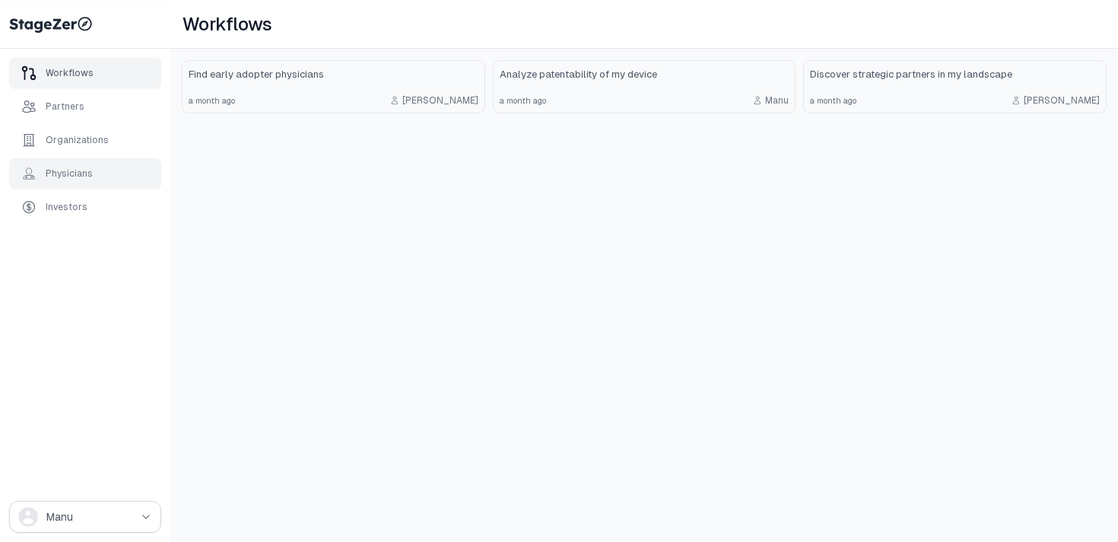
click at [60, 172] on div "Physicians" at bounding box center [69, 173] width 47 height 12
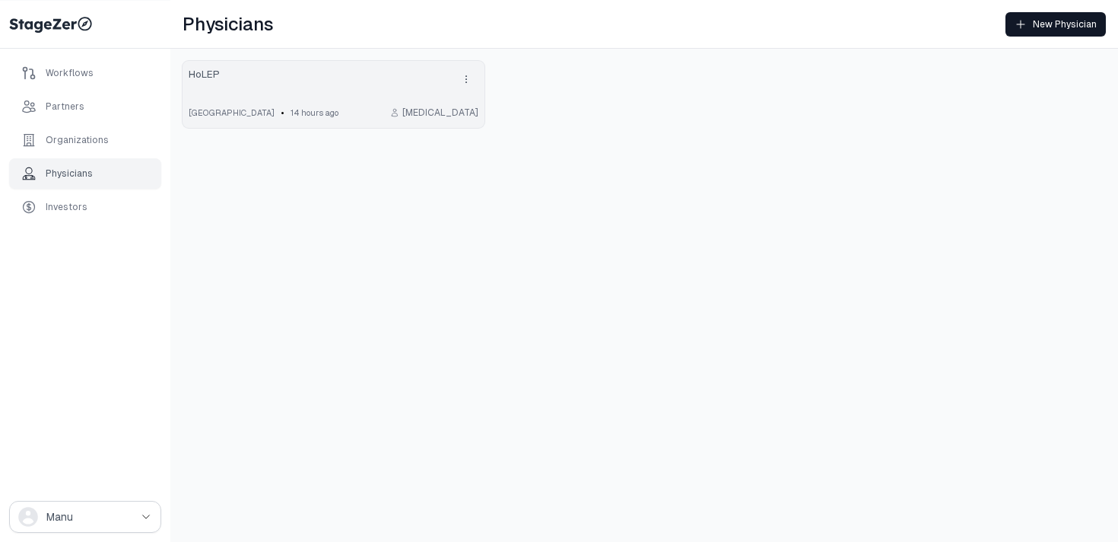
click at [281, 87] on div "HoLEP" at bounding box center [334, 79] width 290 height 24
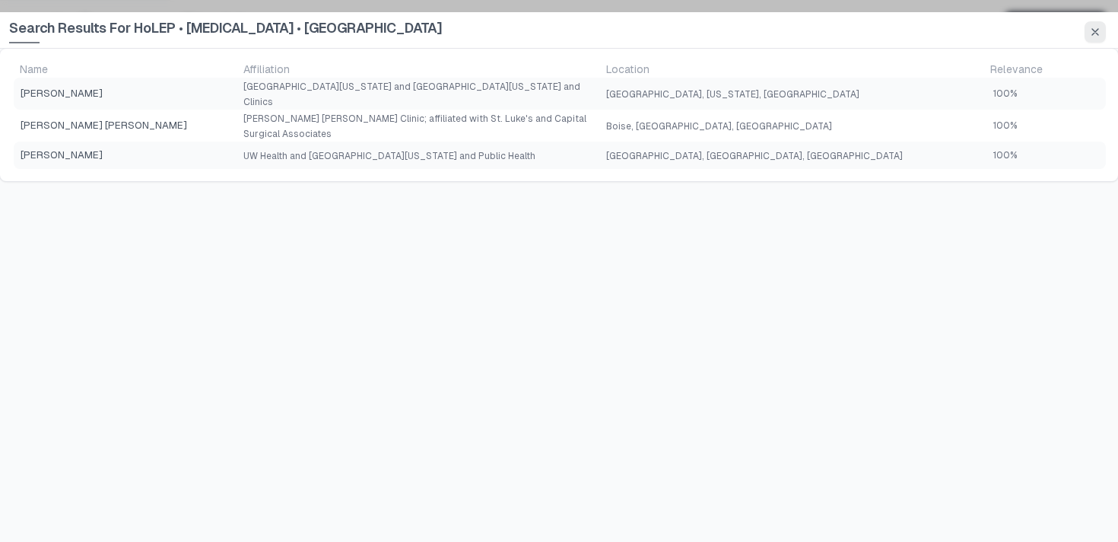
click at [1095, 33] on icon "button" at bounding box center [1095, 32] width 12 height 12
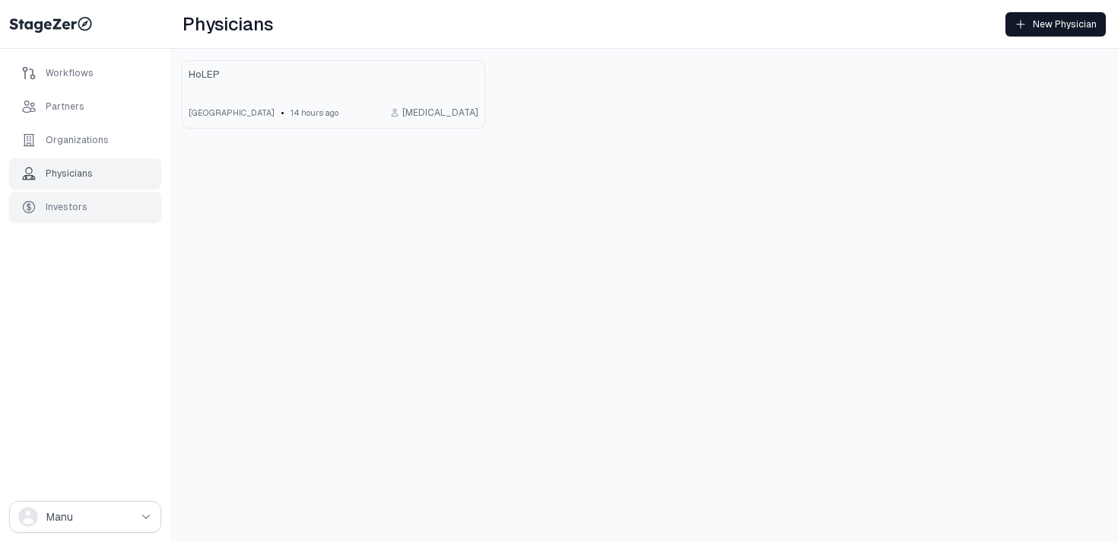
click at [75, 199] on div "Investors" at bounding box center [54, 206] width 66 height 15
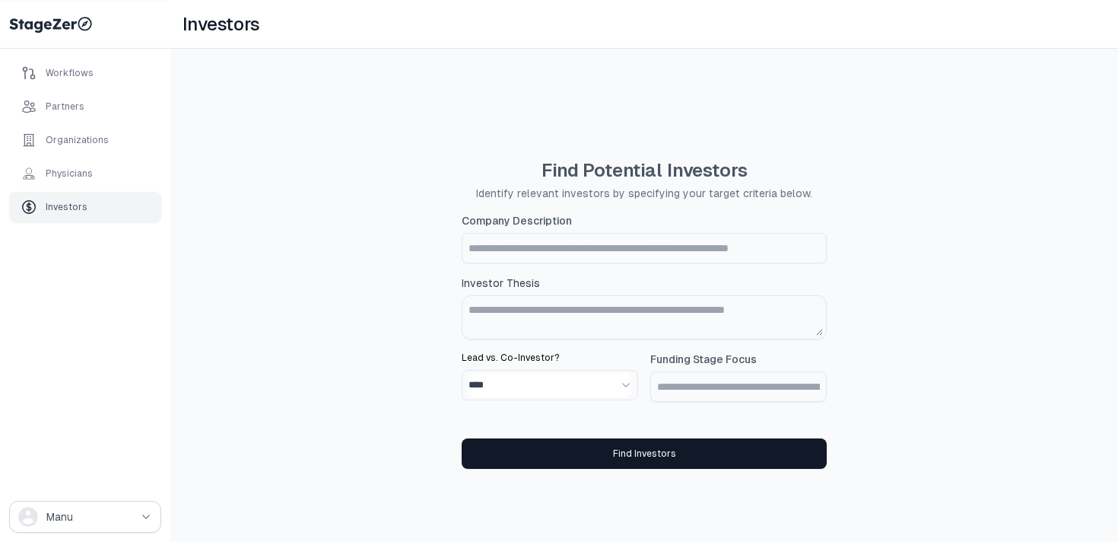
scroll to position [49, 0]
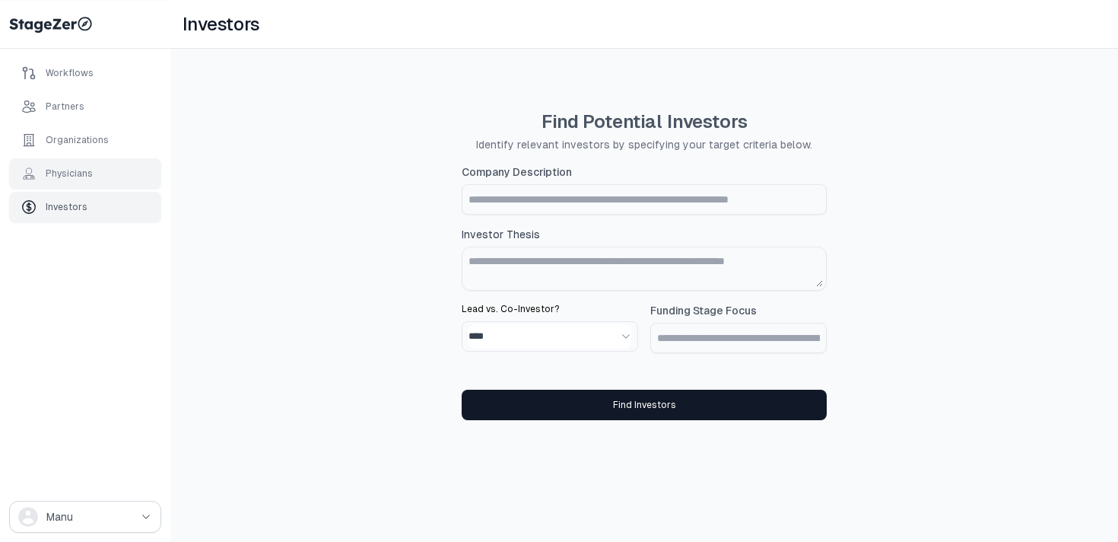
click at [66, 172] on div "Physicians" at bounding box center [69, 173] width 47 height 12
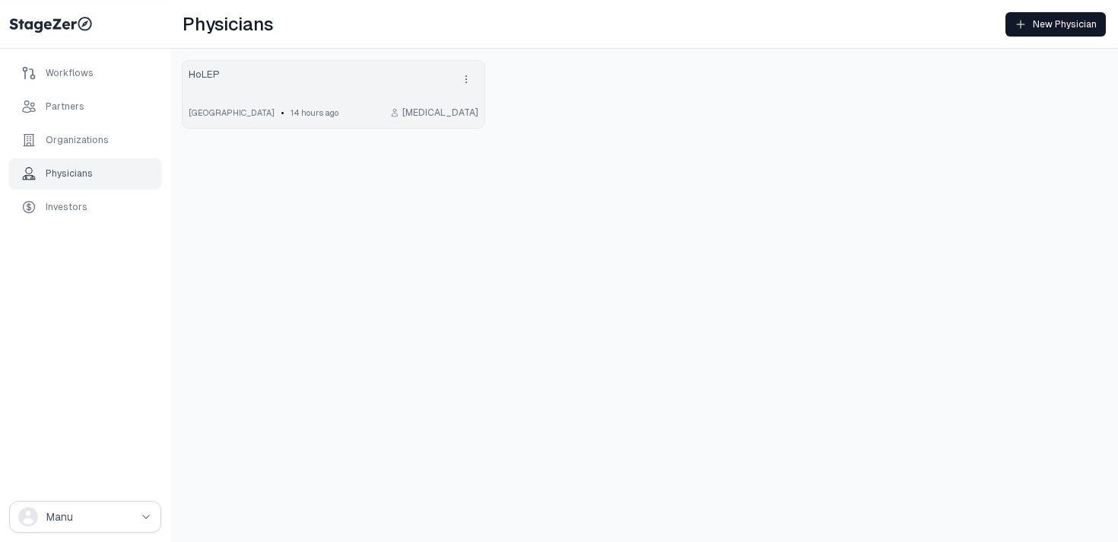
click at [342, 78] on div "HoLEP" at bounding box center [334, 79] width 290 height 24
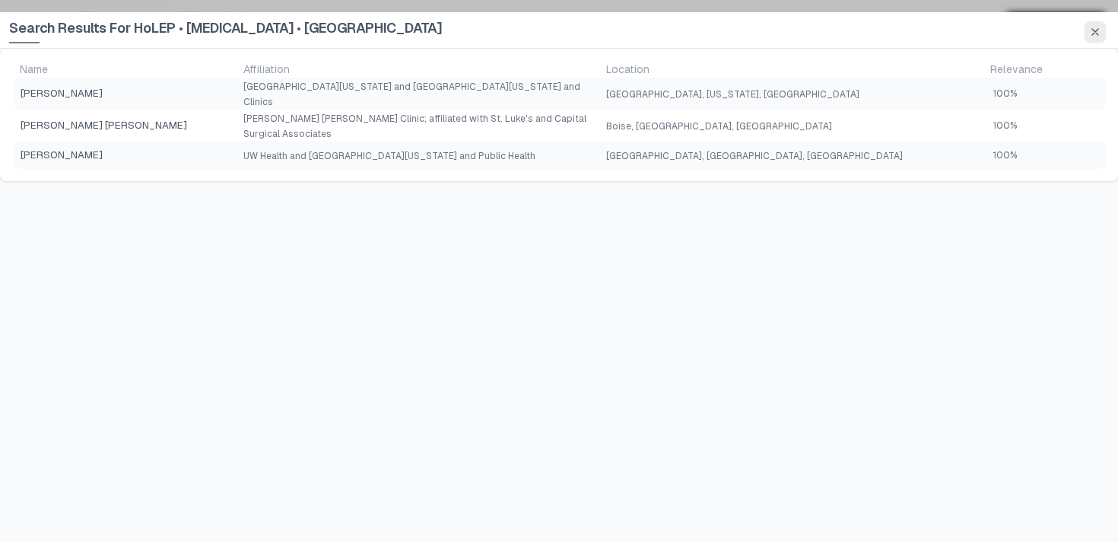
click at [1093, 30] on icon "button" at bounding box center [1095, 32] width 6 height 6
